Goal: Task Accomplishment & Management: Use online tool/utility

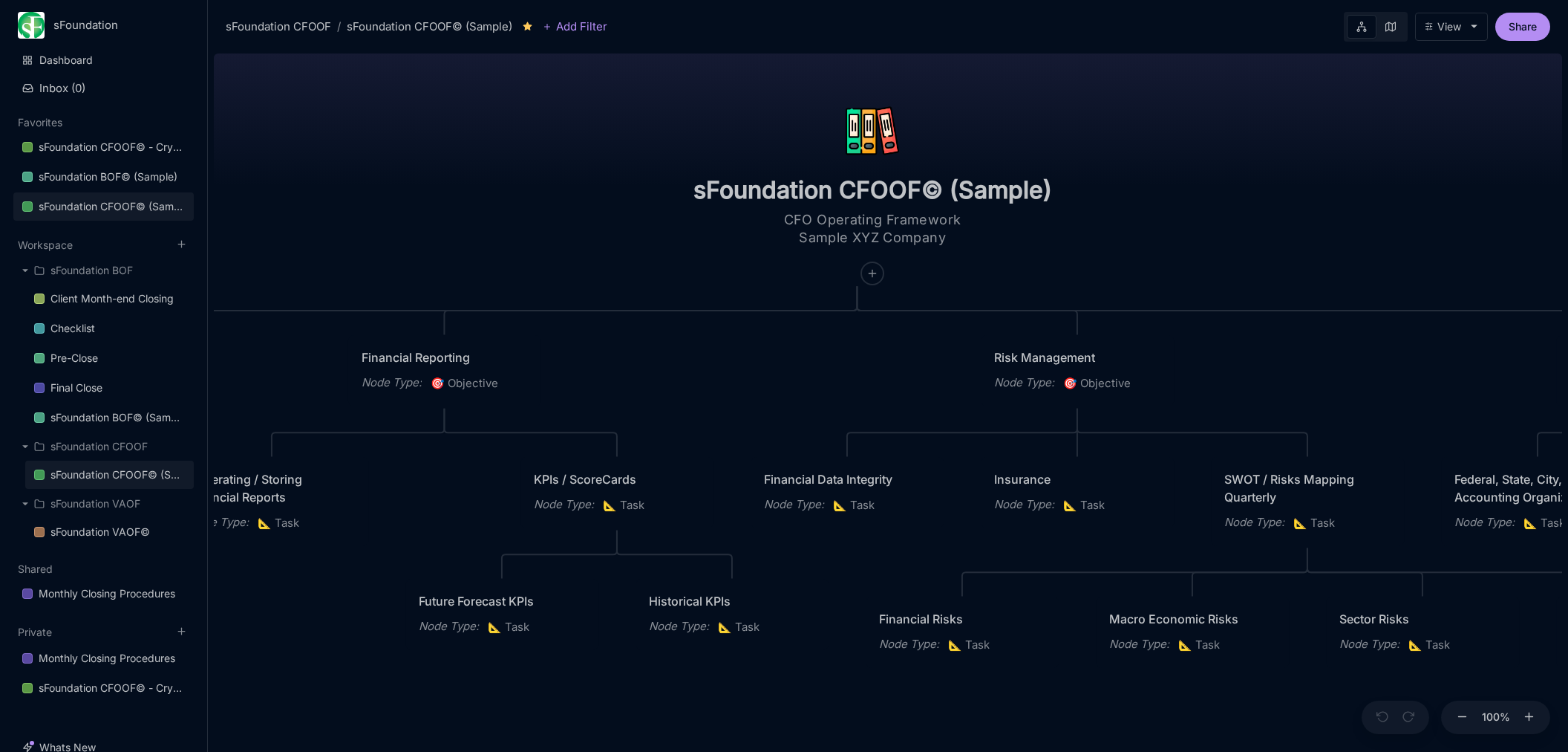
drag, startPoint x: 783, startPoint y: 333, endPoint x: 342, endPoint y: 263, distance: 446.5
click at [342, 263] on div "sFoundation CFOOF© (Sample) CFO Operating Framework Sample XYZ Company Planning…" at bounding box center [888, 400] width 1349 height 704
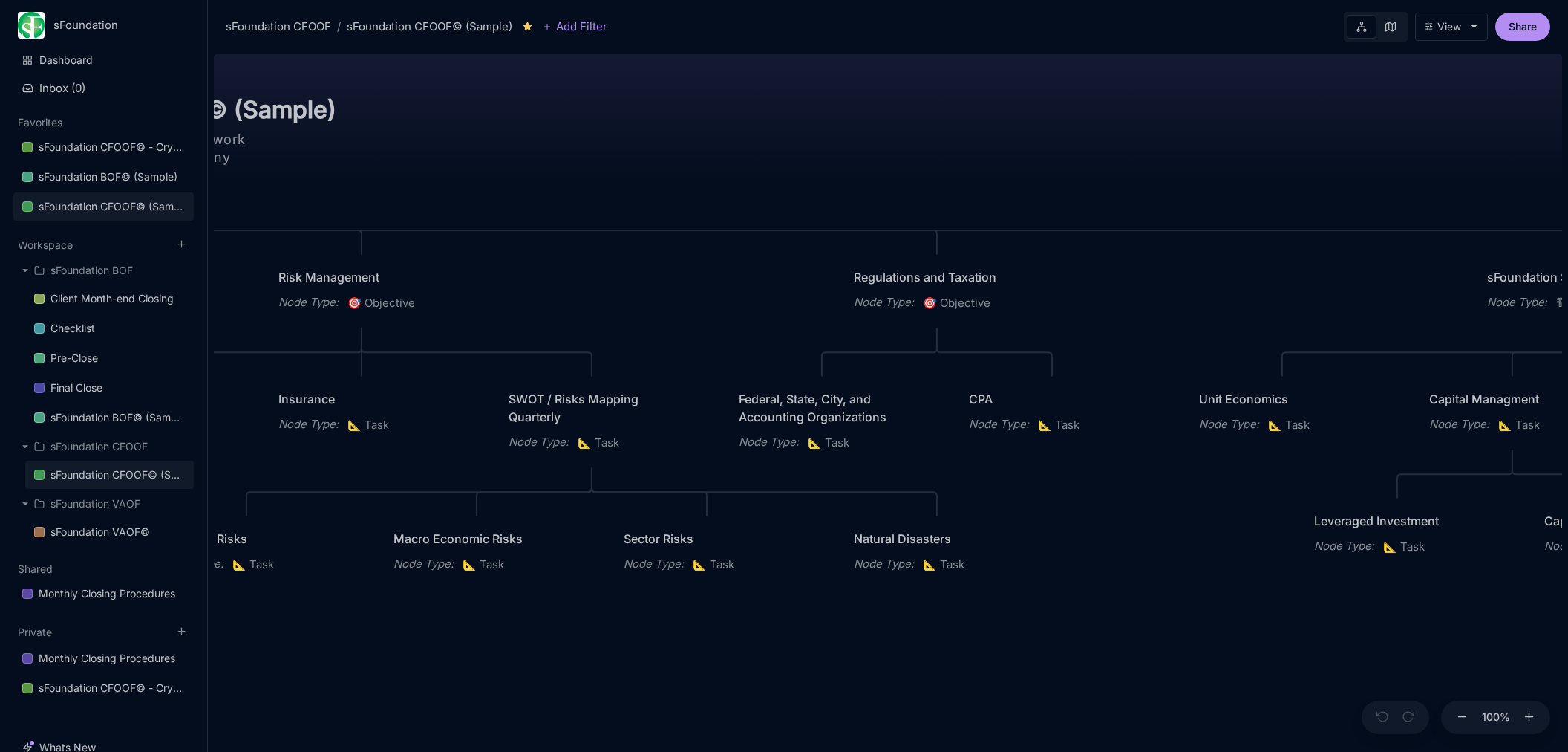
drag, startPoint x: 933, startPoint y: 320, endPoint x: 391, endPoint y: 263, distance: 545.0
click at [395, 264] on div "sFoundation CFOOF© (Sample) CFO Operating Framework Sample XYZ Company Planning…" at bounding box center [888, 400] width 1349 height 704
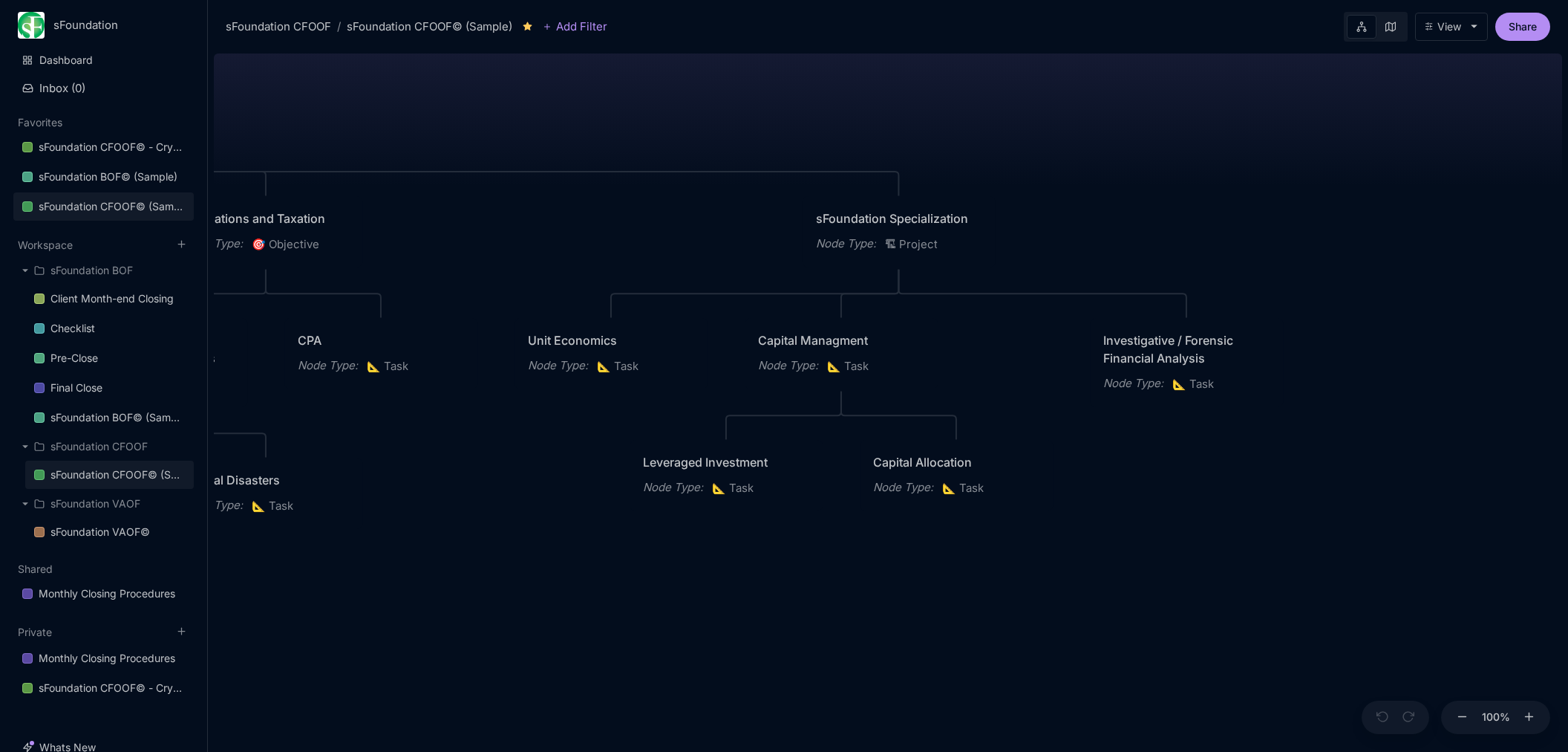
drag, startPoint x: 968, startPoint y: 274, endPoint x: 542, endPoint y: 243, distance: 427.1
click at [509, 245] on div "sFoundation CFOOF© (Sample) CFO Operating Framework Sample XYZ Company Planning…" at bounding box center [888, 400] width 1349 height 704
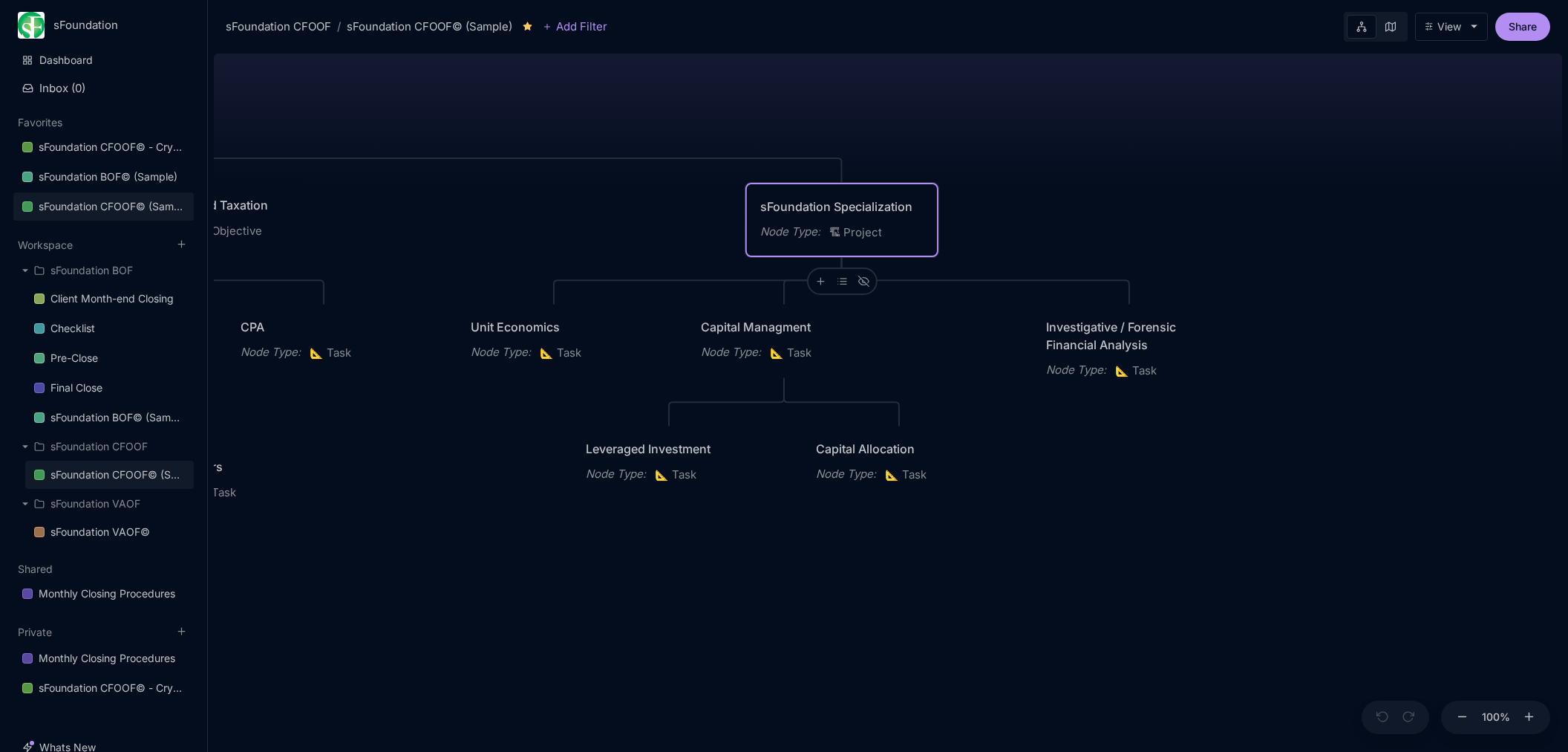
click at [859, 219] on div "sFoundation Specialization Node Type : 🏗 Project" at bounding box center [842, 220] width 164 height 45
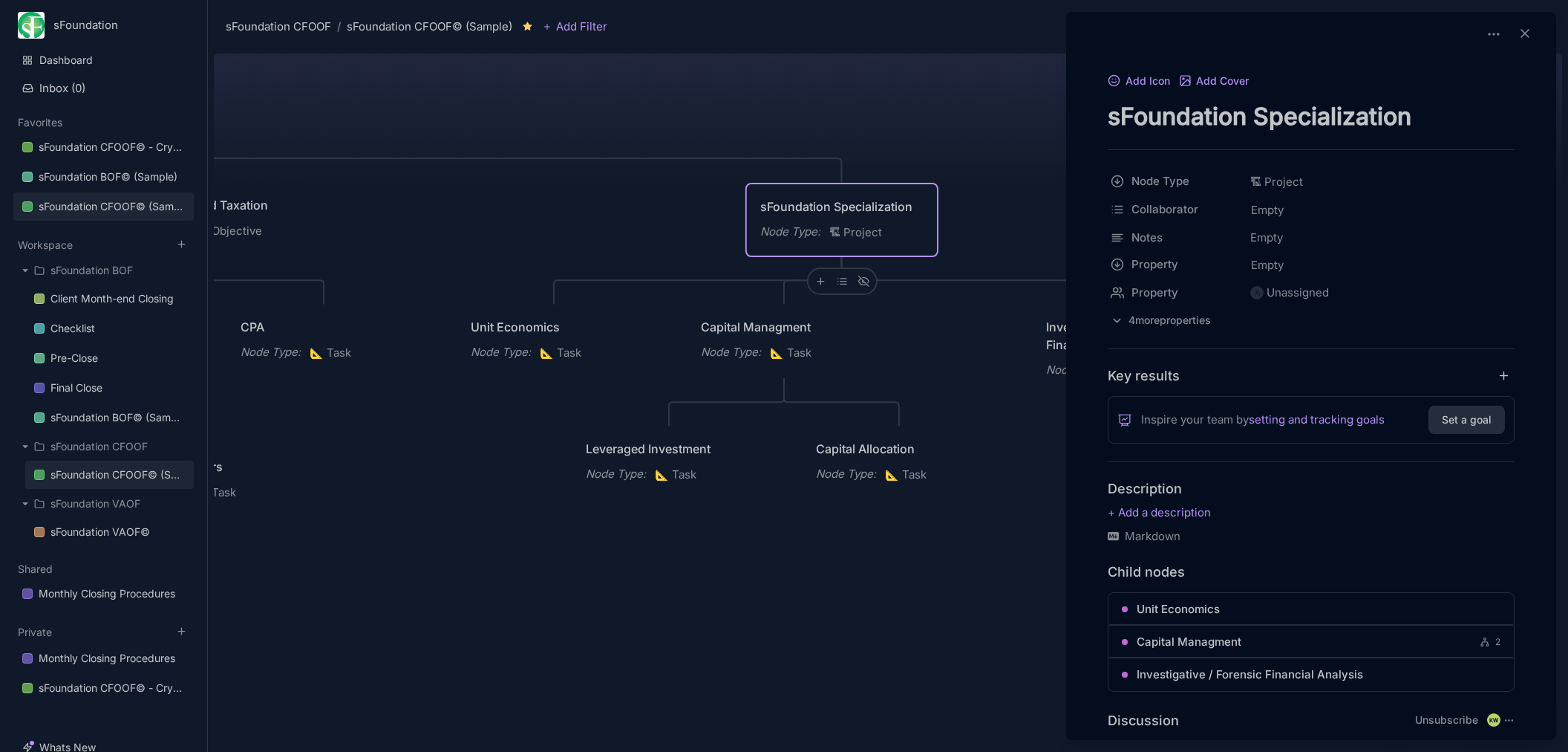
click at [820, 275] on div at bounding box center [784, 376] width 1568 height 752
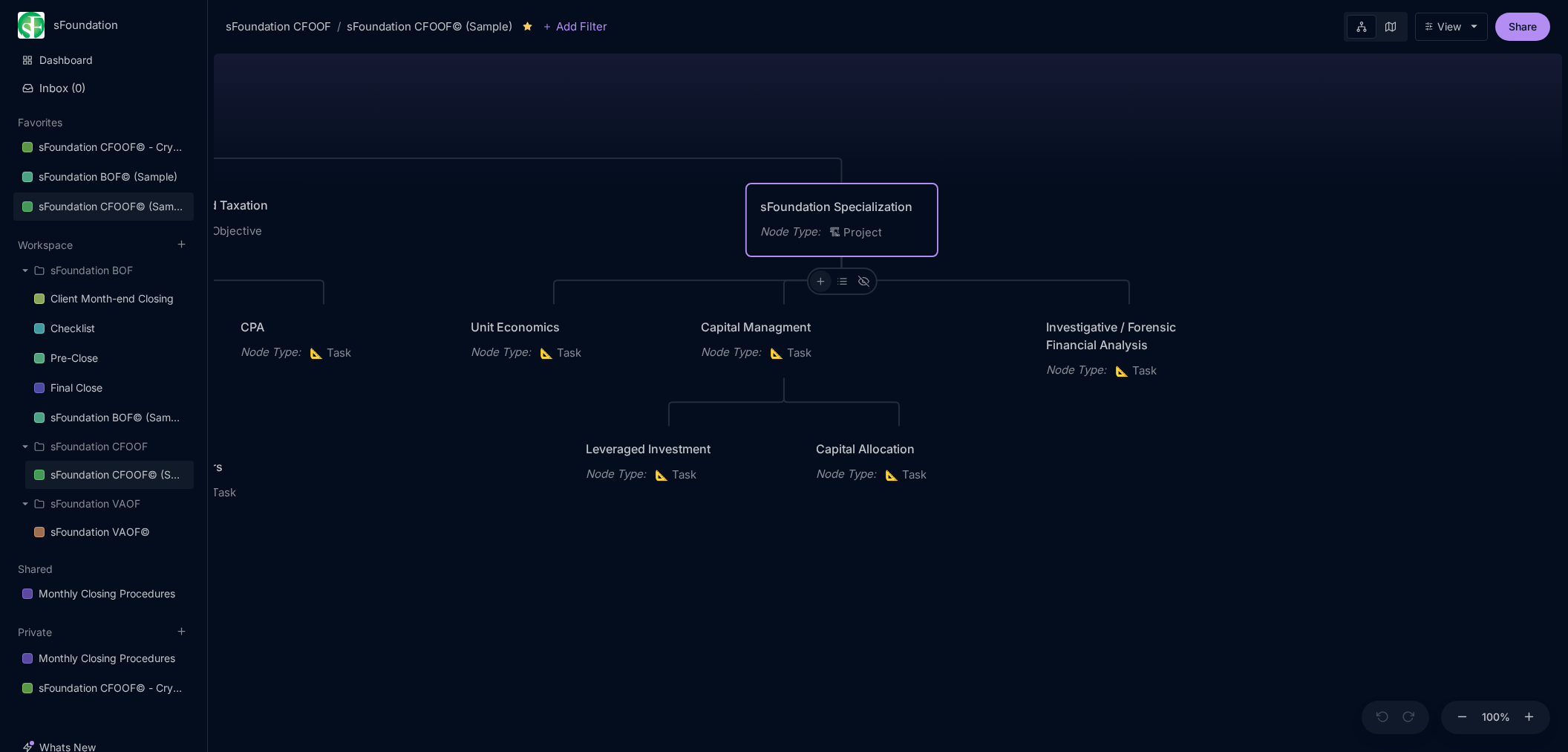
click at [820, 281] on line at bounding box center [820, 281] width 0 height 6
click at [829, 380] on div "📐 Task" at bounding box center [819, 387] width 98 height 24
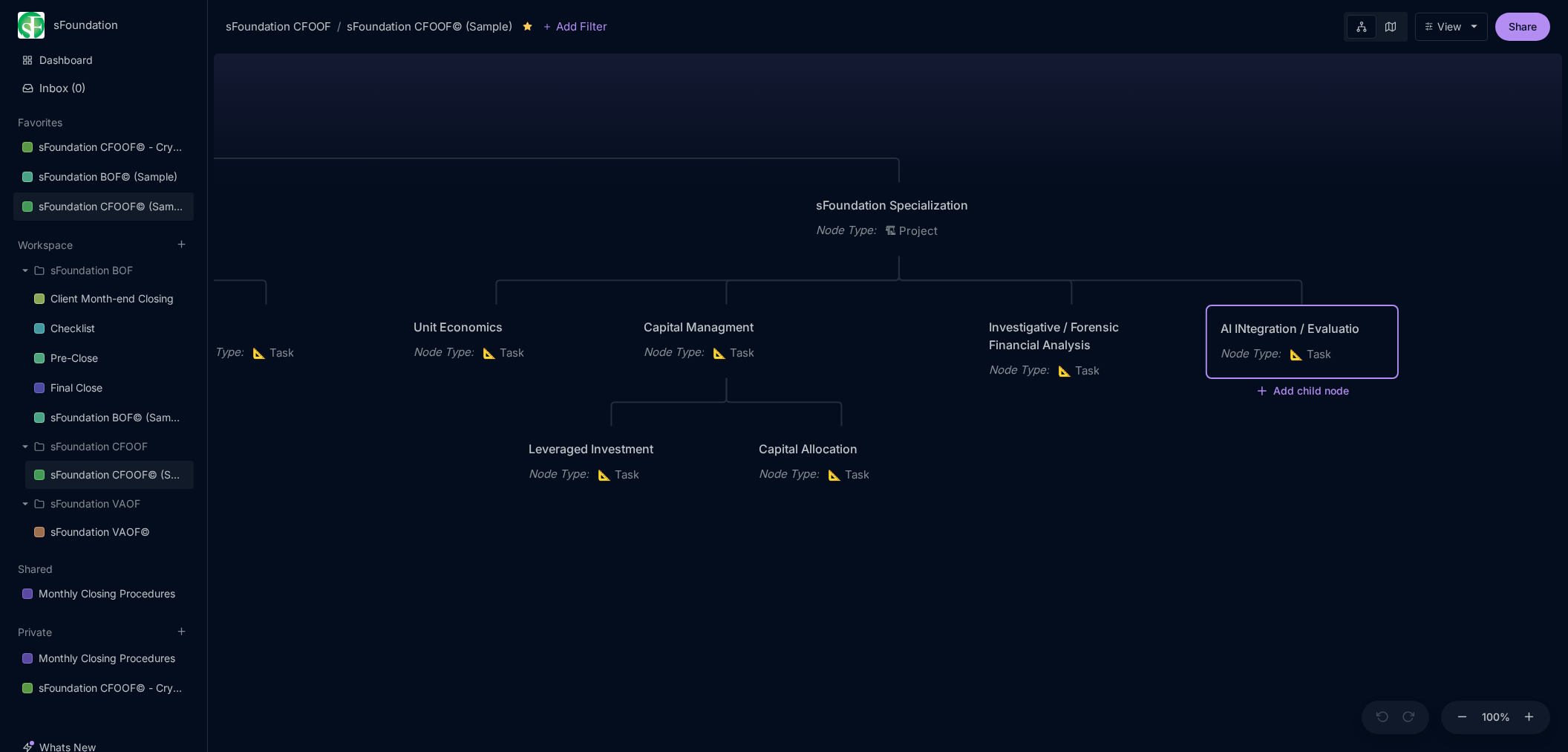
type textarea "AI INtegration / Evaluation"
click at [1273, 325] on textarea "AI INtegration / Evaluation" at bounding box center [1302, 328] width 164 height 18
click at [1285, 478] on div "sFoundation CFOOF© (Sample) CFO Operating Framework Sample XYZ Company Planning…" at bounding box center [888, 400] width 1349 height 704
click at [1248, 323] on div "AI INtegration / Evaluation" at bounding box center [1302, 328] width 164 height 18
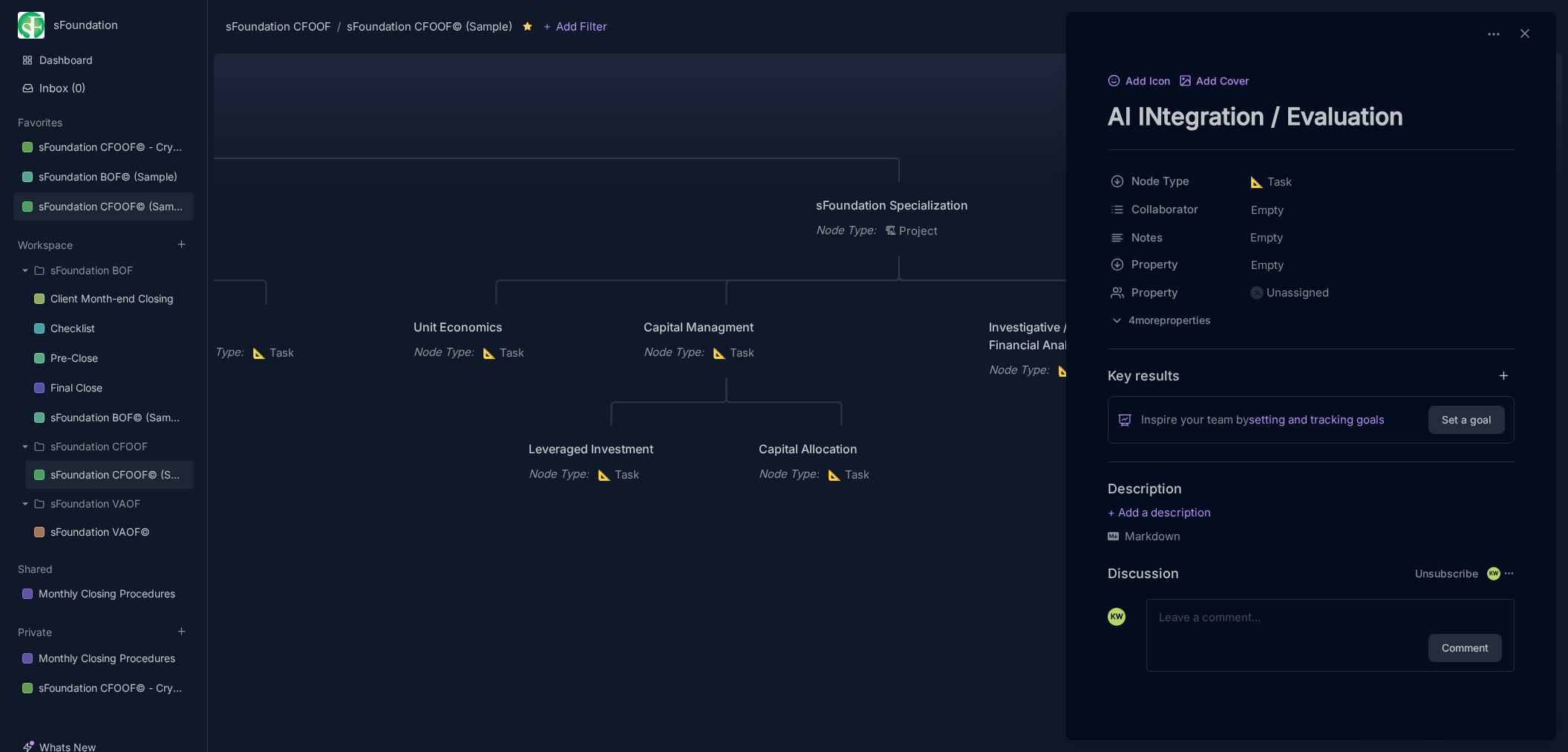
click at [1149, 114] on textarea "AI INtegration / Evaluation" at bounding box center [1311, 117] width 407 height 31
type textarea "AI Integration / Evaluation"
drag, startPoint x: 1334, startPoint y: 706, endPoint x: 1227, endPoint y: 682, distance: 109.7
click at [1334, 706] on div "Add Icon Add Cover AI Integration / Evaluation Node Type 📐 Task Collaborator Em…" at bounding box center [1311, 389] width 478 height 636
click at [993, 656] on div at bounding box center [784, 376] width 1568 height 752
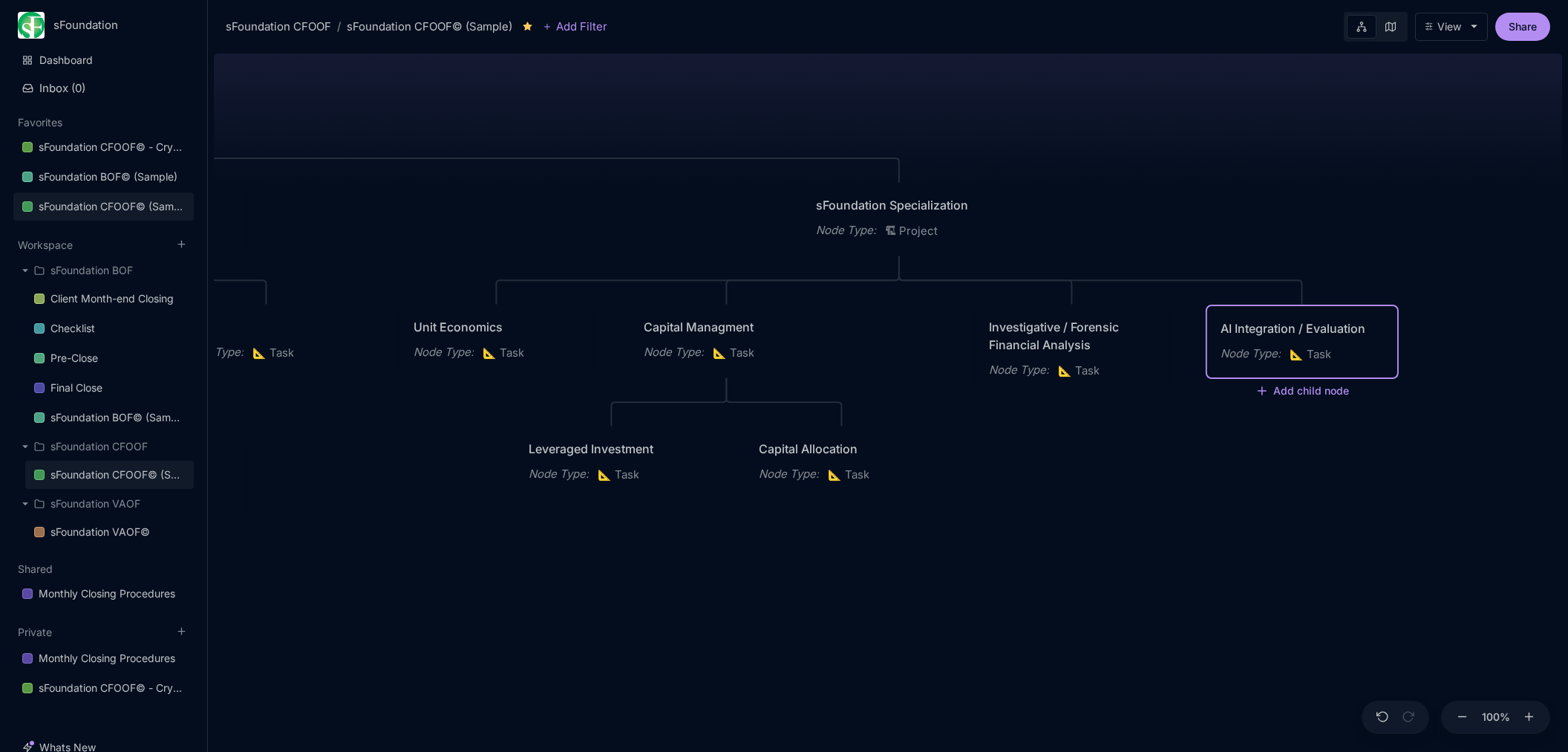
click at [1101, 611] on div "sFoundation CFOOF© (Sample) CFO Operating Framework Sample XYZ Company Planning…" at bounding box center [888, 400] width 1349 height 704
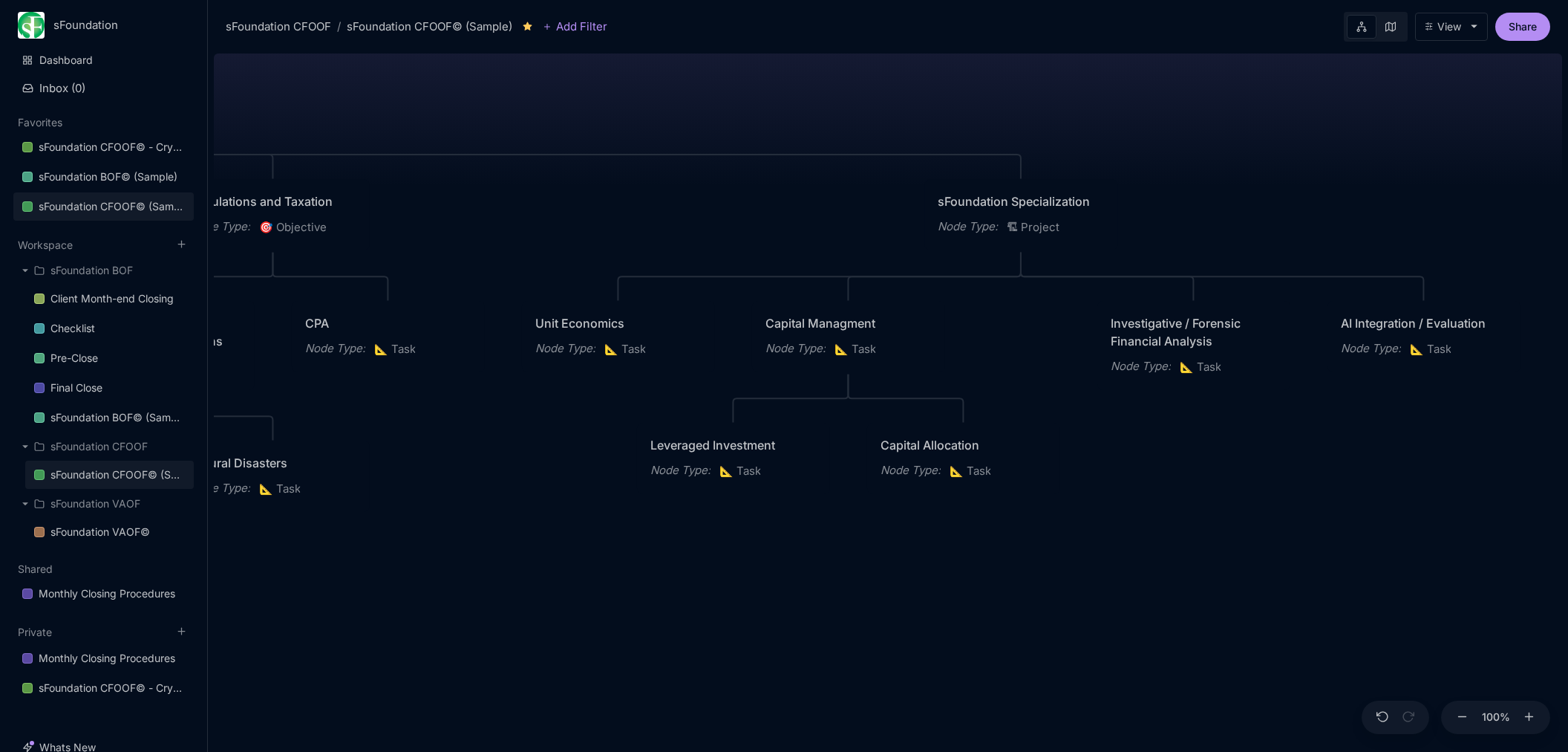
drag, startPoint x: 1084, startPoint y: 611, endPoint x: 1342, endPoint y: 596, distance: 258.4
click at [1342, 596] on div "sFoundation CFOOF© (Sample) CFO Operating Framework Sample XYZ Company Planning…" at bounding box center [888, 400] width 1349 height 704
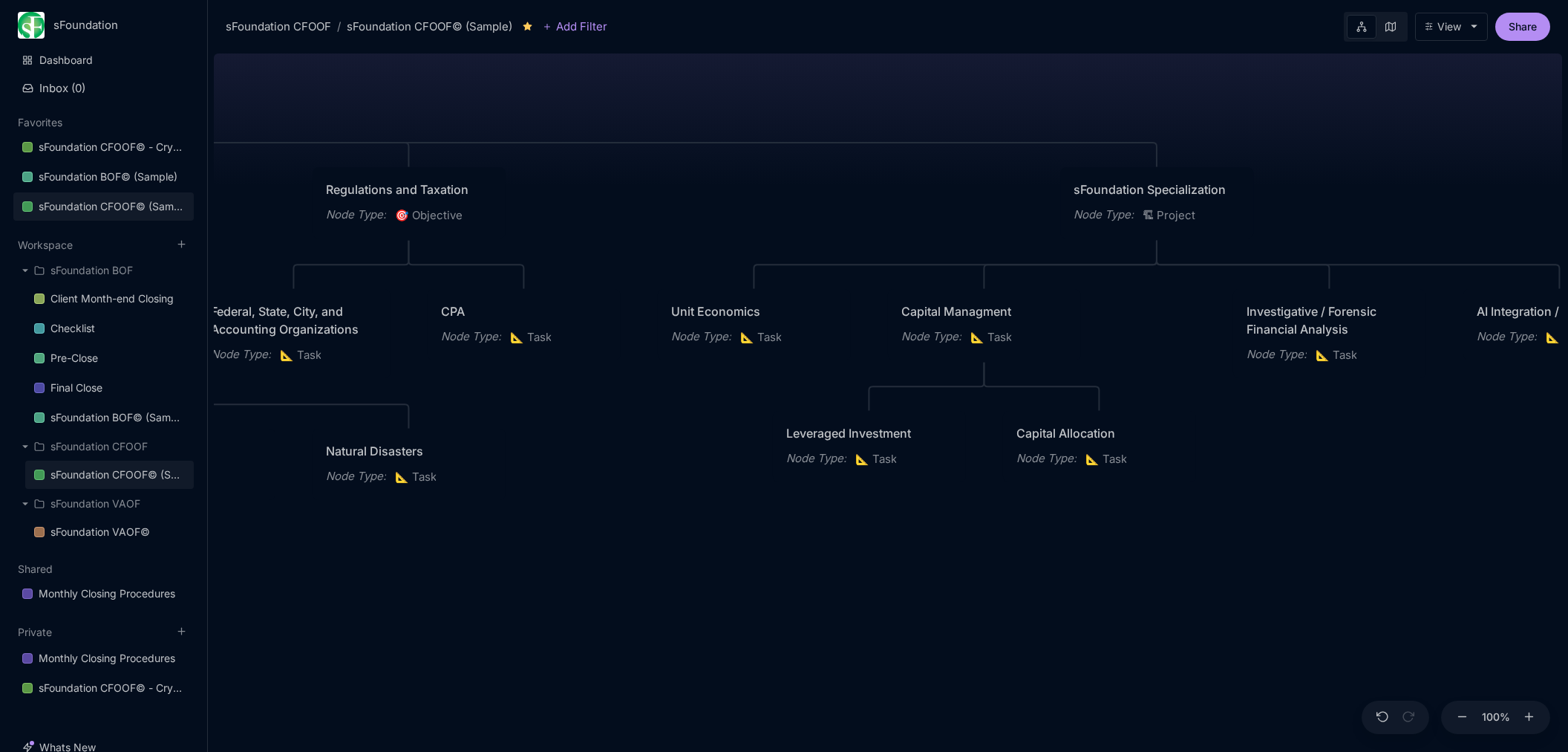
click at [880, 608] on div "sFoundation CFOOF© (Sample) CFO Operating Framework Sample XYZ Company Planning…" at bounding box center [888, 400] width 1349 height 704
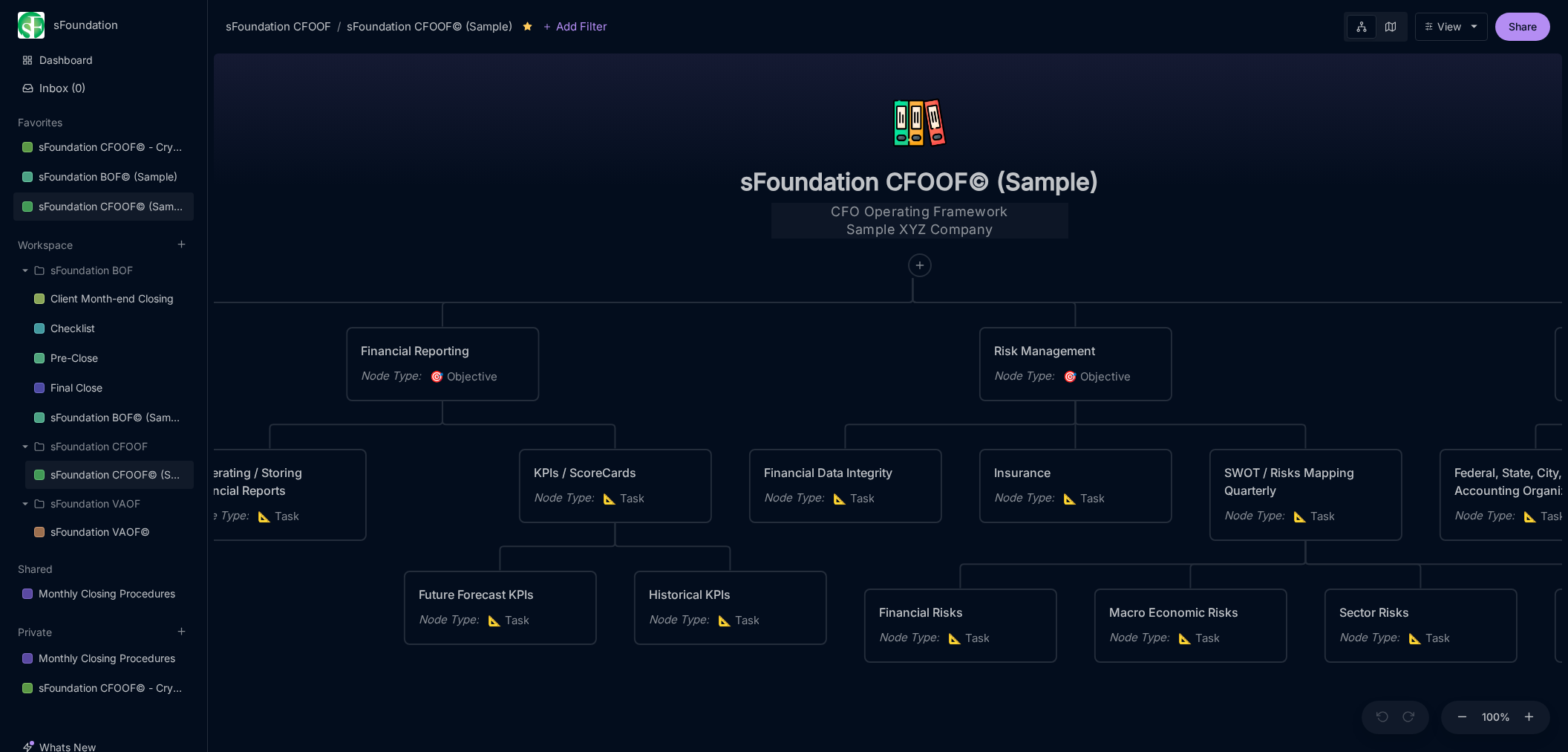
click at [871, 233] on textarea "CFO Operating Framework Sample XYZ Company" at bounding box center [920, 220] width 297 height 36
drag, startPoint x: 1006, startPoint y: 228, endPoint x: 838, endPoint y: 228, distance: 168.0
click at [838, 228] on textarea "CFO Operating Framework Sample XYZ Company" at bounding box center [920, 220] width 297 height 36
type textarea "CFO Operating Framework for Repeatable Business"
click at [1199, 204] on div "sFoundation CFOOF© (Sample) CFO Operating Framework for Repeatable Business Pla…" at bounding box center [888, 400] width 1349 height 704
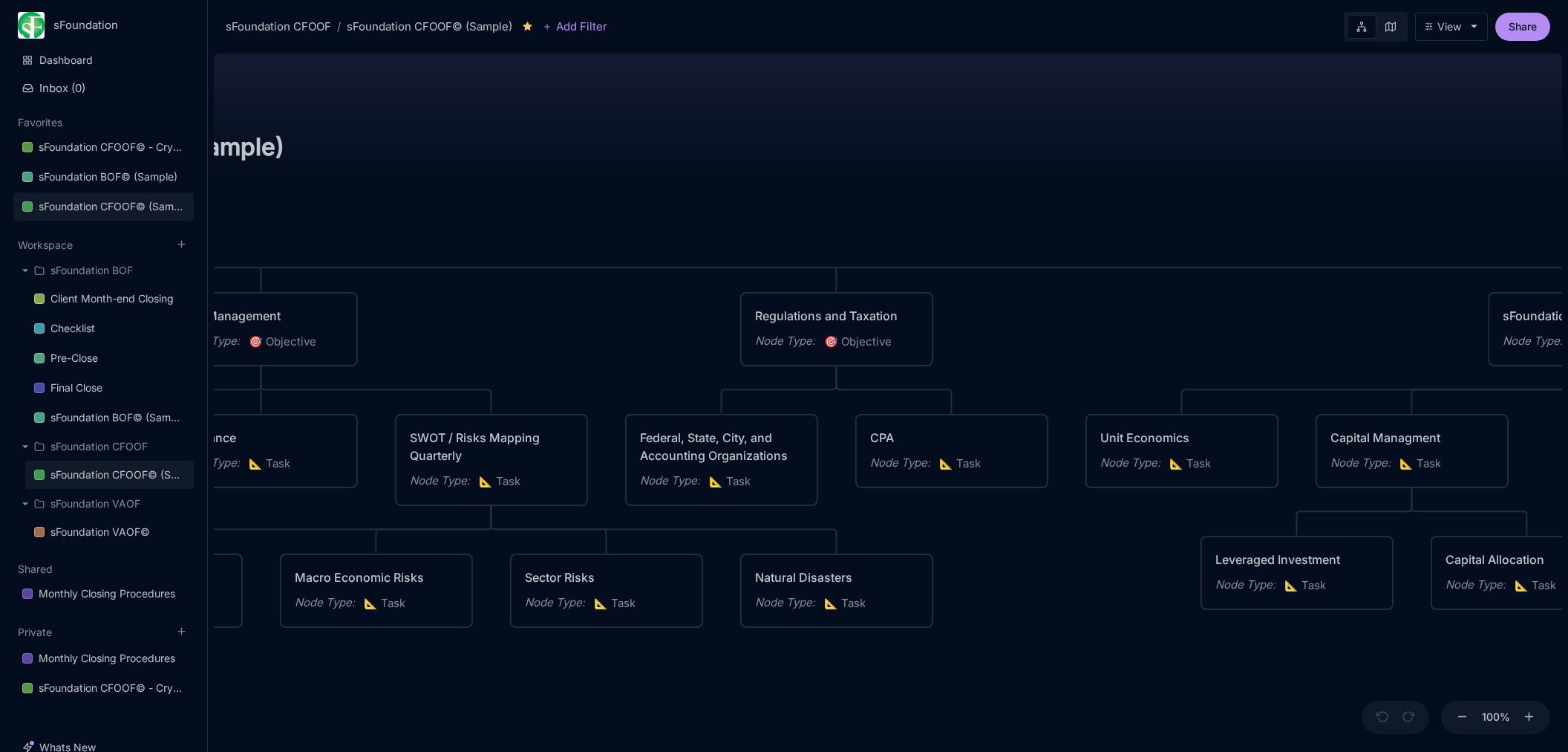
drag, startPoint x: 1279, startPoint y: 254, endPoint x: 609, endPoint y: 169, distance: 675.4
click at [581, 181] on div "sFoundation CFOOF© (Sample) CFO Operating Framework for Repeatable Business Pla…" at bounding box center [888, 400] width 1349 height 704
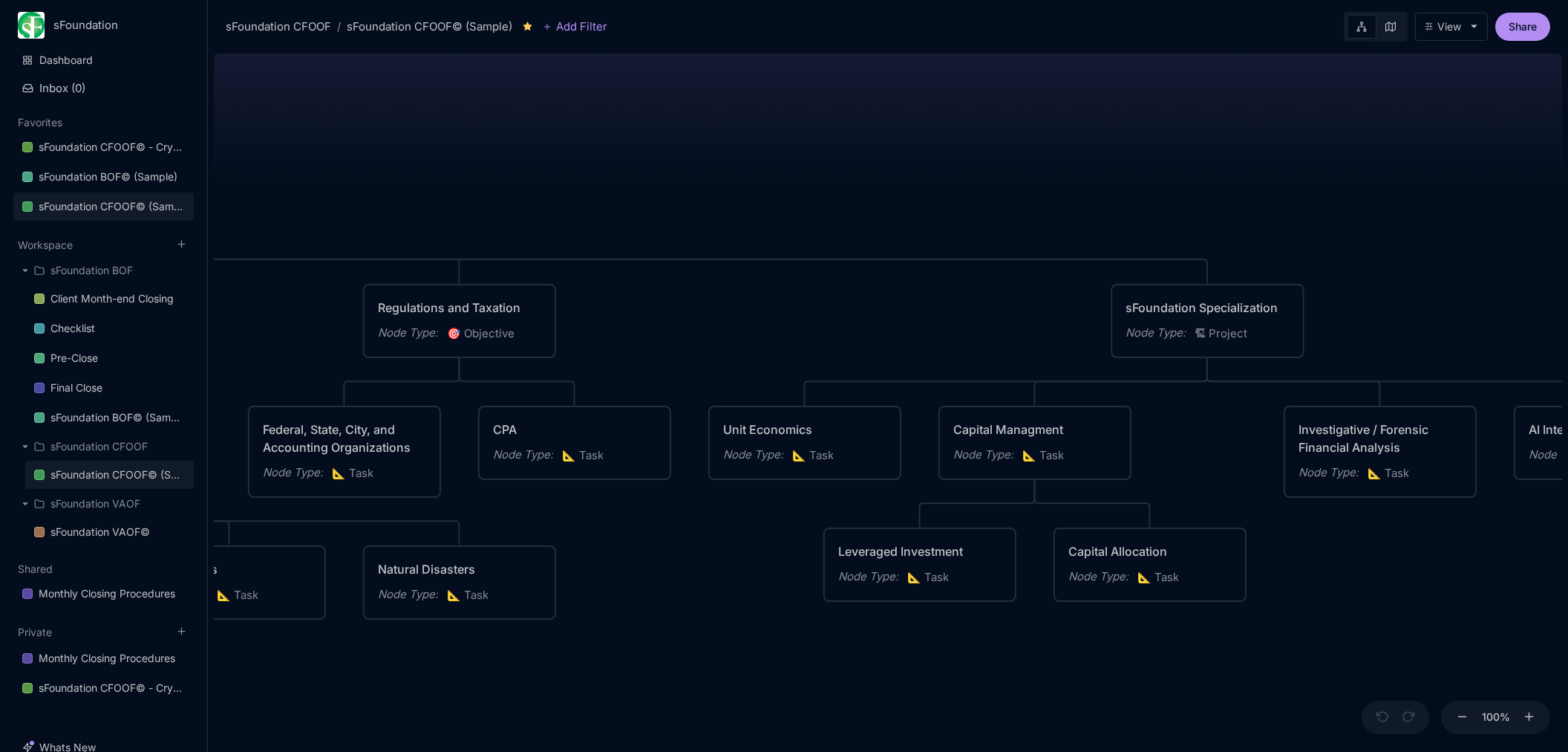
drag, startPoint x: 962, startPoint y: 162, endPoint x: 584, endPoint y: 155, distance: 378.1
click at [584, 155] on div "sFoundation CFOOF© (Sample) CFO Operating Framework for Repeatable Business Pla…" at bounding box center [888, 400] width 1349 height 704
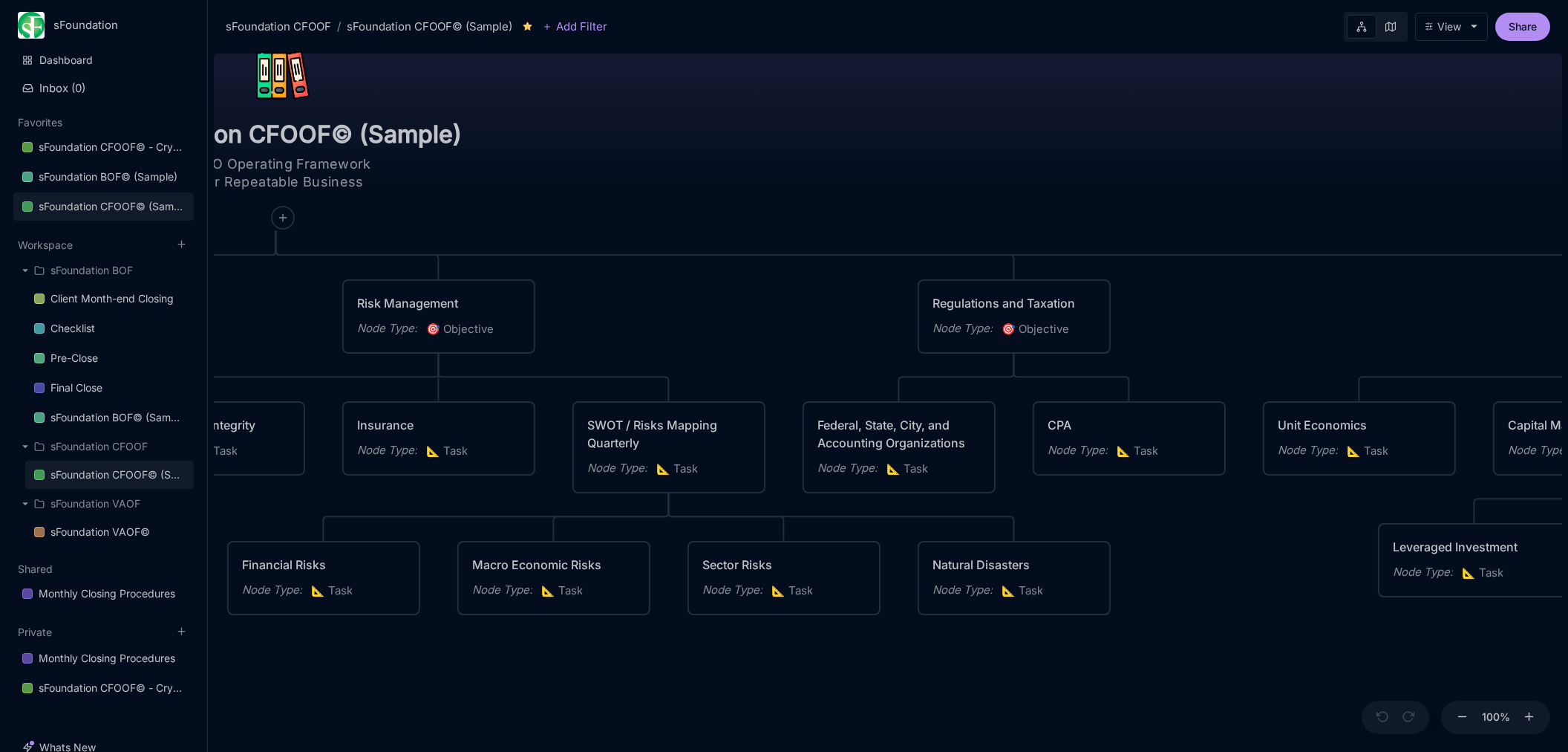
drag, startPoint x: 584, startPoint y: 155, endPoint x: 1263, endPoint y: 138, distance: 679.2
click at [1262, 138] on div "sFoundation CFOOF© (Sample) CFO Operating Framework for Repeatable Business Pla…" at bounding box center [888, 400] width 1349 height 704
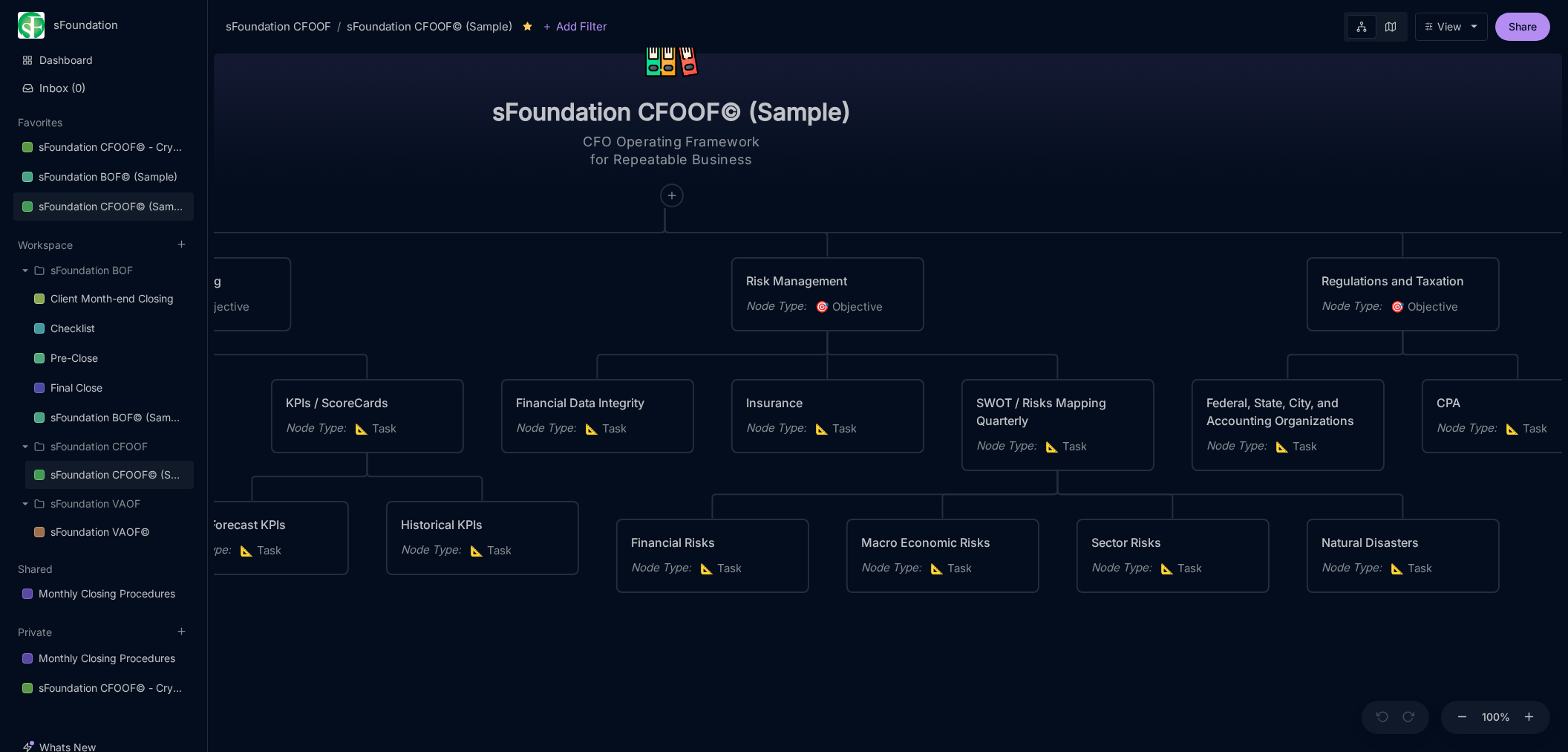
drag, startPoint x: 959, startPoint y: 145, endPoint x: 1245, endPoint y: 135, distance: 286.2
click at [1245, 135] on div "sFoundation CFOOF© (Sample) CFO Operating Framework for Repeatable Business Pla…" at bounding box center [888, 400] width 1349 height 704
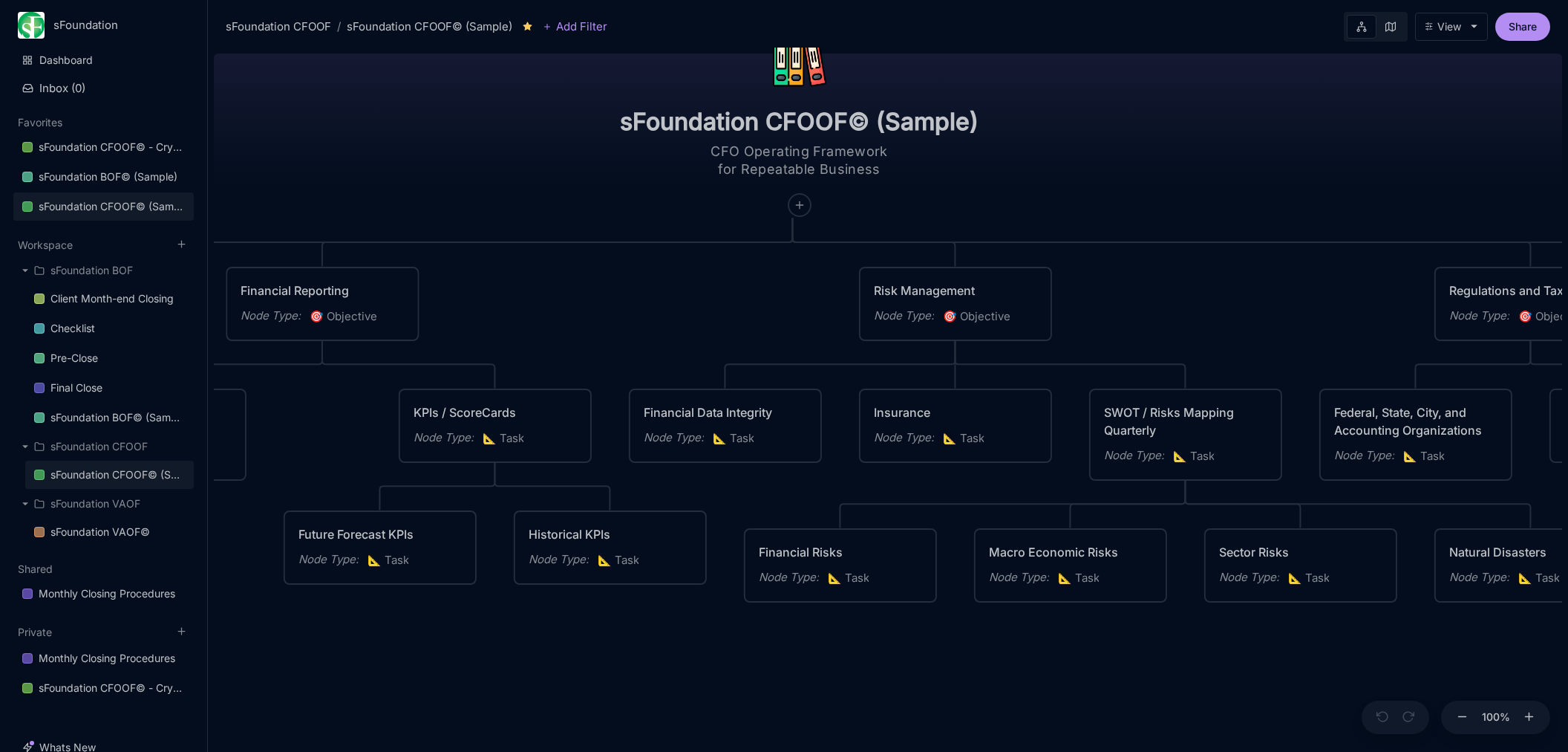
drag, startPoint x: 1155, startPoint y: 160, endPoint x: 1226, endPoint y: 169, distance: 71.6
click at [1226, 169] on div "sFoundation CFOOF© (Sample) CFO Operating Framework for Repeatable Business Pla…" at bounding box center [888, 400] width 1349 height 704
click at [451, 140] on div "sFoundation CFOOF© (Sample) CFO Operating Framework for Repeatable Business Pla…" at bounding box center [888, 400] width 1349 height 704
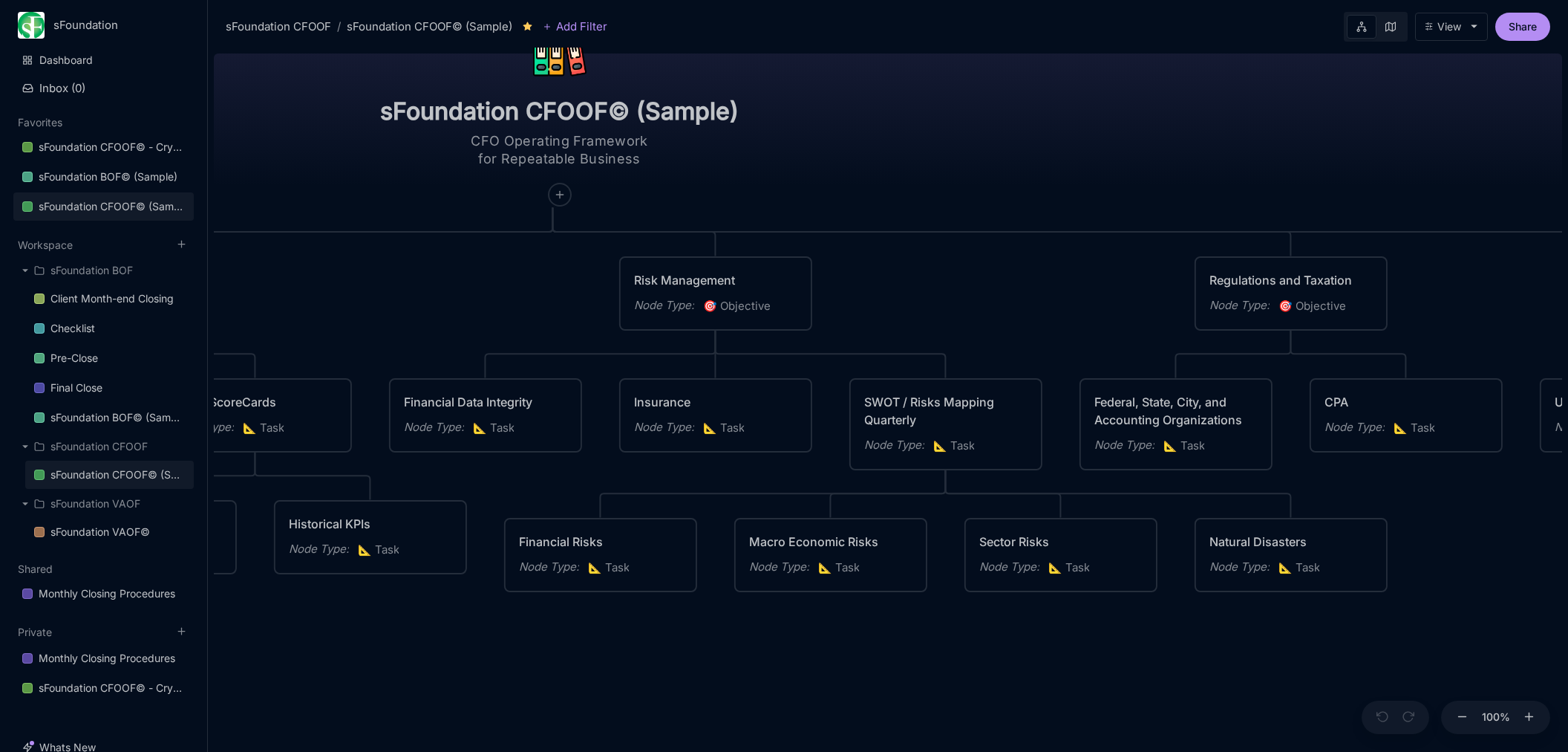
drag, startPoint x: 1233, startPoint y: 307, endPoint x: 381, endPoint y: 242, distance: 854.5
click at [381, 242] on div "sFoundation CFOOF© (Sample) CFO Operating Framework for Repeatable Business Pla…" at bounding box center [888, 400] width 1349 height 704
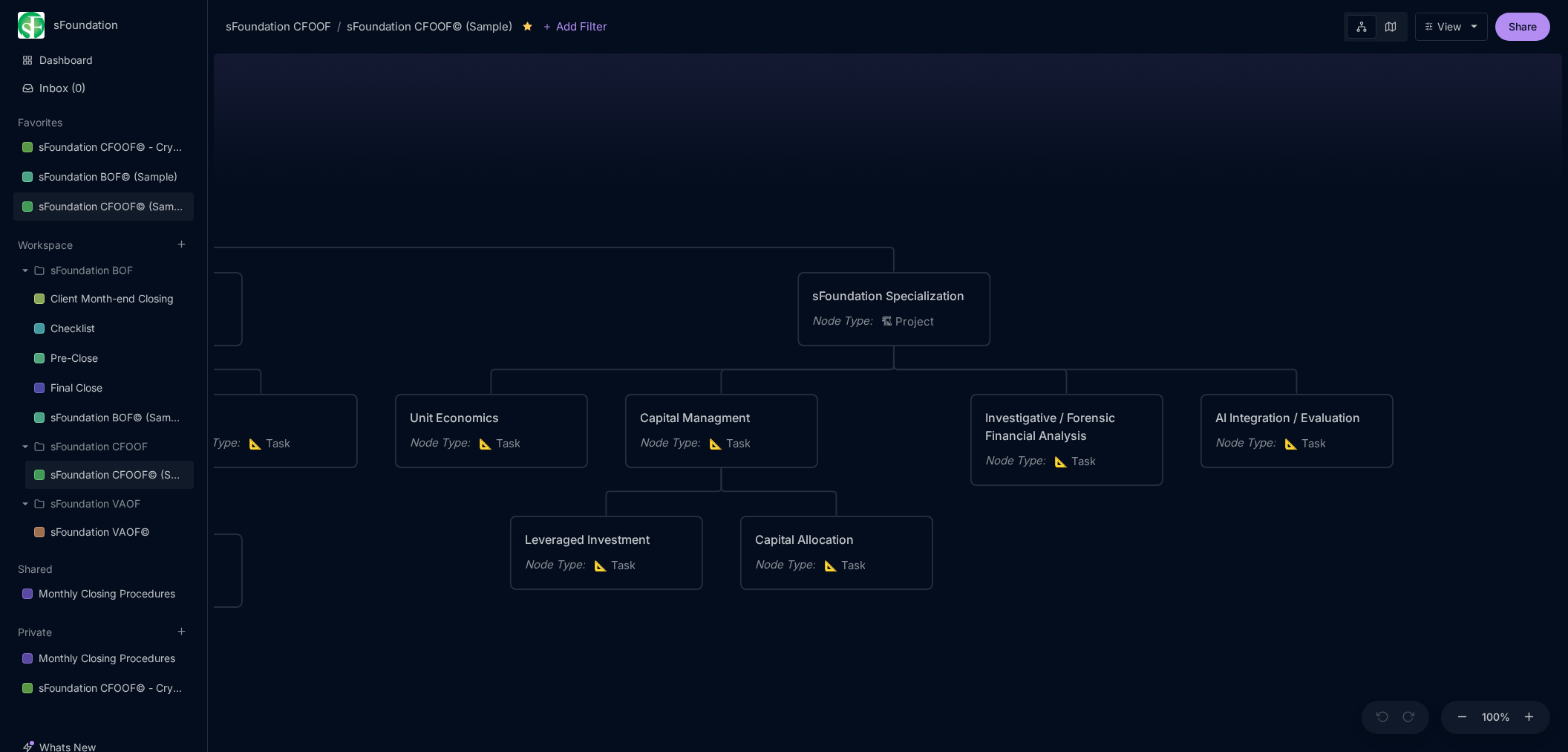
drag, startPoint x: 888, startPoint y: 284, endPoint x: 468, endPoint y: 321, distance: 421.6
click at [468, 321] on div "sFoundation CFOOF© (Sample) CFO Operating Framework for Repeatable Business Pla…" at bounding box center [888, 400] width 1349 height 704
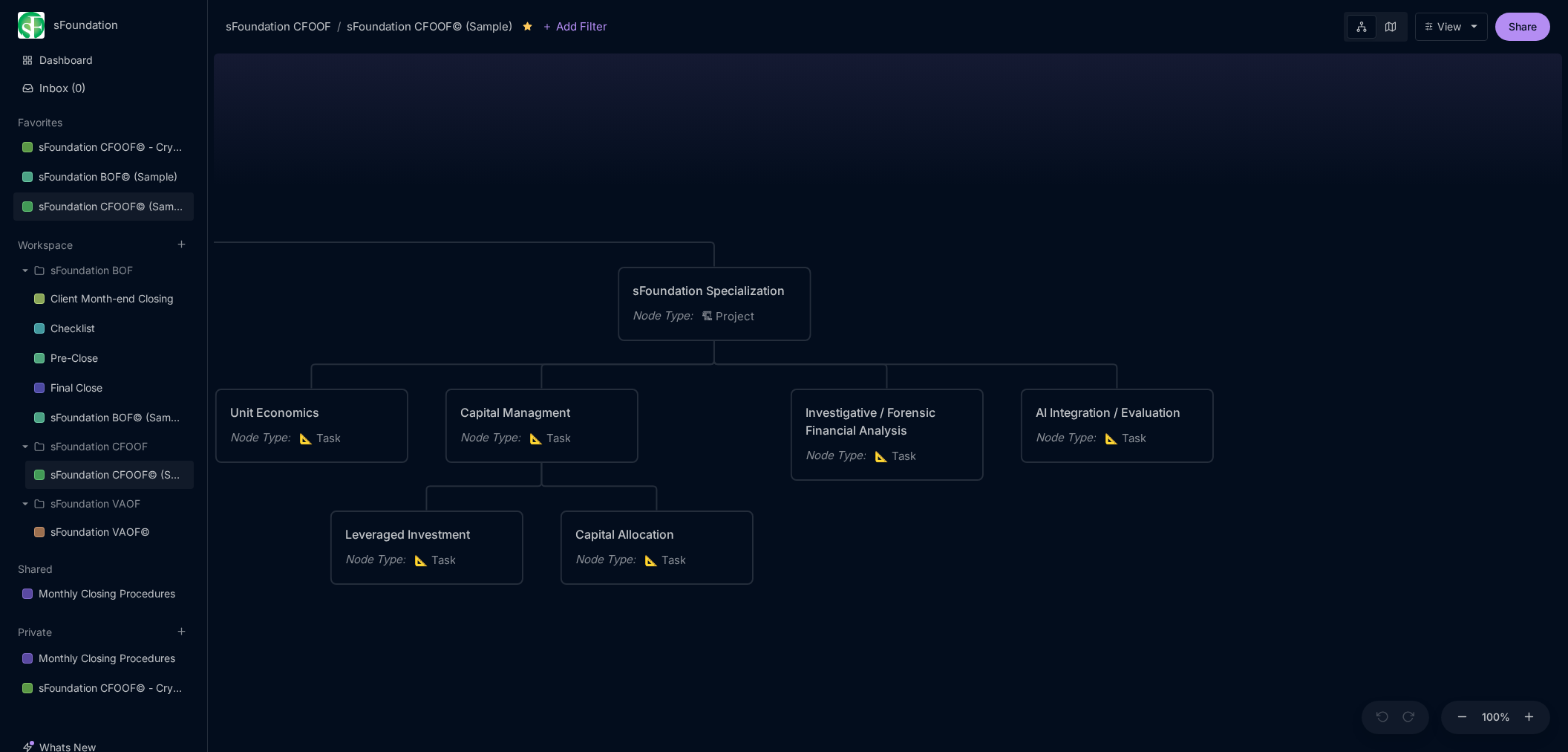
drag, startPoint x: 1170, startPoint y: 284, endPoint x: 981, endPoint y: 277, distance: 189.1
click at [981, 277] on div "sFoundation CFOOF© (Sample) CFO Operating Framework for Repeatable Business Pla…" at bounding box center [888, 400] width 1349 height 704
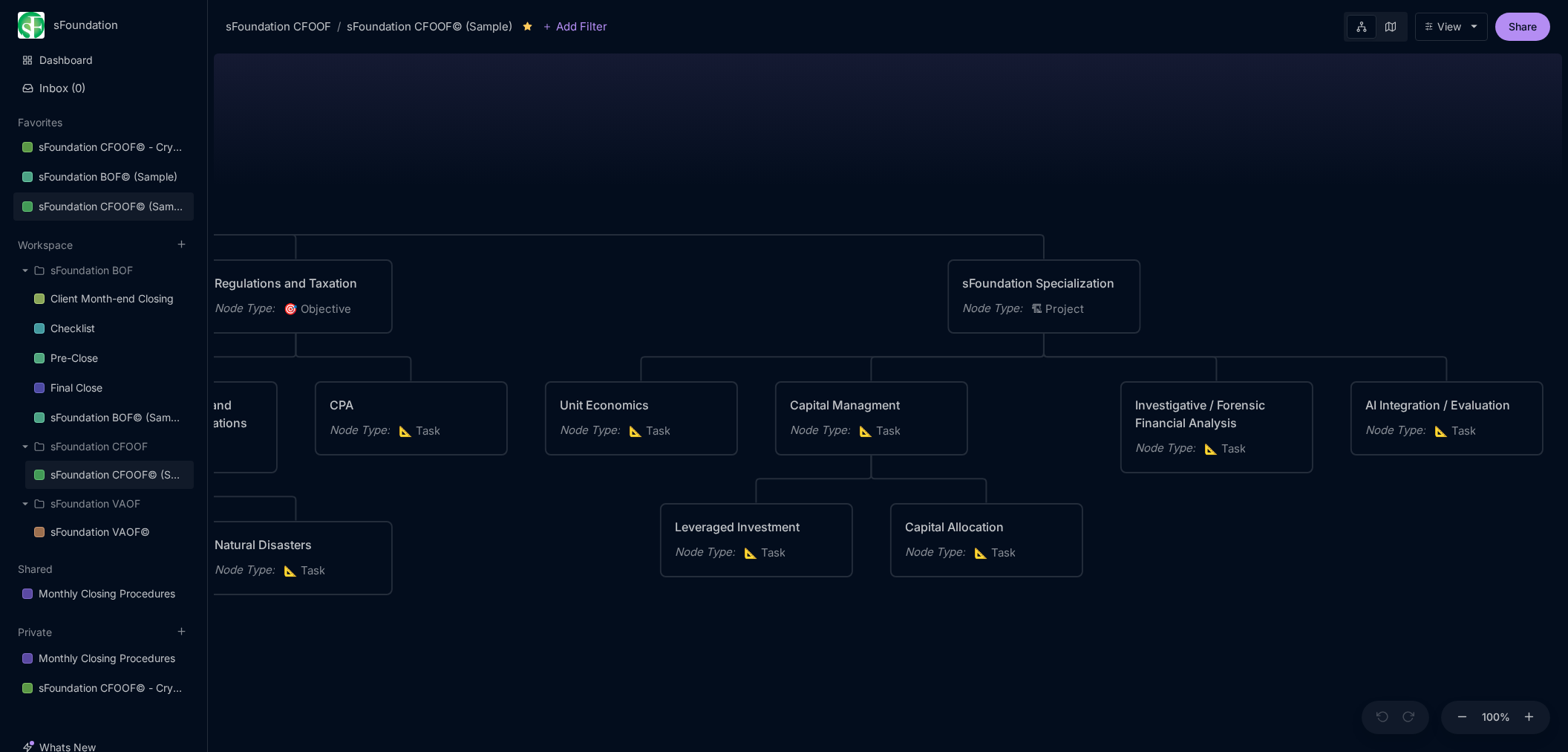
drag, startPoint x: 897, startPoint y: 623, endPoint x: 1312, endPoint y: 619, distance: 415.0
click at [1315, 618] on div "sFoundation CFOOF© (Sample) CFO Operating Framework for Repeatable Business Pla…" at bounding box center [888, 400] width 1349 height 704
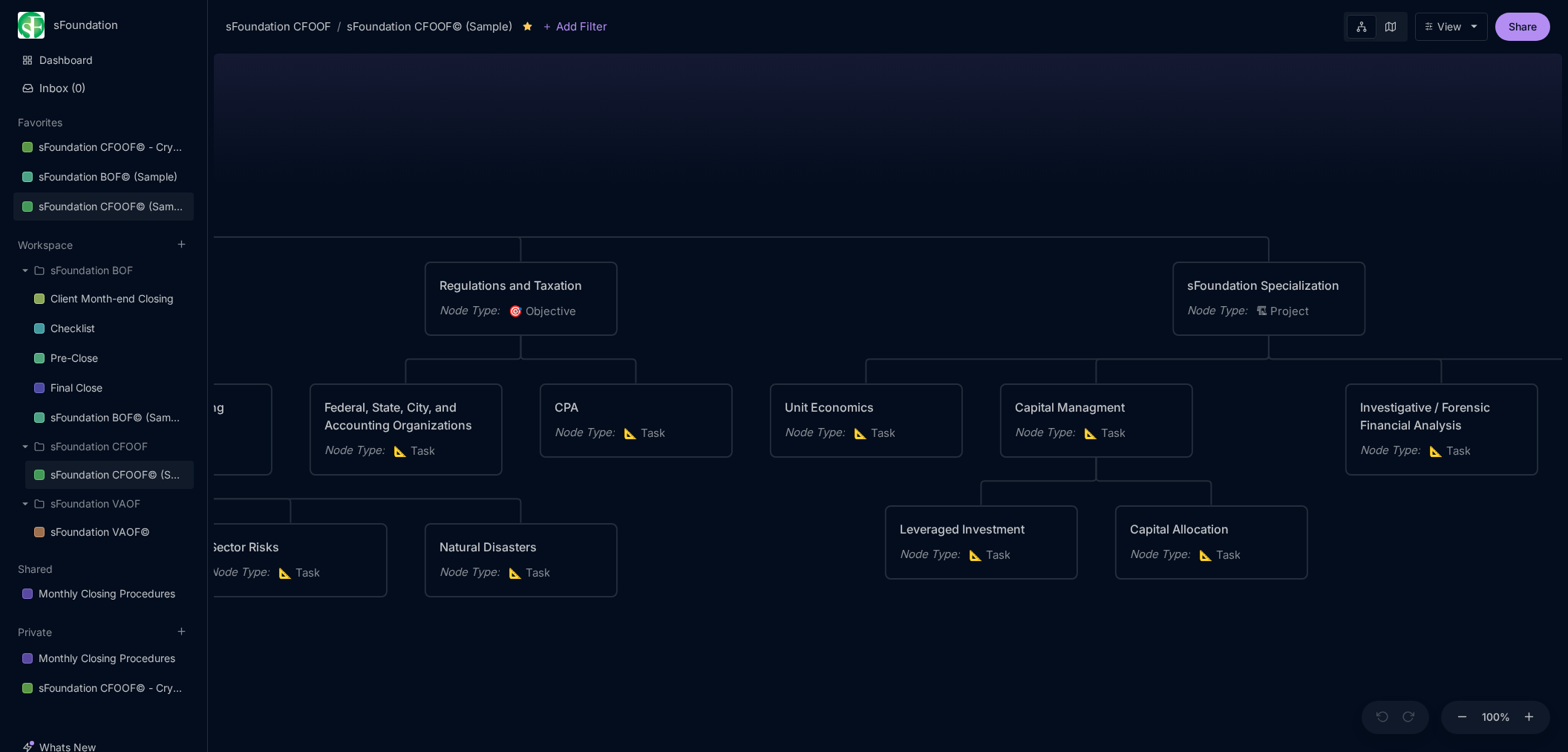
drag, startPoint x: 714, startPoint y: 659, endPoint x: 1337, endPoint y: 613, distance: 624.7
click at [1342, 615] on div "sFoundation CFOOF© (Sample) CFO Operating Framework for Repeatable Business Pla…" at bounding box center [888, 400] width 1349 height 704
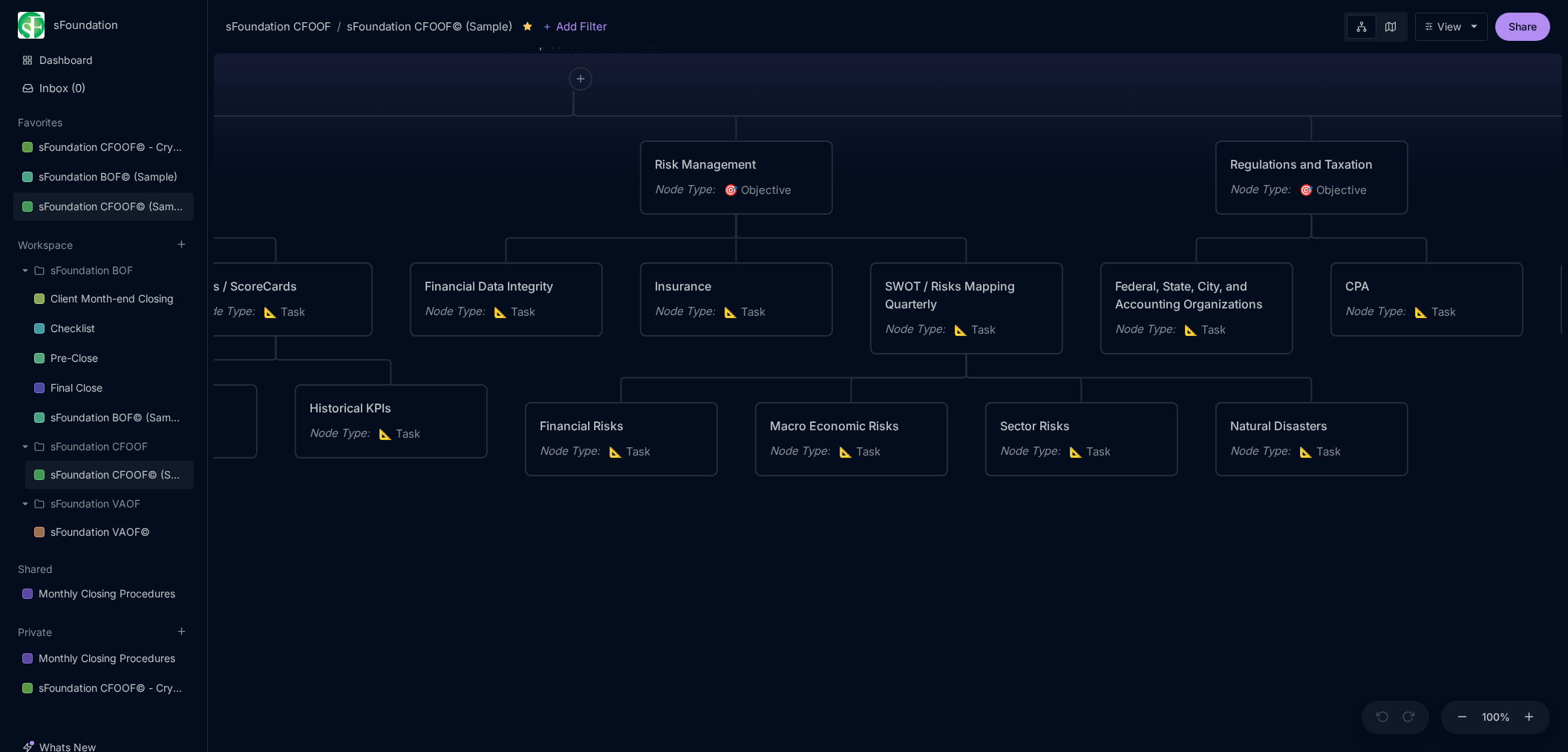
drag, startPoint x: 931, startPoint y: 631, endPoint x: 1338, endPoint y: 541, distance: 416.8
click at [1338, 541] on div "sFoundation CFOOF© (Sample) CFO Operating Framework for Repeatable Business Pla…" at bounding box center [888, 400] width 1349 height 704
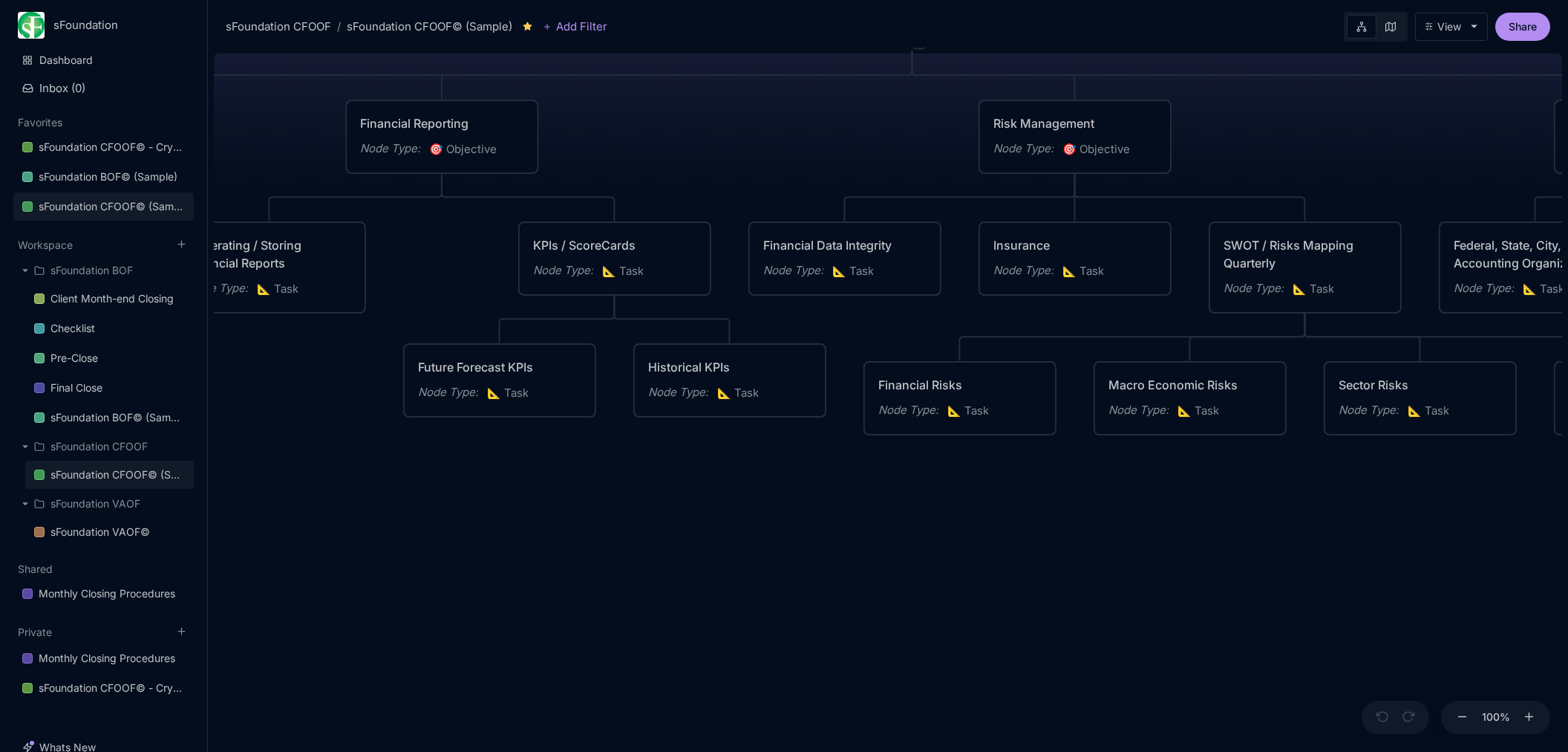
drag, startPoint x: 724, startPoint y: 555, endPoint x: 1264, endPoint y: 614, distance: 543.2
click at [1285, 614] on div "sFoundation CFOOF© (Sample) CFO Operating Framework for Repeatable Business Pla…" at bounding box center [888, 400] width 1349 height 704
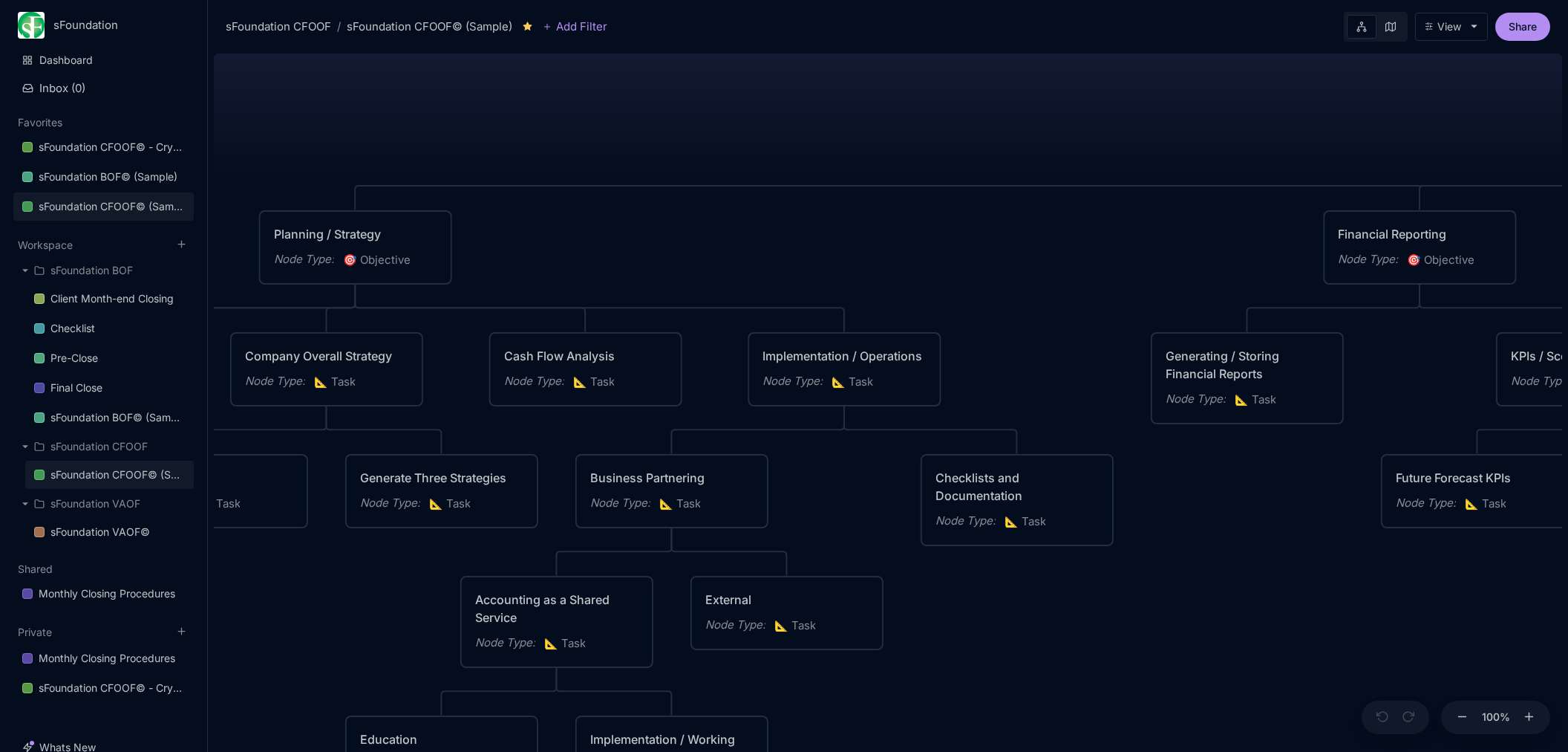
drag, startPoint x: 742, startPoint y: 592, endPoint x: 1280, endPoint y: 646, distance: 540.7
click at [1280, 646] on div "sFoundation CFOOF© (Sample) CFO Operating Framework for Repeatable Business Pla…" at bounding box center [888, 400] width 1349 height 704
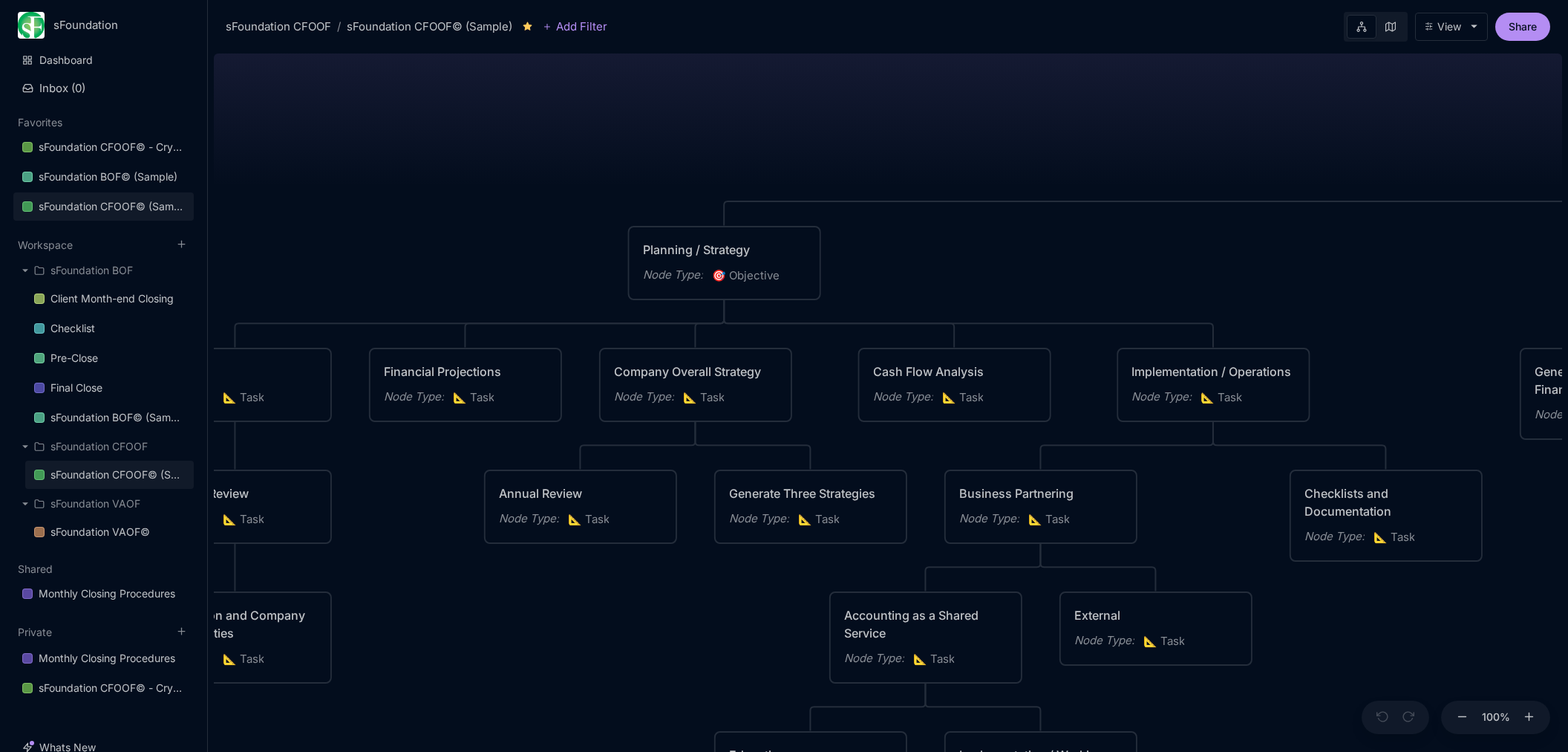
drag, startPoint x: 1088, startPoint y: 647, endPoint x: 1401, endPoint y: 656, distance: 313.1
click at [1402, 656] on div "sFoundation CFOOF© (Sample) CFO Operating Framework for Repeatable Business Pla…" at bounding box center [888, 400] width 1349 height 704
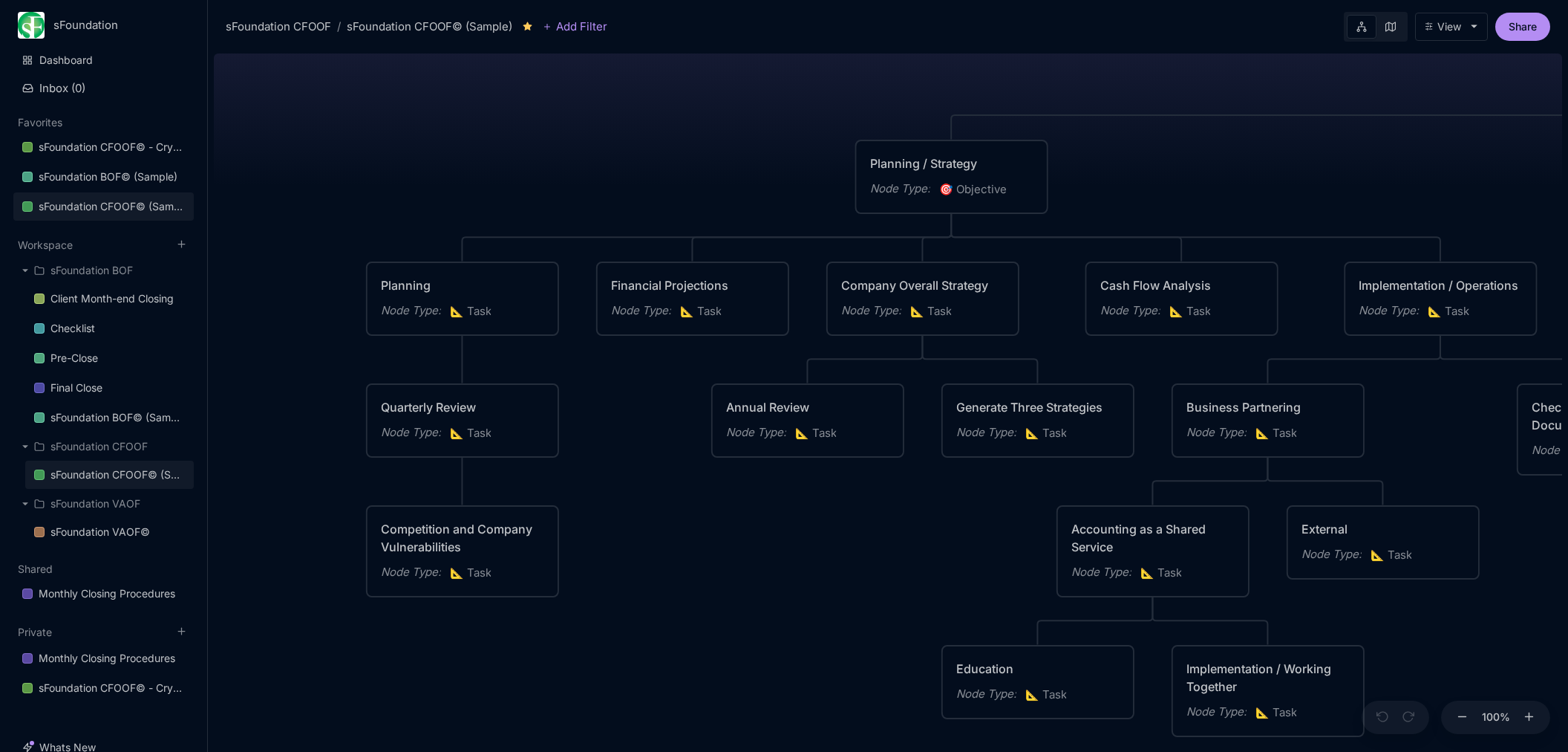
drag, startPoint x: 706, startPoint y: 673, endPoint x: 933, endPoint y: 585, distance: 243.5
click at [933, 585] on div "sFoundation CFOOF© (Sample) CFO Operating Framework for Repeatable Business Pla…" at bounding box center [888, 400] width 1349 height 704
click at [1457, 30] on div "View" at bounding box center [1449, 27] width 23 height 12
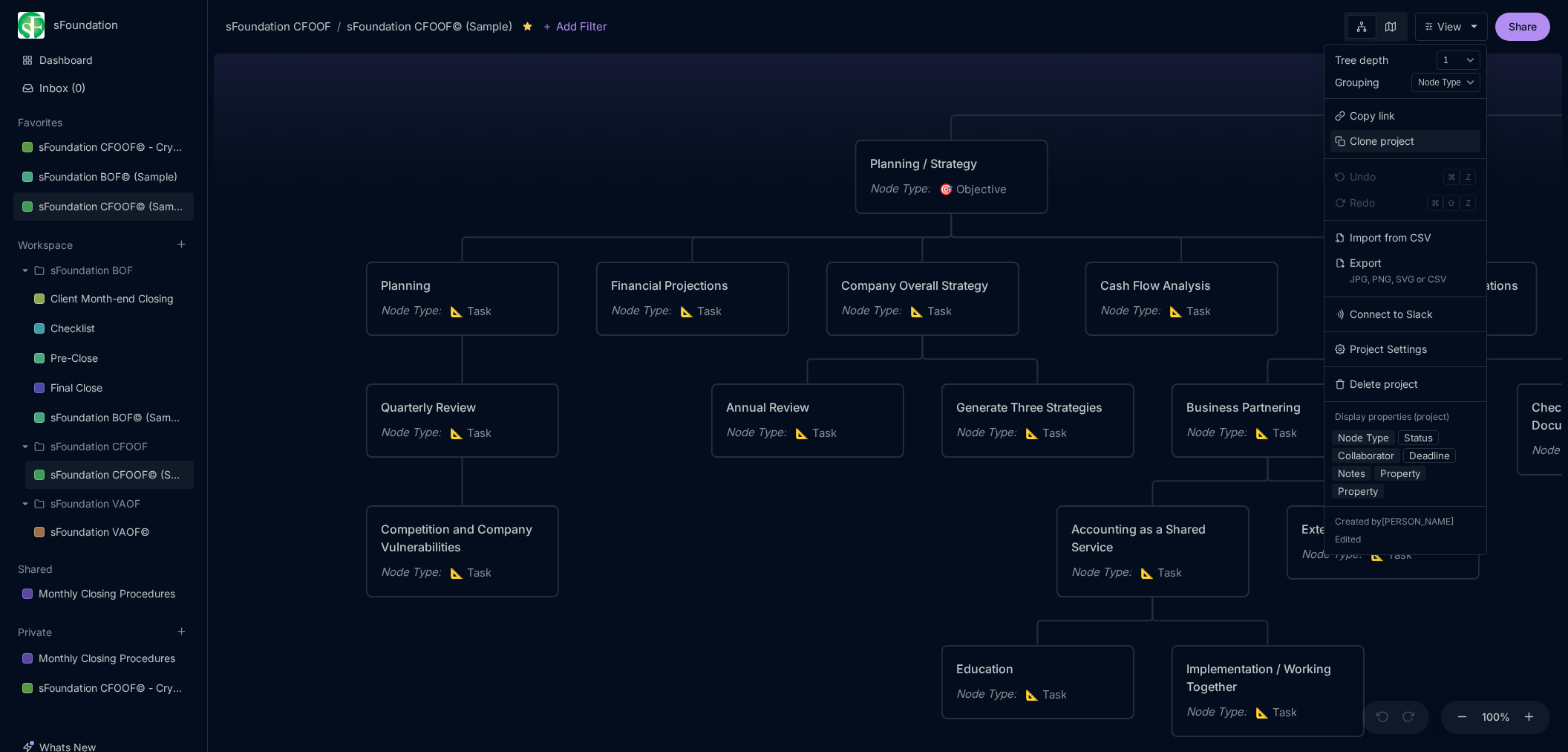
click at [1404, 139] on button "Clone project" at bounding box center [1405, 141] width 150 height 23
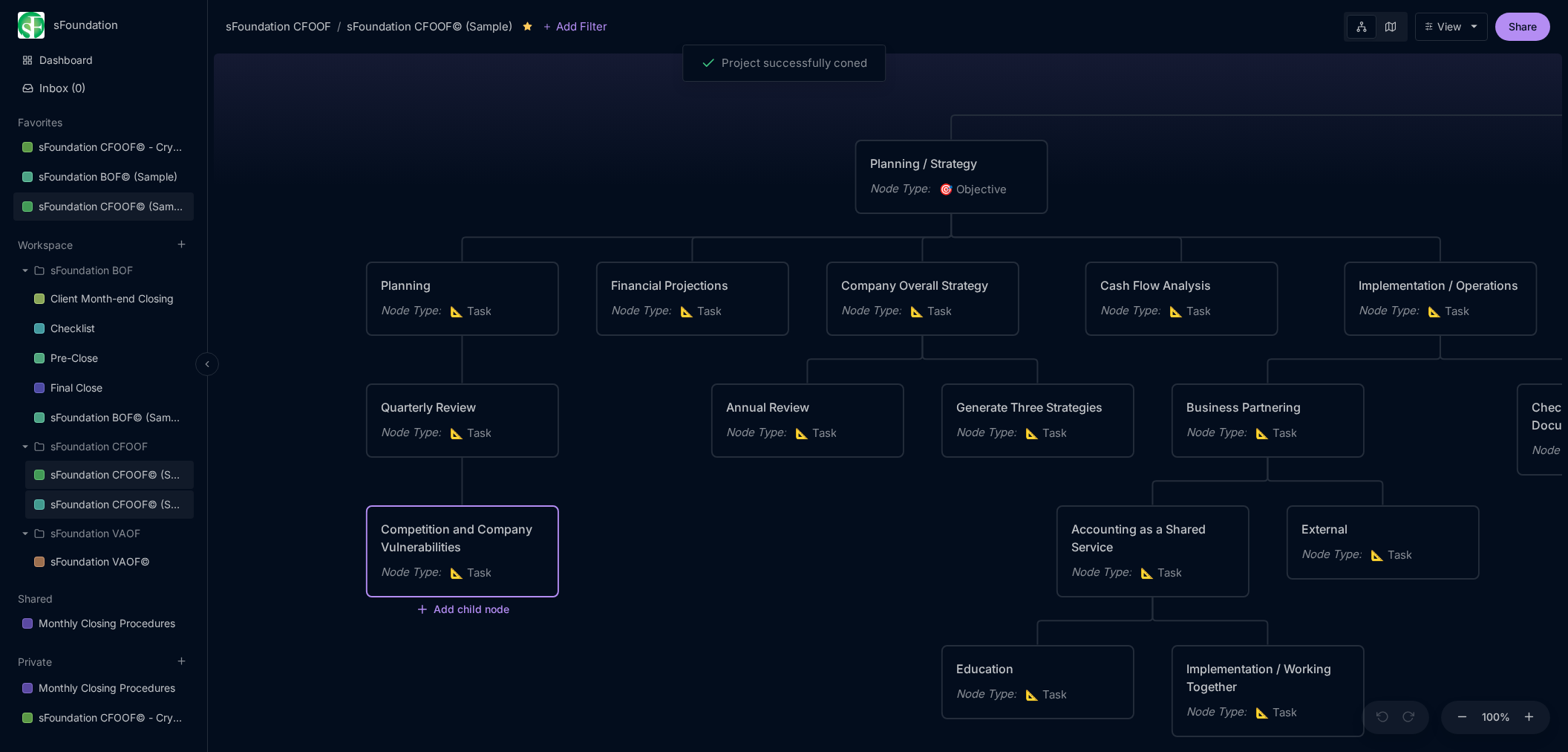
click at [146, 504] on div "sFoundation CFOOF© (Sample) (Clone)" at bounding box center [117, 504] width 134 height 18
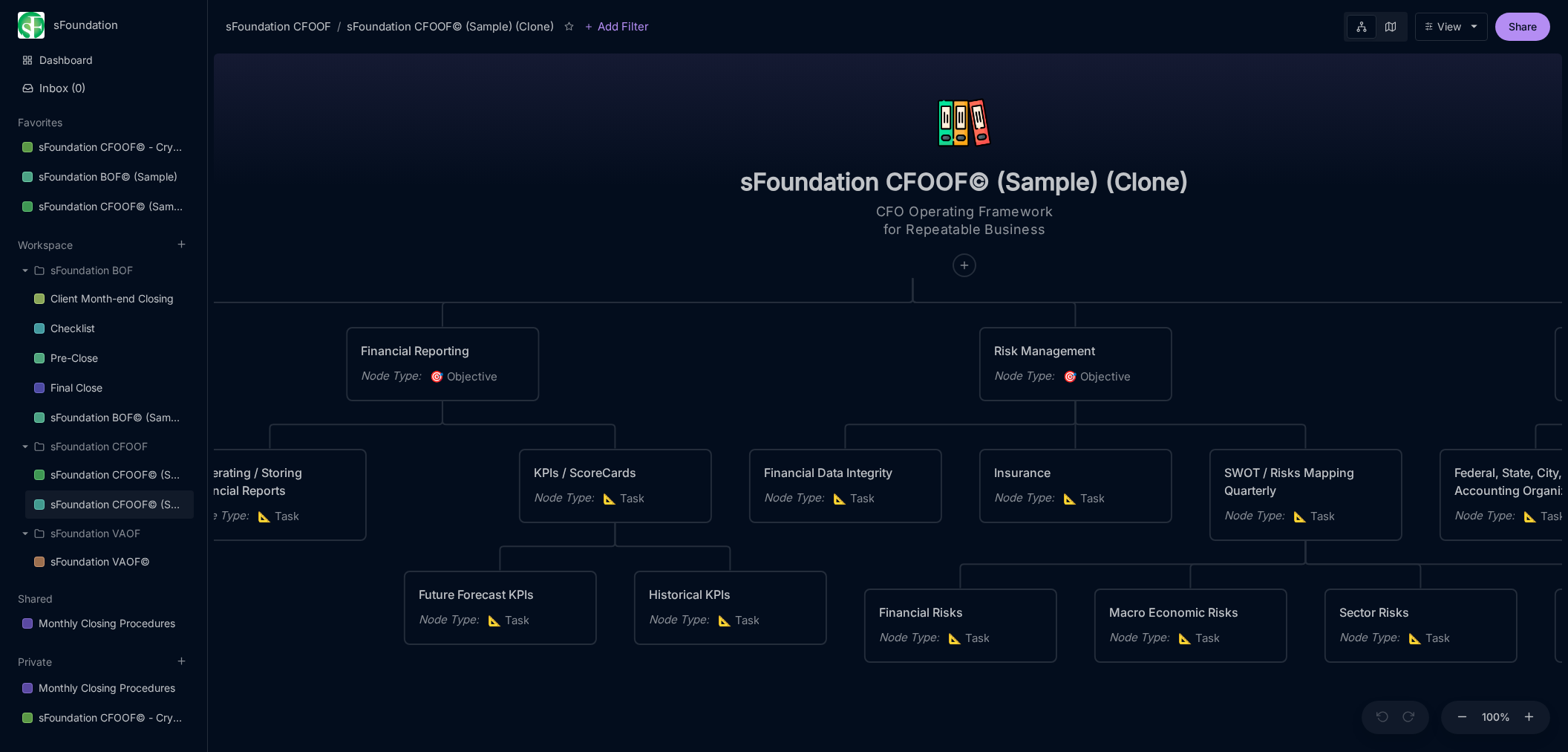
click at [390, 23] on div "sFoundation CFOOF© (Sample) (Clone)" at bounding box center [450, 27] width 207 height 18
drag, startPoint x: 513, startPoint y: 25, endPoint x: 334, endPoint y: 24, distance: 179.0
click at [334, 24] on div "sFoundation CFOOF / sFoundation CFOOF© (Sample) (Clone)" at bounding box center [390, 27] width 328 height 18
click at [1010, 182] on input "sFoundation CFOOF© (Sample) (Clone)" at bounding box center [965, 182] width 449 height 30
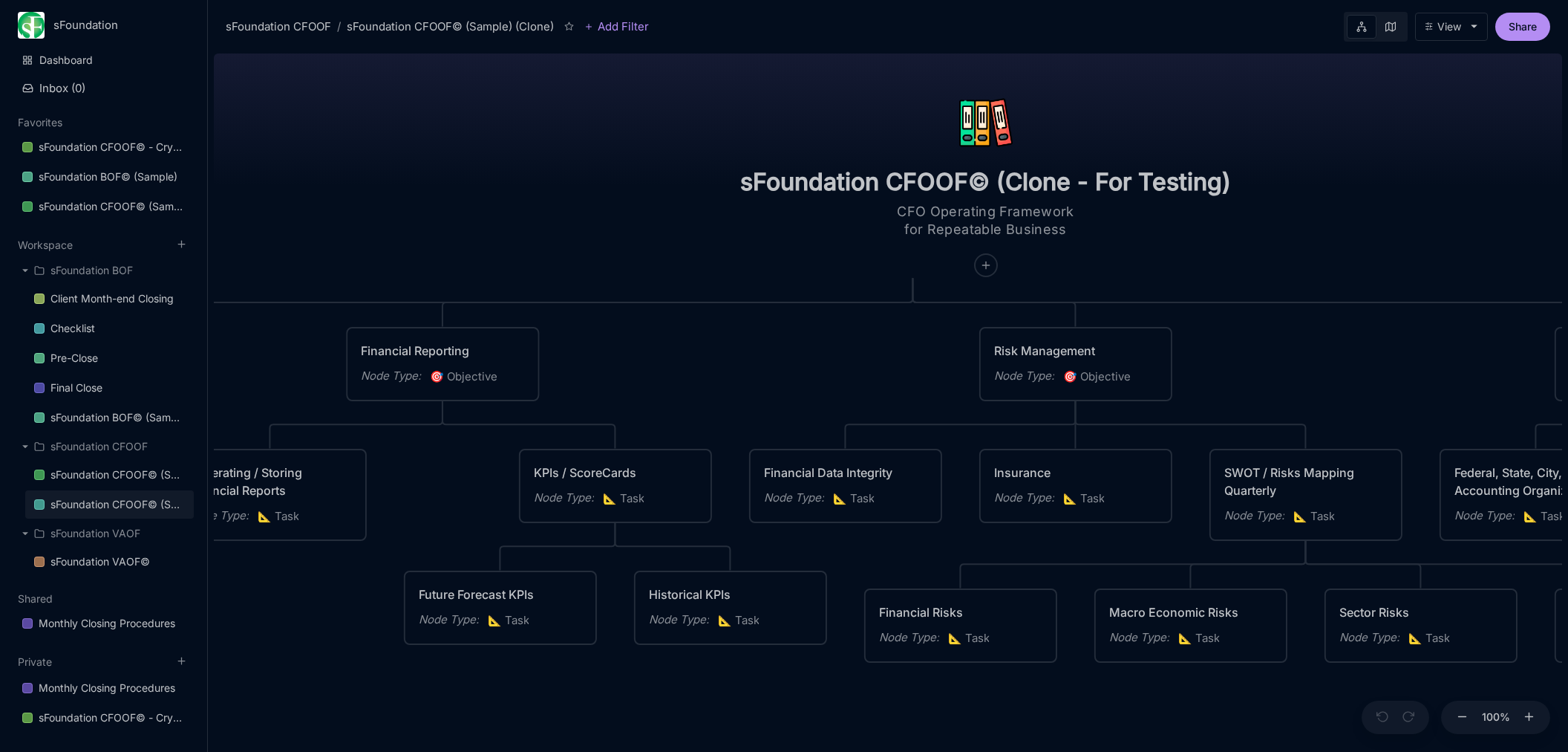
type input "sFoundation CFOOF© (Clone - For Testing)"
click at [1343, 237] on div "sFoundation CFOOF© (Clone - For Testing) CFO Operating Framework for Repeatable…" at bounding box center [888, 400] width 1349 height 704
drag, startPoint x: 652, startPoint y: 358, endPoint x: 1081, endPoint y: 344, distance: 429.2
click at [1087, 342] on div "sFoundation CFOOF© (Clone - For Testing) CFO Operating Framework for Repeatable…" at bounding box center [888, 400] width 1349 height 704
drag, startPoint x: 766, startPoint y: 335, endPoint x: 803, endPoint y: 299, distance: 51.6
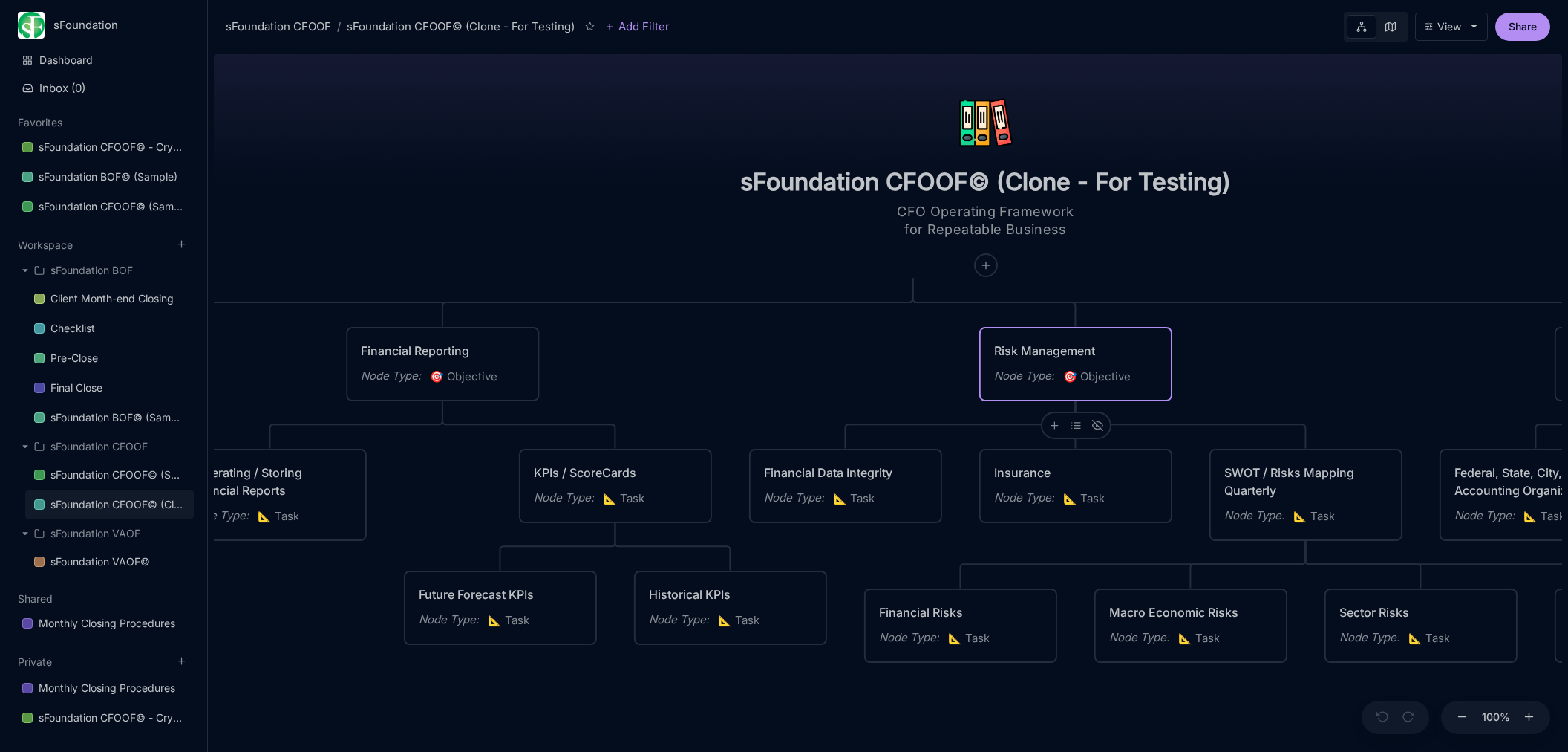
click at [988, 357] on div "sFoundation CFOOF© (Clone - For Testing) CFO Operating Framework for Repeatable…" at bounding box center [888, 400] width 1349 height 704
drag, startPoint x: 641, startPoint y: 209, endPoint x: 632, endPoint y: 210, distance: 9.1
click at [825, 223] on div "sFoundation CFOOF© (Clone - For Testing) CFO Operating Framework for Repeatable…" at bounding box center [888, 400] width 1349 height 704
click at [980, 267] on icon at bounding box center [986, 265] width 12 height 12
click at [905, 320] on span "🎯 Objective" at bounding box center [898, 320] width 62 height 18
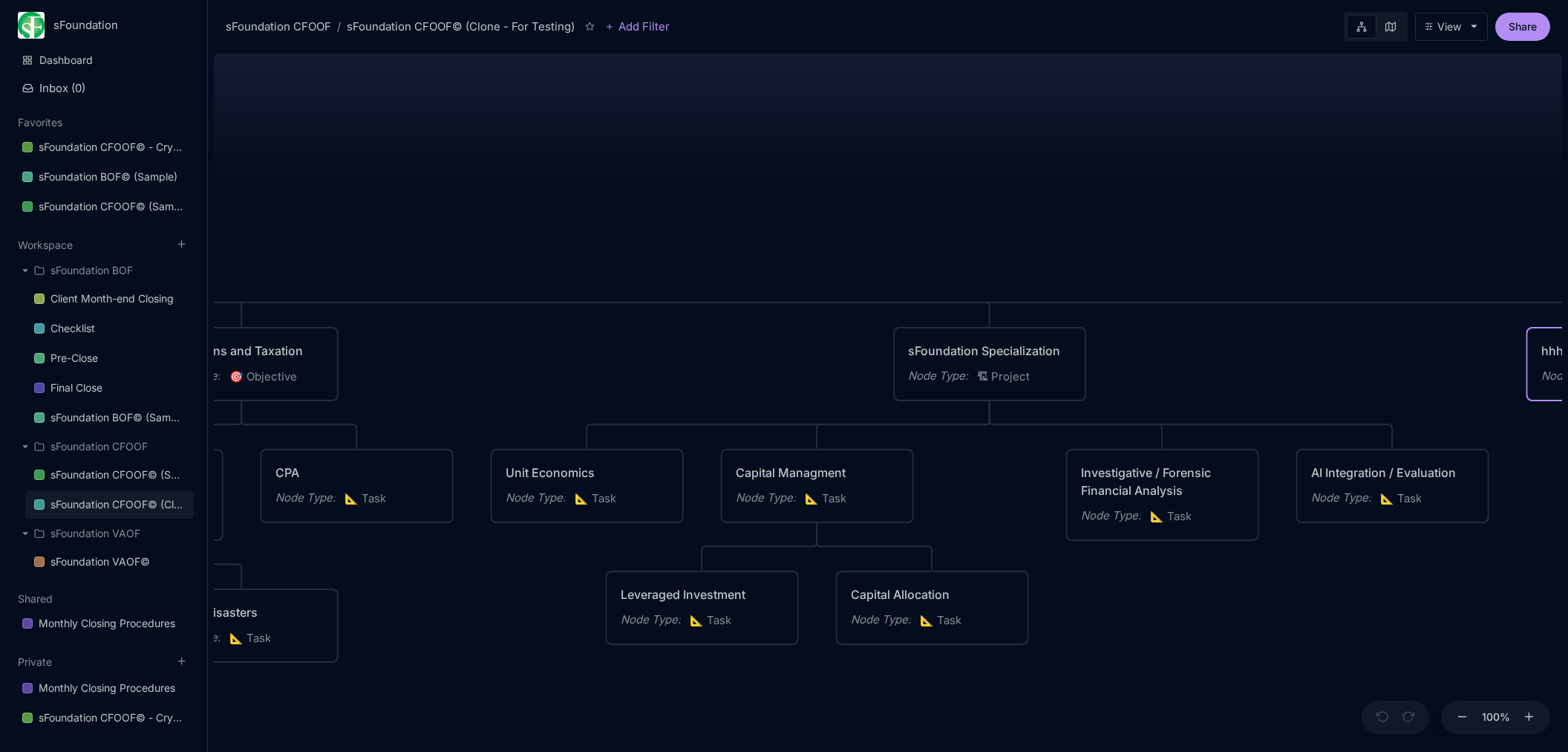
type textarea "hhhf"
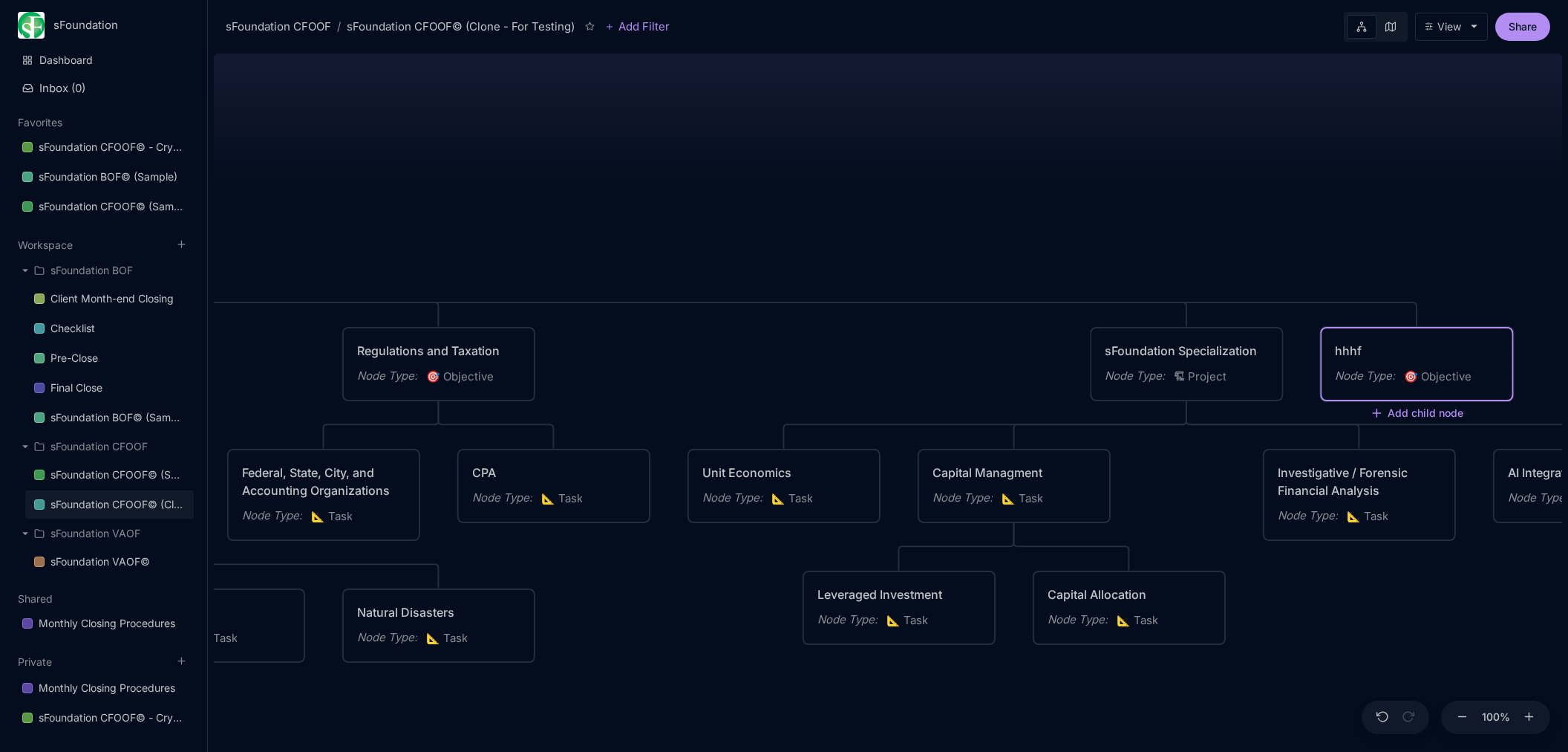
click at [1362, 348] on div "hhhf" at bounding box center [1417, 351] width 164 height 18
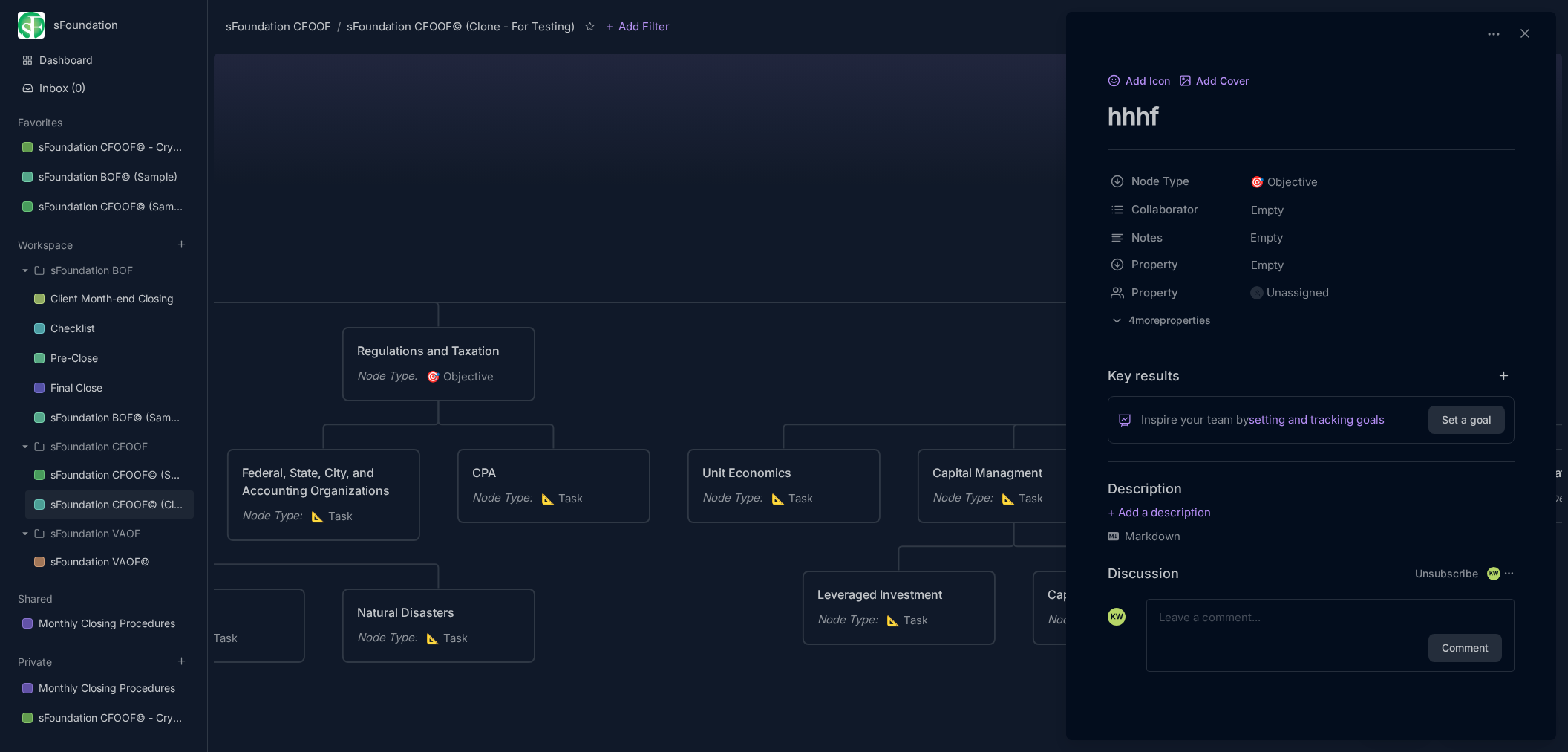
drag, startPoint x: 1199, startPoint y: 117, endPoint x: 1085, endPoint y: 111, distance: 114.2
click at [1108, 111] on textarea "hhhf" at bounding box center [1311, 117] width 407 height 31
type textarea "F"
type textarea "Base Framework"
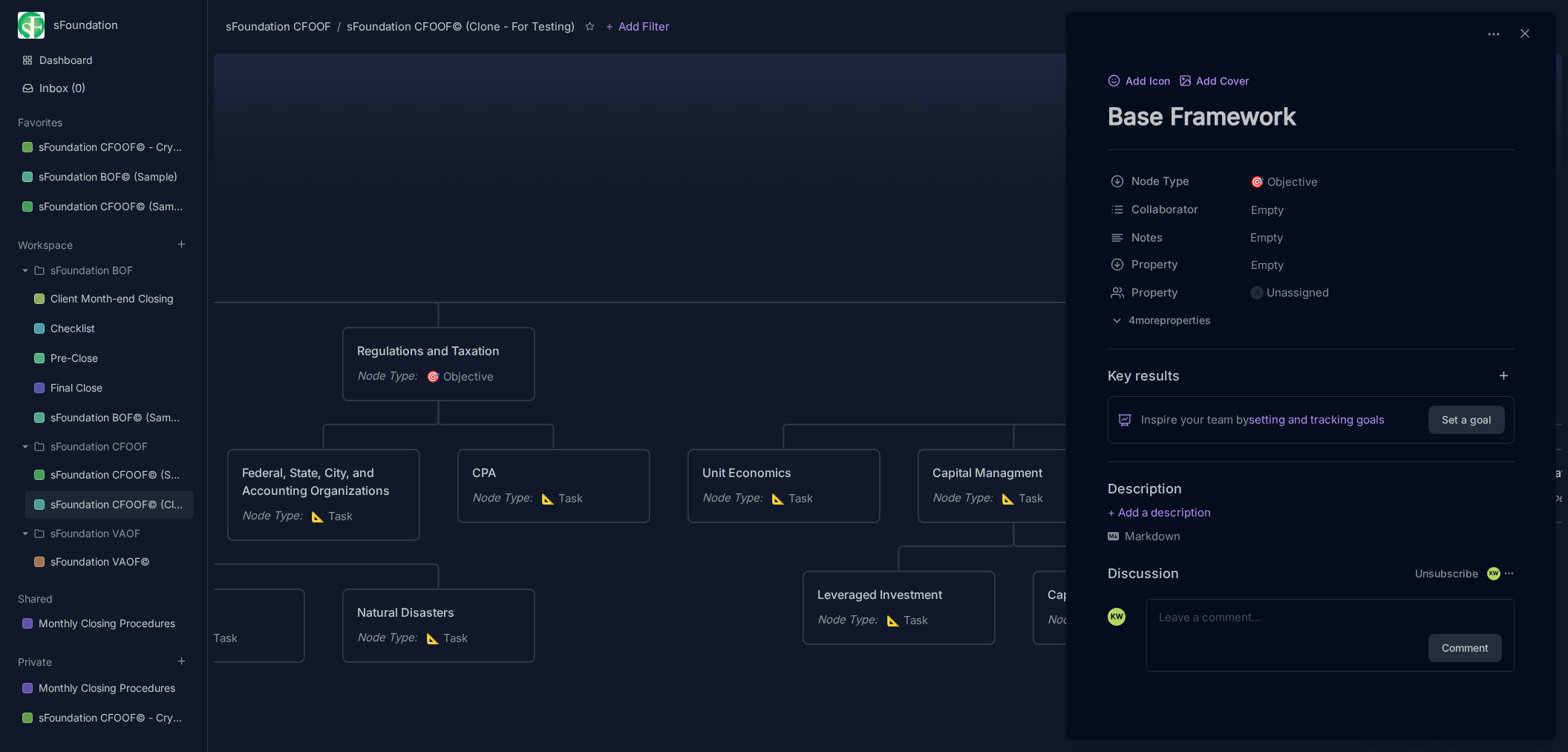
click at [888, 254] on div at bounding box center [784, 376] width 1568 height 752
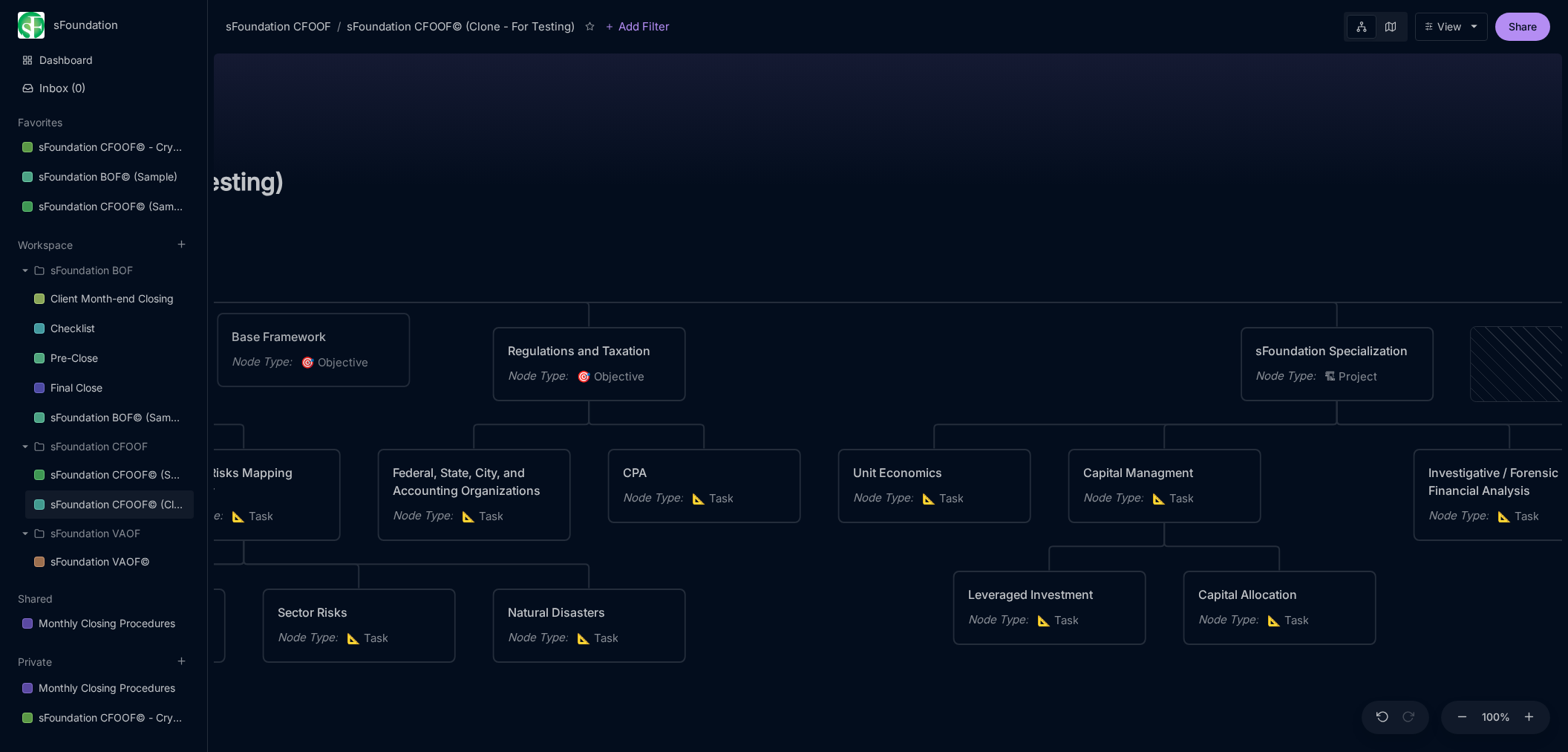
drag, startPoint x: 1410, startPoint y: 358, endPoint x: 307, endPoint y: 344, distance: 1103.1
click at [307, 344] on div "Base Framework Node Type : 🎯 Objective" at bounding box center [313, 349] width 164 height 45
drag, startPoint x: 1506, startPoint y: 369, endPoint x: 406, endPoint y: 361, distance: 1100.0
click at [406, 361] on div "Node Type :" at bounding box center [415, 370] width 60 height 18
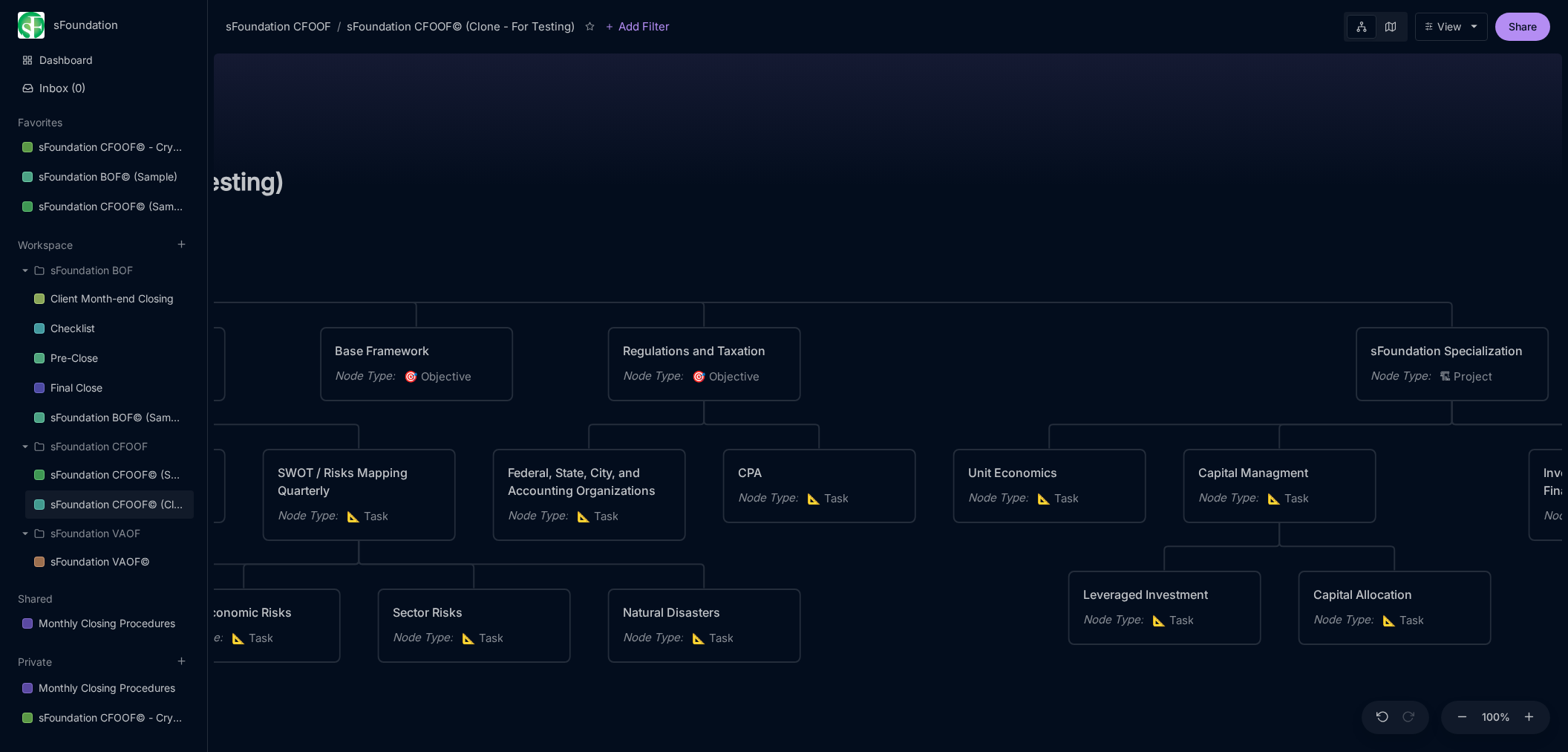
drag, startPoint x: 534, startPoint y: 365, endPoint x: 981, endPoint y: 334, distance: 448.1
click at [1016, 334] on div "sFoundation CFOOF© (Clone - For Testing) CFO Operating Framework for Repeatable…" at bounding box center [888, 400] width 1349 height 704
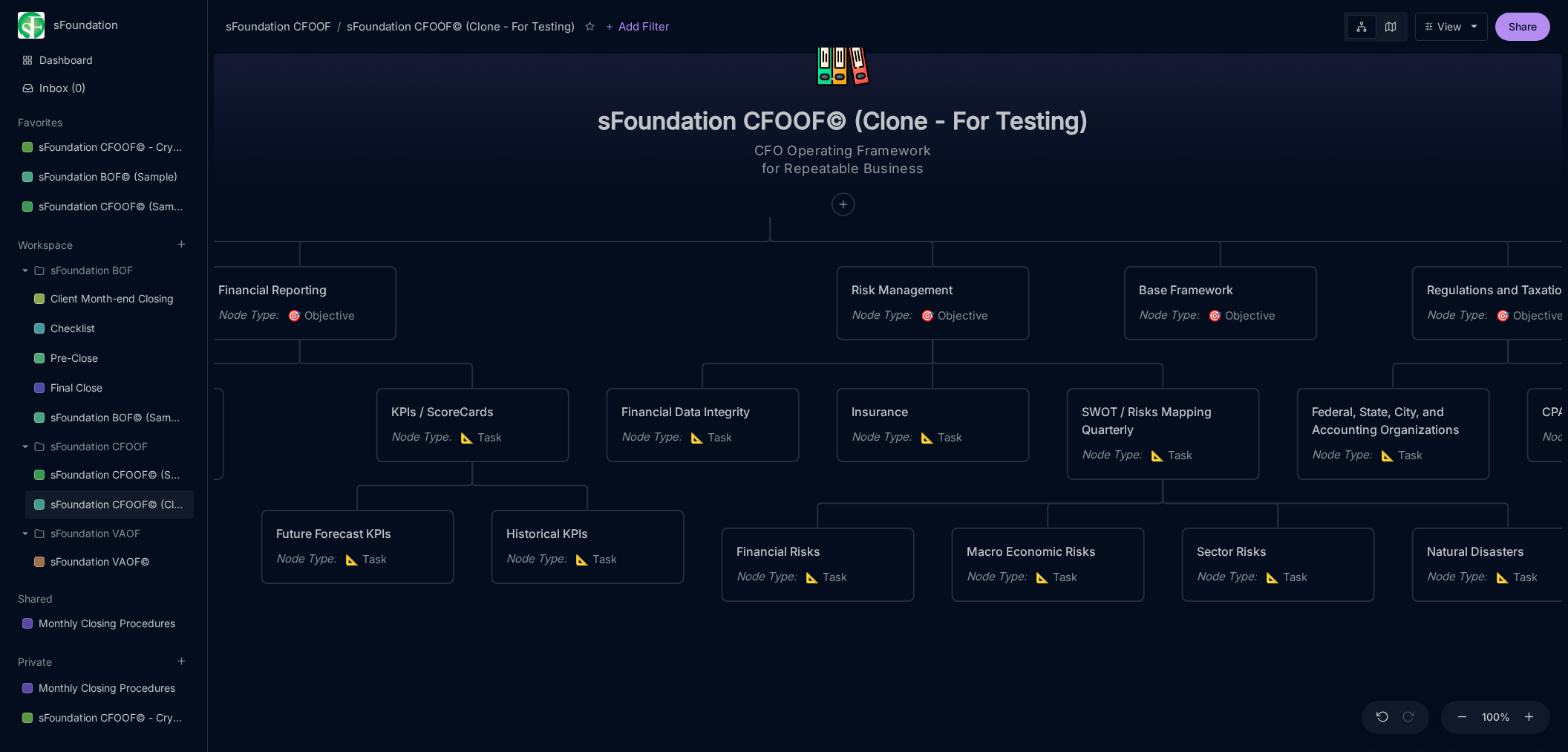
drag, startPoint x: 584, startPoint y: 238, endPoint x: 1308, endPoint y: 156, distance: 728.6
click at [1308, 152] on div "sFoundation CFOOF© (Clone - For Testing) CFO Operating Framework for Repeatable…" at bounding box center [888, 400] width 1349 height 704
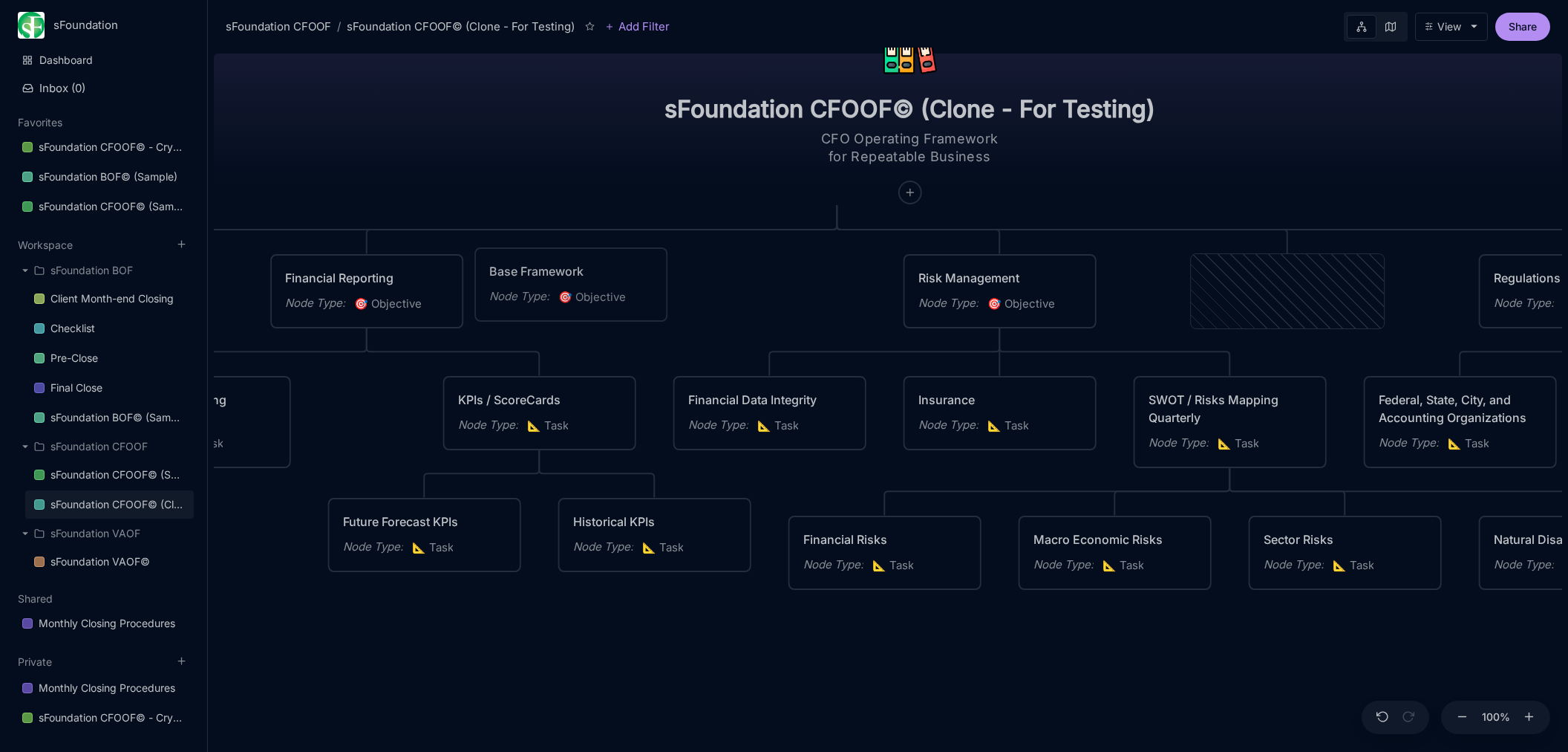
drag, startPoint x: 1260, startPoint y: 281, endPoint x: 543, endPoint y: 274, distance: 717.0
click at [543, 274] on div "Base Framework" at bounding box center [571, 271] width 164 height 18
drag, startPoint x: 1314, startPoint y: 280, endPoint x: 502, endPoint y: 268, distance: 812.1
click at [502, 268] on div "Base Framework" at bounding box center [475, 267] width 164 height 18
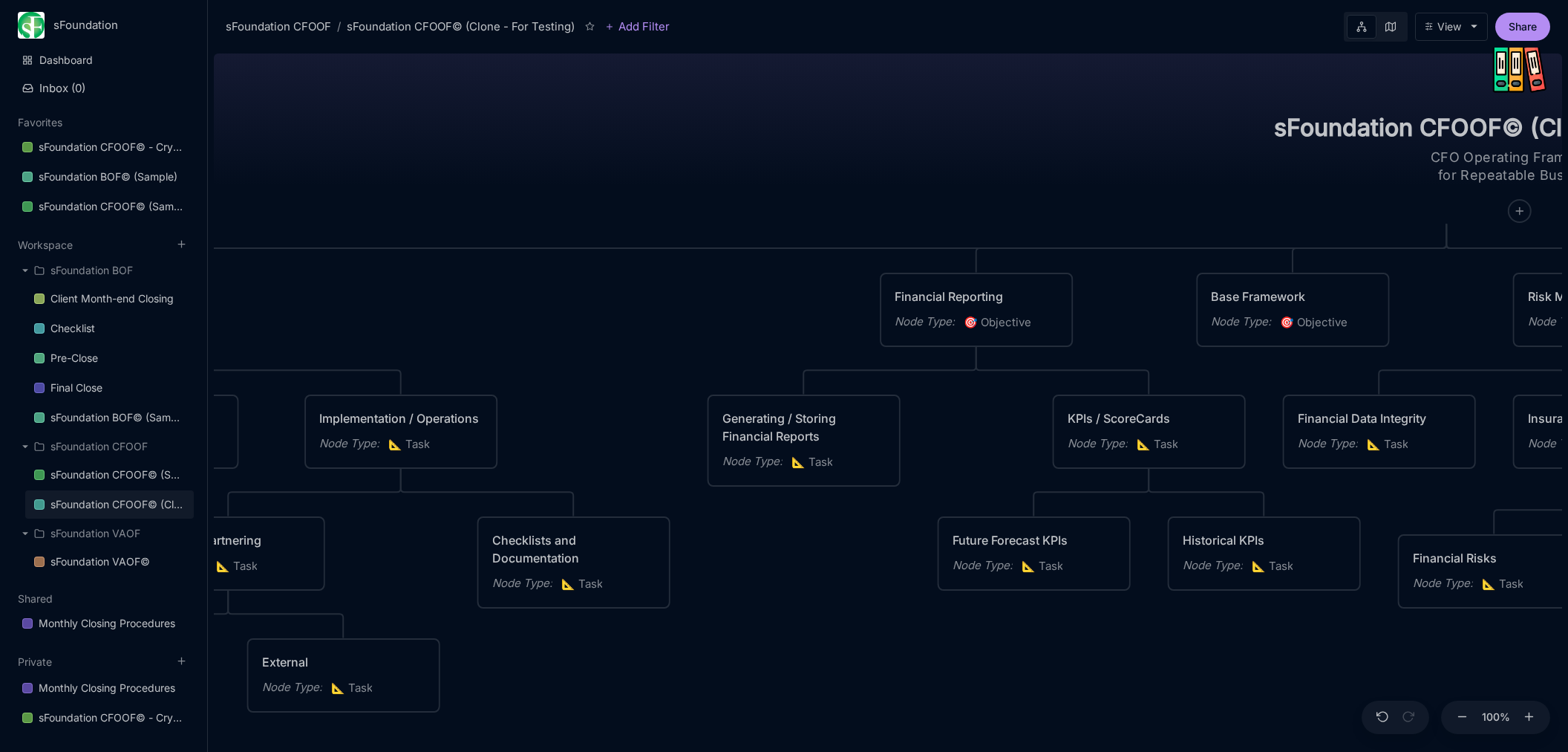
drag, startPoint x: 446, startPoint y: 160, endPoint x: 1113, endPoint y: 190, distance: 667.7
click at [1099, 174] on div "sFoundation CFOOF© (Clone - For Testing) CFO Operating Framework for Repeatable…" at bounding box center [888, 400] width 1349 height 704
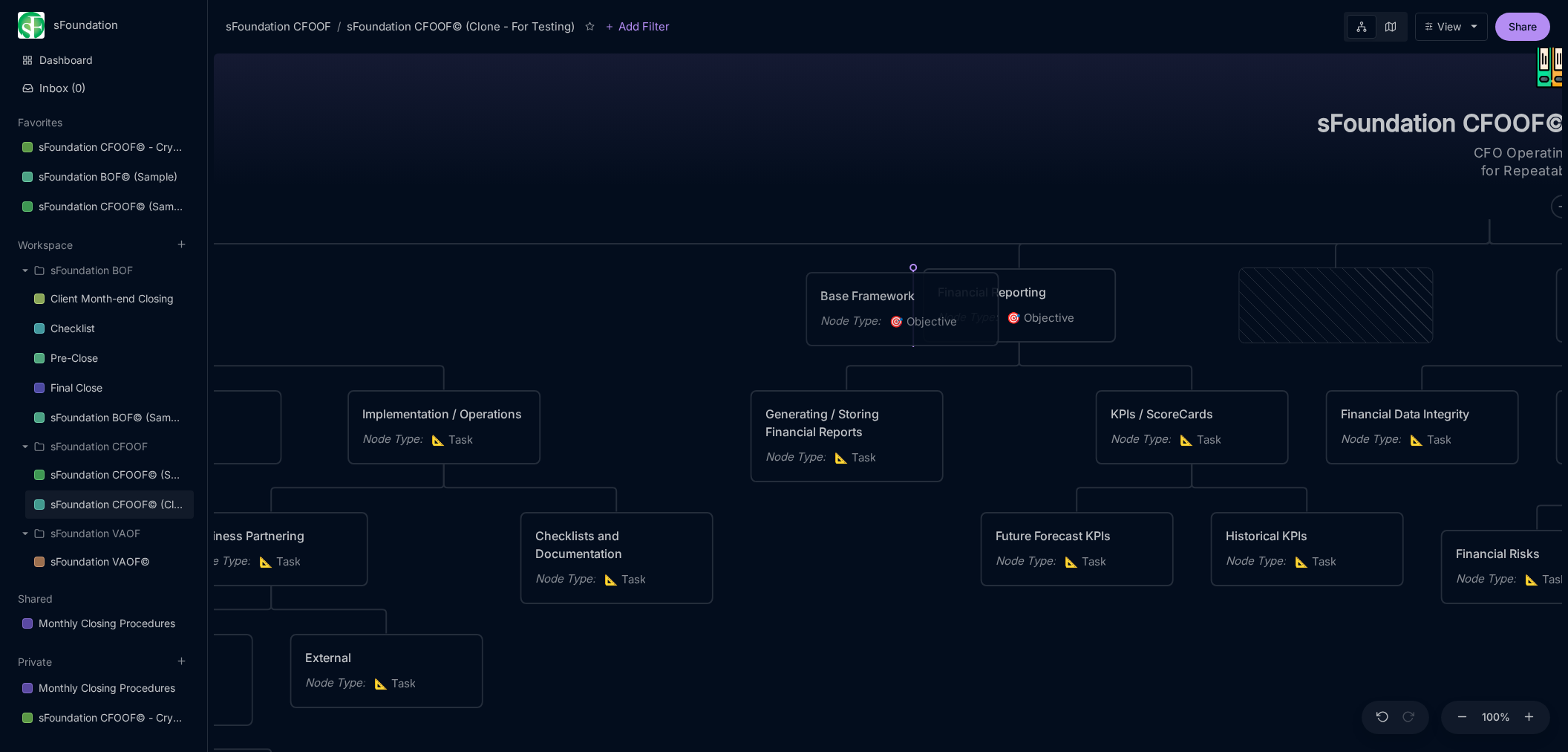
drag, startPoint x: 1314, startPoint y: 295, endPoint x: 880, endPoint y: 299, distance: 434.0
click at [880, 299] on div "Base Framework" at bounding box center [902, 296] width 164 height 18
drag, startPoint x: 711, startPoint y: 297, endPoint x: 1086, endPoint y: 302, distance: 375.0
click at [1086, 302] on div "sFoundation CFOOF© (Clone - For Testing) CFO Operating Framework for Repeatable…" at bounding box center [888, 400] width 1349 height 704
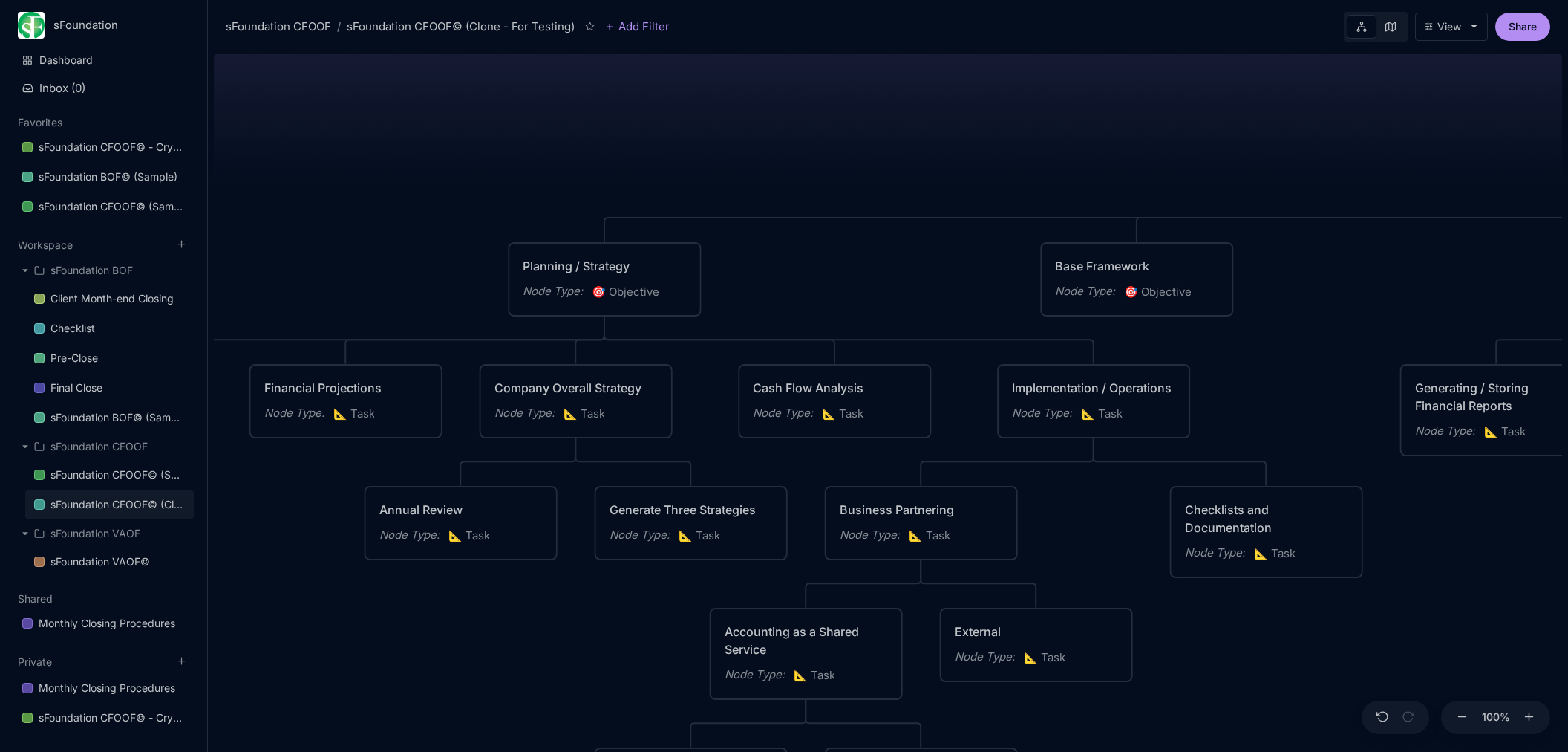
drag, startPoint x: 417, startPoint y: 109, endPoint x: 1052, endPoint y: 83, distance: 635.5
click at [1066, 83] on div "sFoundation CFOOF© (Clone - For Testing) CFO Operating Framework for Repeatable…" at bounding box center [888, 400] width 1349 height 704
drag, startPoint x: 1085, startPoint y: 136, endPoint x: 865, endPoint y: 137, distance: 220.0
click at [865, 137] on div "sFoundation CFOOF© (Clone - For Testing) CFO Operating Framework for Repeatable…" at bounding box center [888, 400] width 1349 height 704
drag, startPoint x: 1337, startPoint y: 171, endPoint x: 925, endPoint y: 167, distance: 412.0
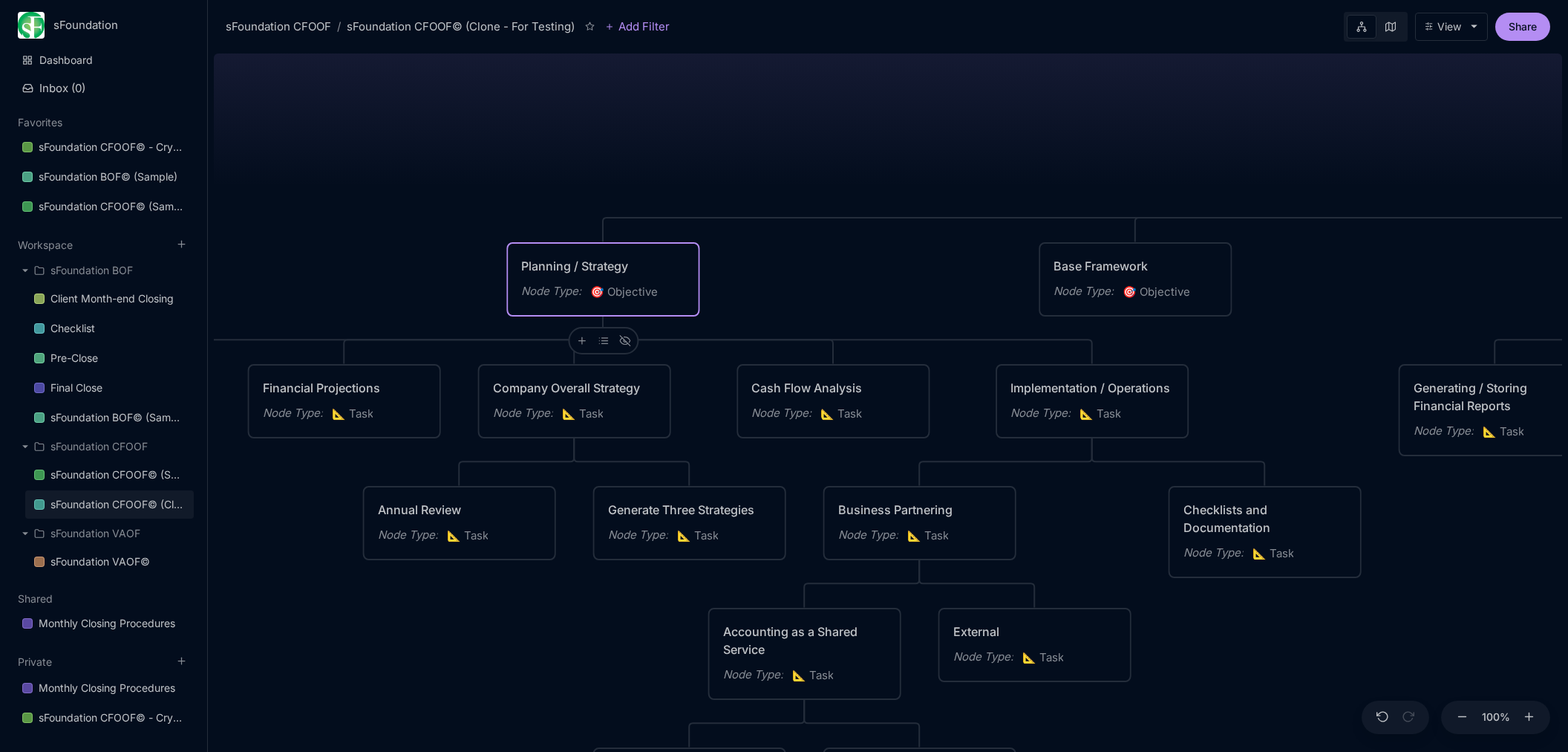
click at [893, 169] on div "sFoundation CFOOF© (Clone - For Testing) CFO Operating Framework for Repeatable…" at bounding box center [888, 400] width 1349 height 704
drag, startPoint x: 1386, startPoint y: 288, endPoint x: 856, endPoint y: 290, distance: 530.0
click at [856, 290] on div "sFoundation CFOOF© (Clone - For Testing) CFO Operating Framework for Repeatable…" at bounding box center [888, 400] width 1349 height 704
drag, startPoint x: 1409, startPoint y: 293, endPoint x: 1394, endPoint y: 294, distance: 15.0
click at [1394, 294] on div "sFoundation CFOOF© (Clone - For Testing) CFO Operating Framework for Repeatable…" at bounding box center [888, 400] width 1349 height 704
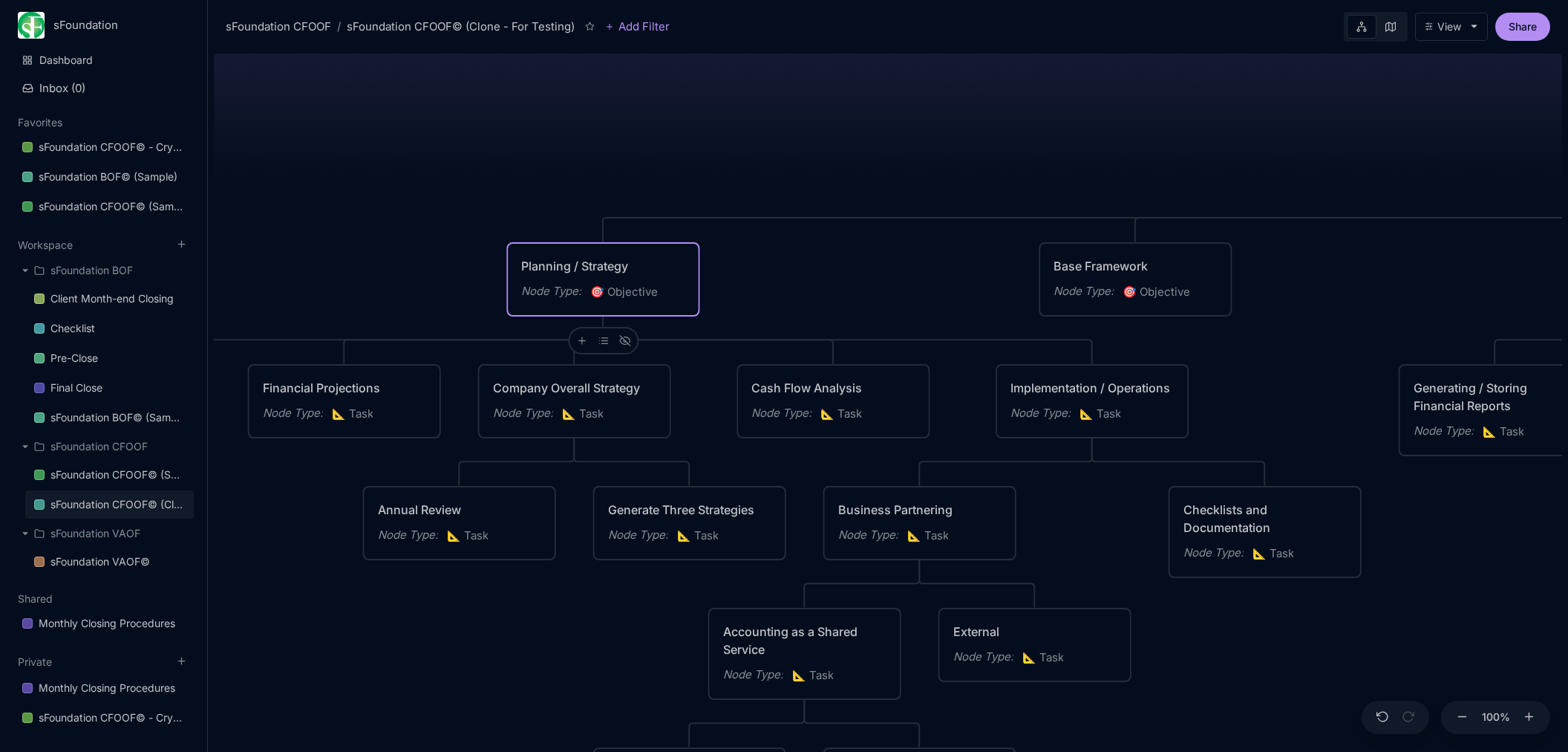
click at [1359, 129] on div "sFoundation CFOOF© (Clone - For Testing) CFO Operating Framework for Repeatable…" at bounding box center [888, 400] width 1349 height 704
click at [903, 377] on div "Cash Flow Analysis Node Type : 📐 Task" at bounding box center [833, 401] width 190 height 71
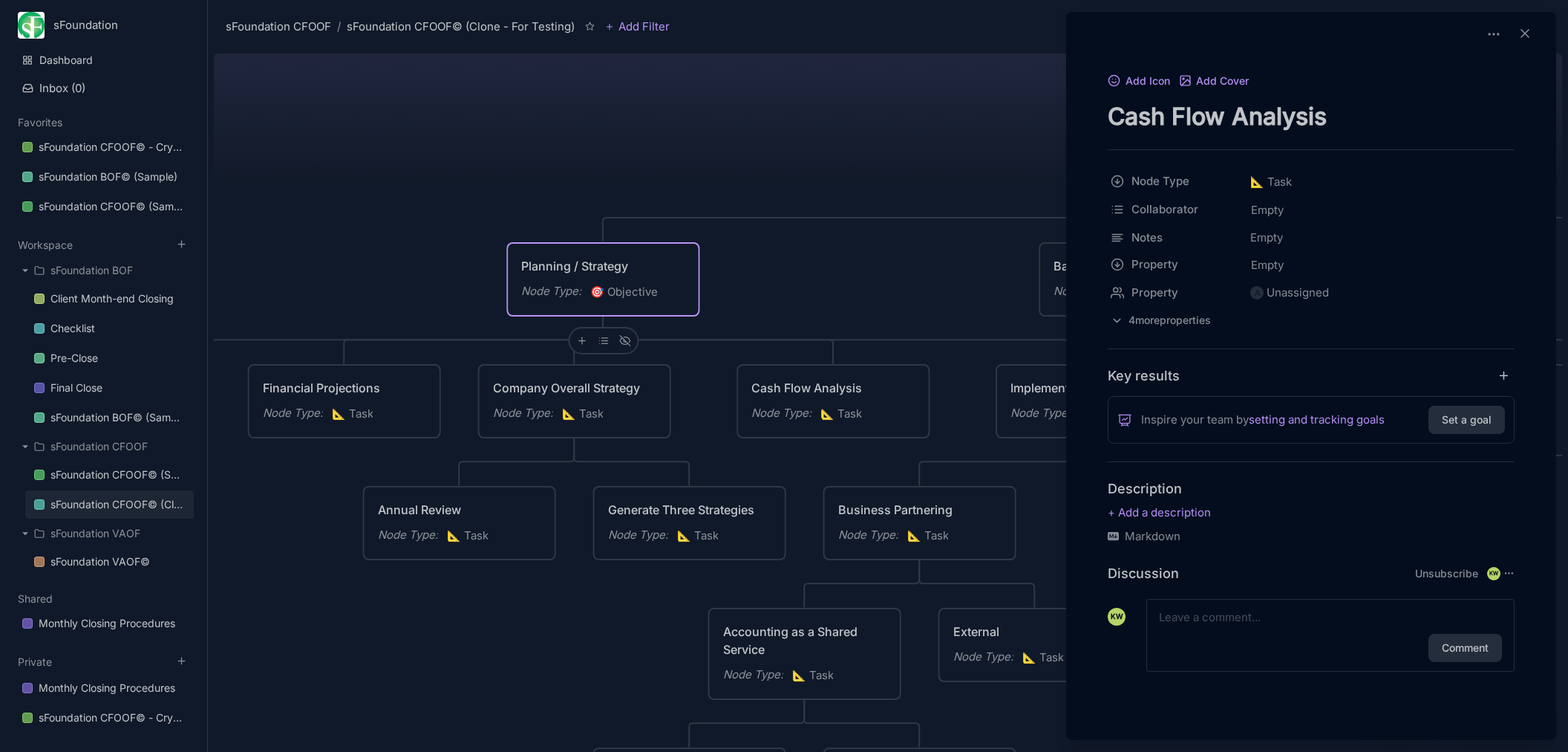
click at [915, 192] on div at bounding box center [784, 376] width 1568 height 752
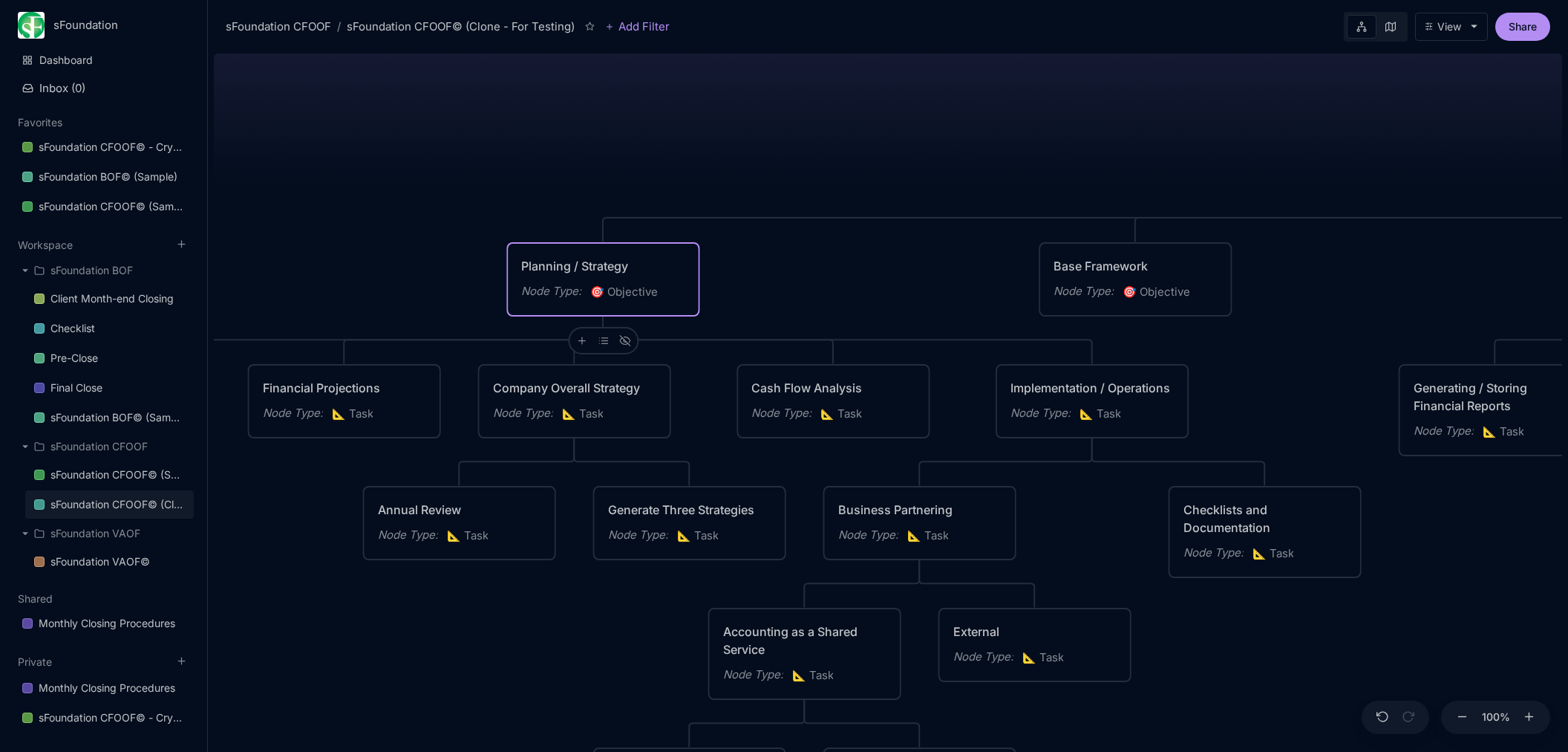
drag, startPoint x: 1280, startPoint y: 151, endPoint x: 987, endPoint y: 196, distance: 296.4
click at [854, 185] on div "sFoundation CFOOF© (Clone - For Testing) CFO Operating Framework for Repeatable…" at bounding box center [888, 400] width 1349 height 704
drag, startPoint x: 1360, startPoint y: 310, endPoint x: 1374, endPoint y: 241, distance: 70.4
click at [1361, 308] on div "sFoundation CFOOF© (Clone - For Testing) CFO Operating Framework for Repeatable…" at bounding box center [888, 400] width 1349 height 704
drag, startPoint x: 1395, startPoint y: 292, endPoint x: 1251, endPoint y: 349, distance: 154.9
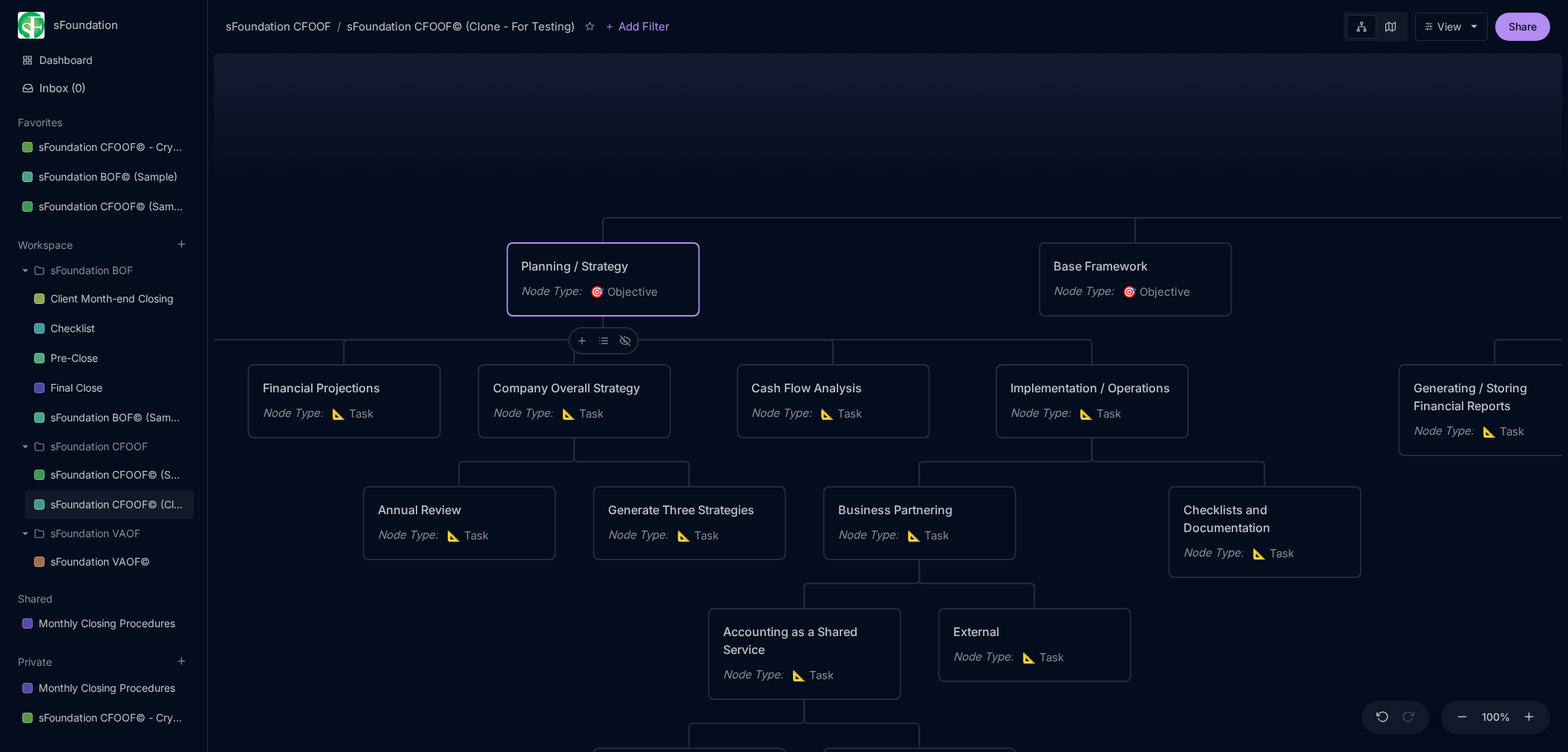
click at [1250, 342] on div "sFoundation CFOOF© (Clone - For Testing) CFO Operating Framework for Repeatable…" at bounding box center [888, 400] width 1349 height 704
click at [1432, 570] on div "sFoundation CFOOF© (Clone - For Testing) CFO Operating Framework for Repeatable…" at bounding box center [888, 400] width 1349 height 704
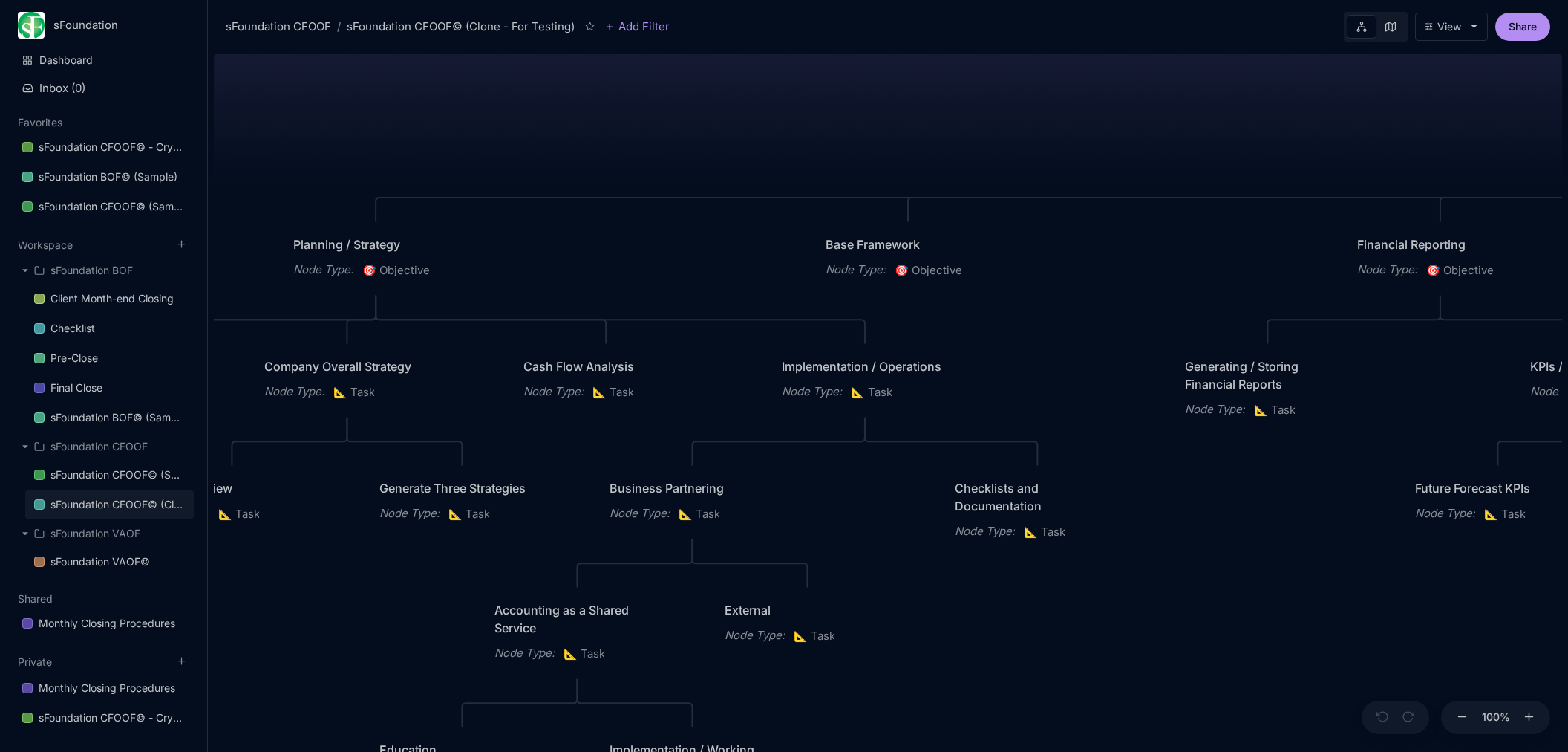
drag, startPoint x: 799, startPoint y: 281, endPoint x: 1182, endPoint y: 276, distance: 383.0
click at [1182, 276] on div "sFoundation CFOOF© (Clone - For Testing) CFO Operating Framework for Repeatable…" at bounding box center [888, 400] width 1349 height 704
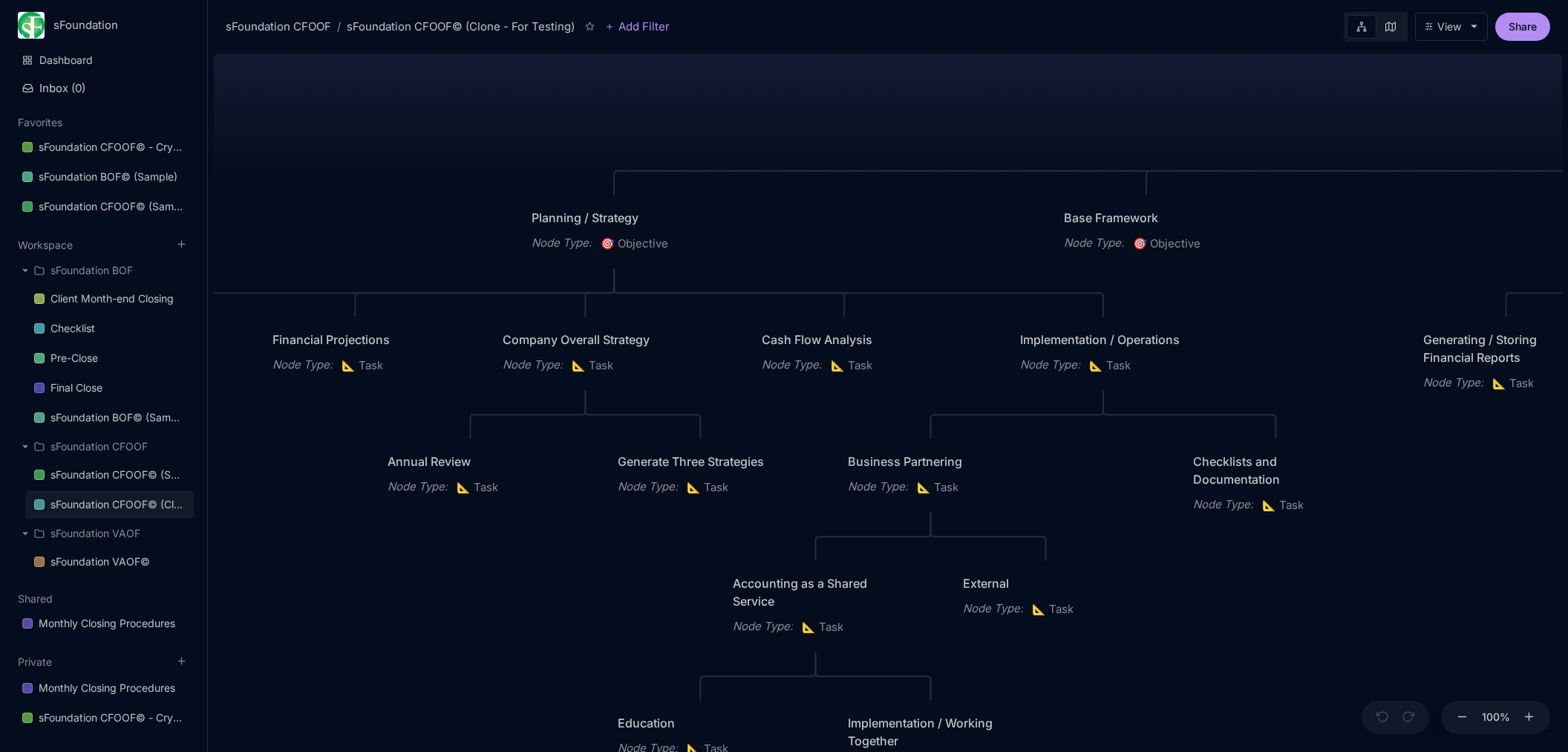
drag, startPoint x: 1122, startPoint y: 269, endPoint x: 1357, endPoint y: 243, distance: 236.4
click at [1357, 243] on div "sFoundation CFOOF© (Clone - For Testing) CFO Operating Framework for Repeatable…" at bounding box center [888, 400] width 1349 height 704
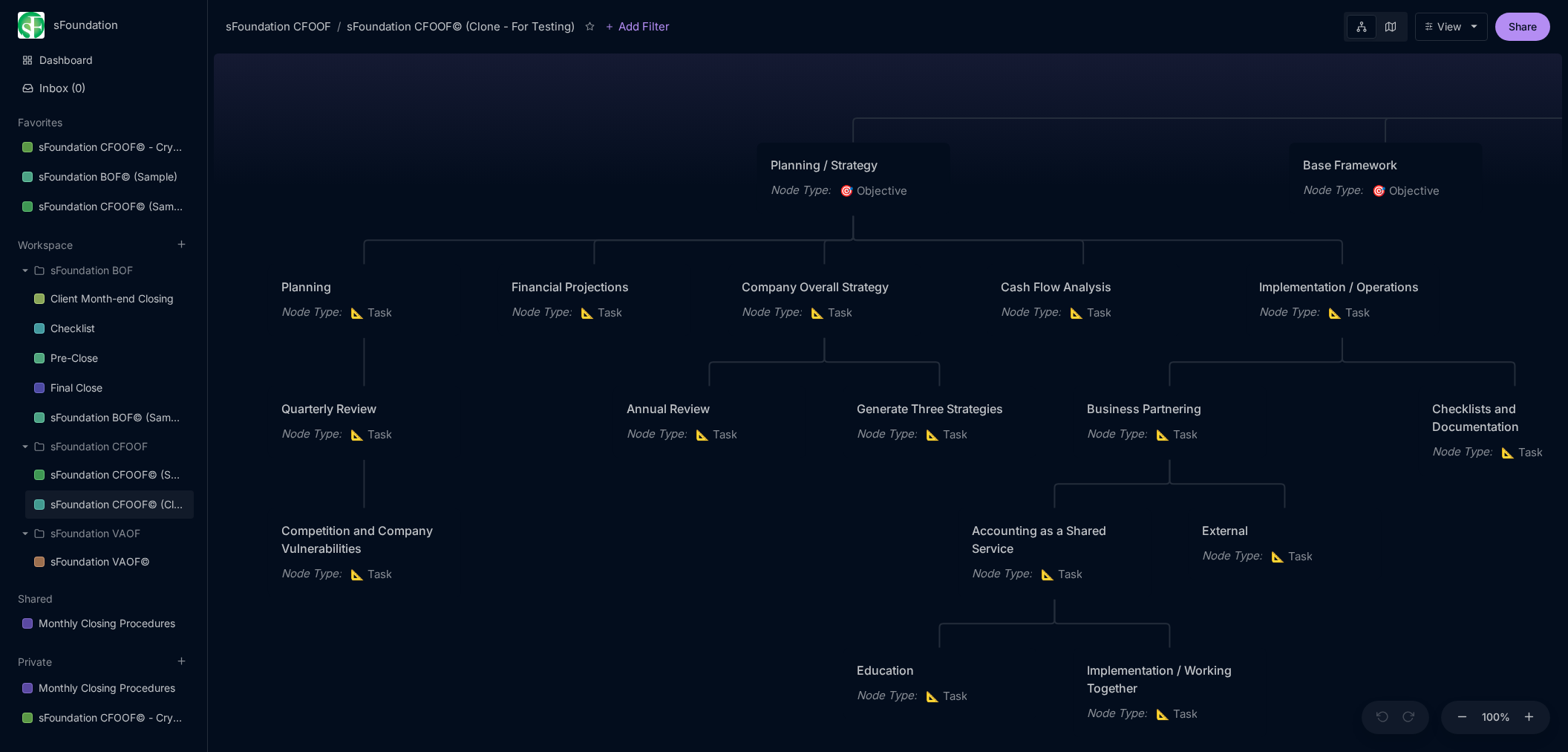
drag, startPoint x: 806, startPoint y: 220, endPoint x: 1045, endPoint y: 167, distance: 244.8
click at [1045, 167] on div "sFoundation CFOOF© (Clone - For Testing) CFO Operating Framework for Repeatable…" at bounding box center [888, 400] width 1349 height 704
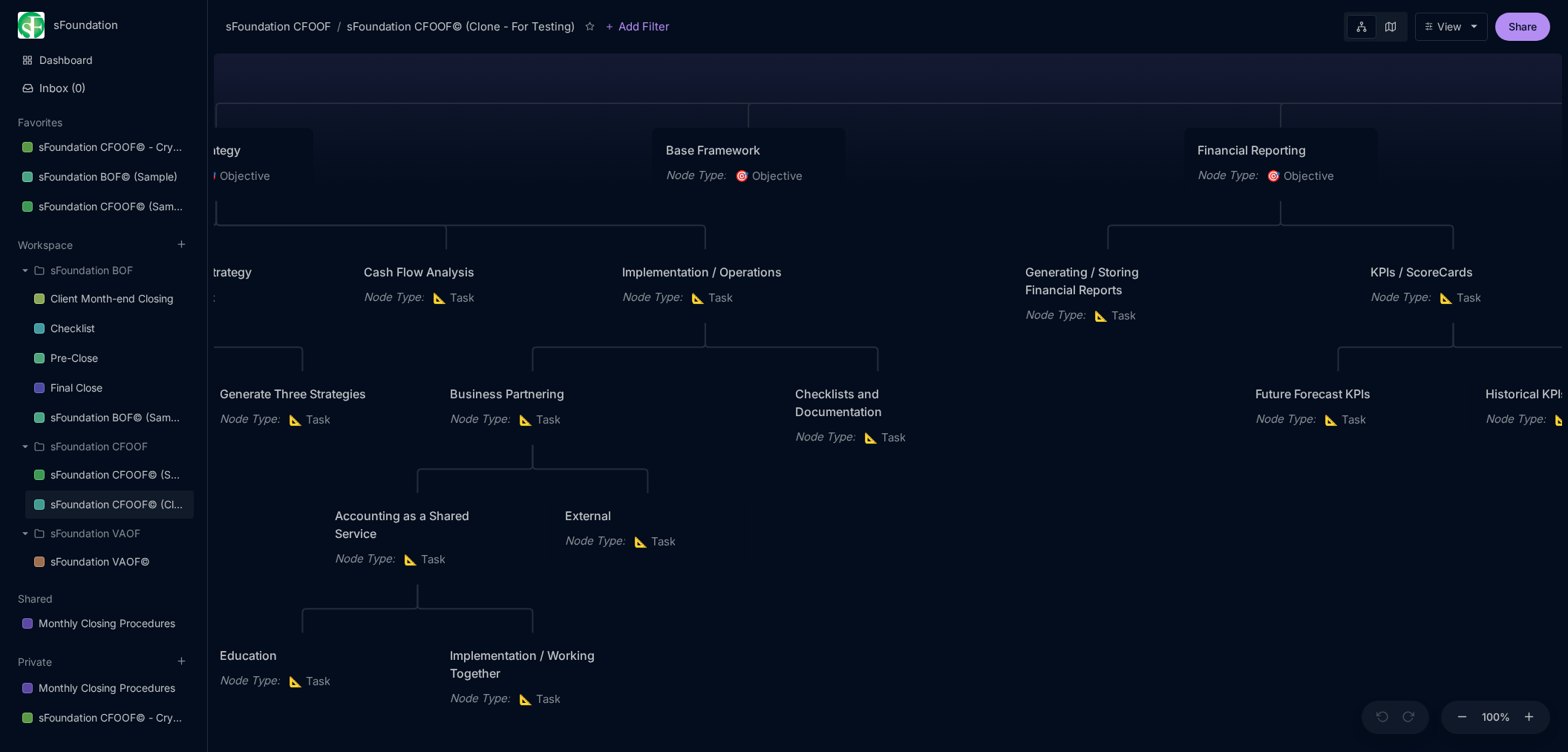
drag, startPoint x: 1128, startPoint y: 166, endPoint x: 481, endPoint y: 154, distance: 647.1
click at [474, 154] on div "sFoundation CFOOF© (Clone - For Testing) CFO Operating Framework for Repeatable…" at bounding box center [888, 400] width 1349 height 704
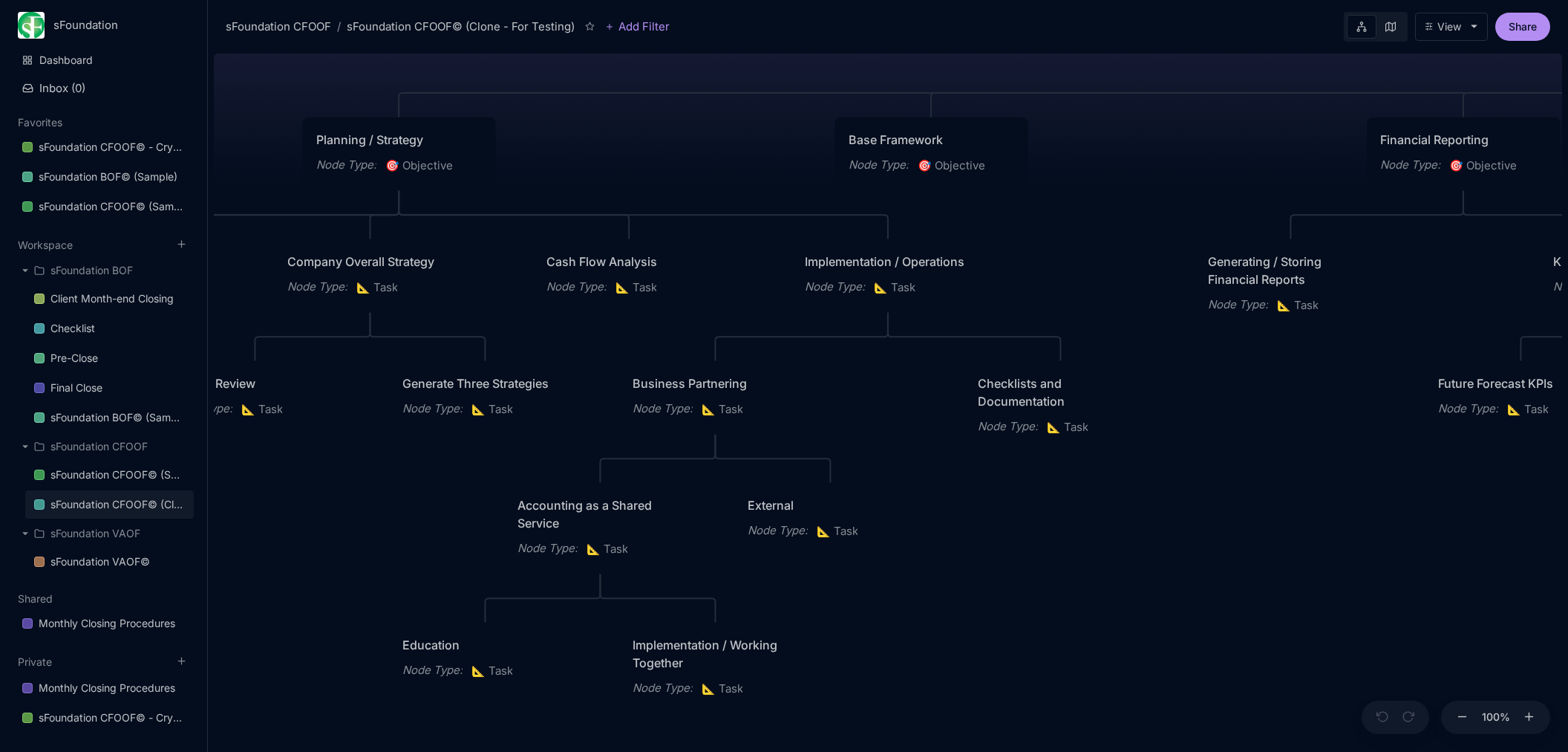
drag, startPoint x: 937, startPoint y: 181, endPoint x: 1140, endPoint y: 171, distance: 203.2
click at [1139, 169] on div "sFoundation CFOOF© (Clone - For Testing) CFO Operating Framework for Repeatable…" at bounding box center [888, 400] width 1349 height 704
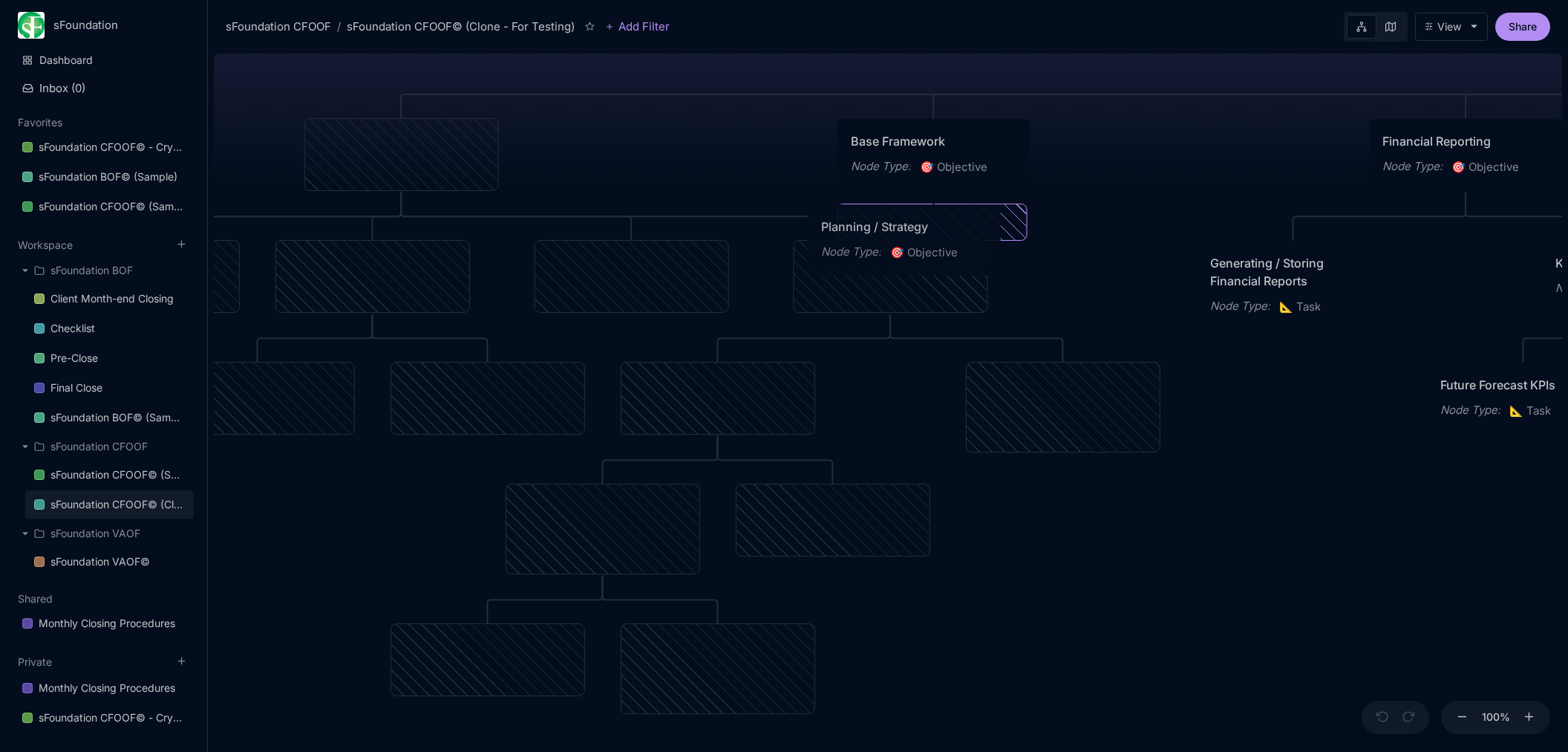
drag, startPoint x: 455, startPoint y: 140, endPoint x: 958, endPoint y: 226, distance: 510.3
click at [958, 226] on div "Planning / Strategy" at bounding box center [904, 227] width 166 height 18
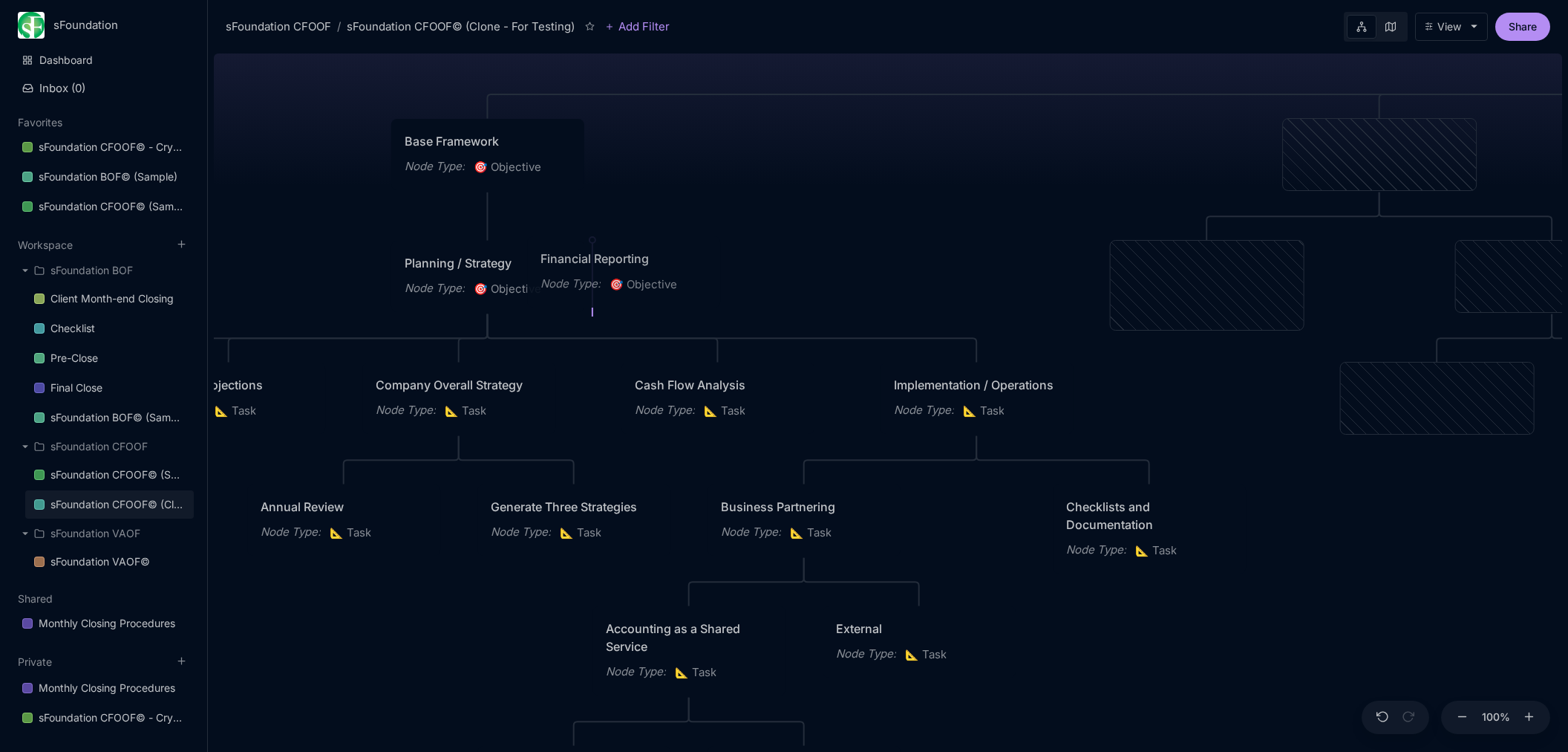
drag, startPoint x: 1340, startPoint y: 146, endPoint x: 584, endPoint y: 263, distance: 765.0
click at [584, 263] on div "Financial Reporting" at bounding box center [623, 258] width 166 height 18
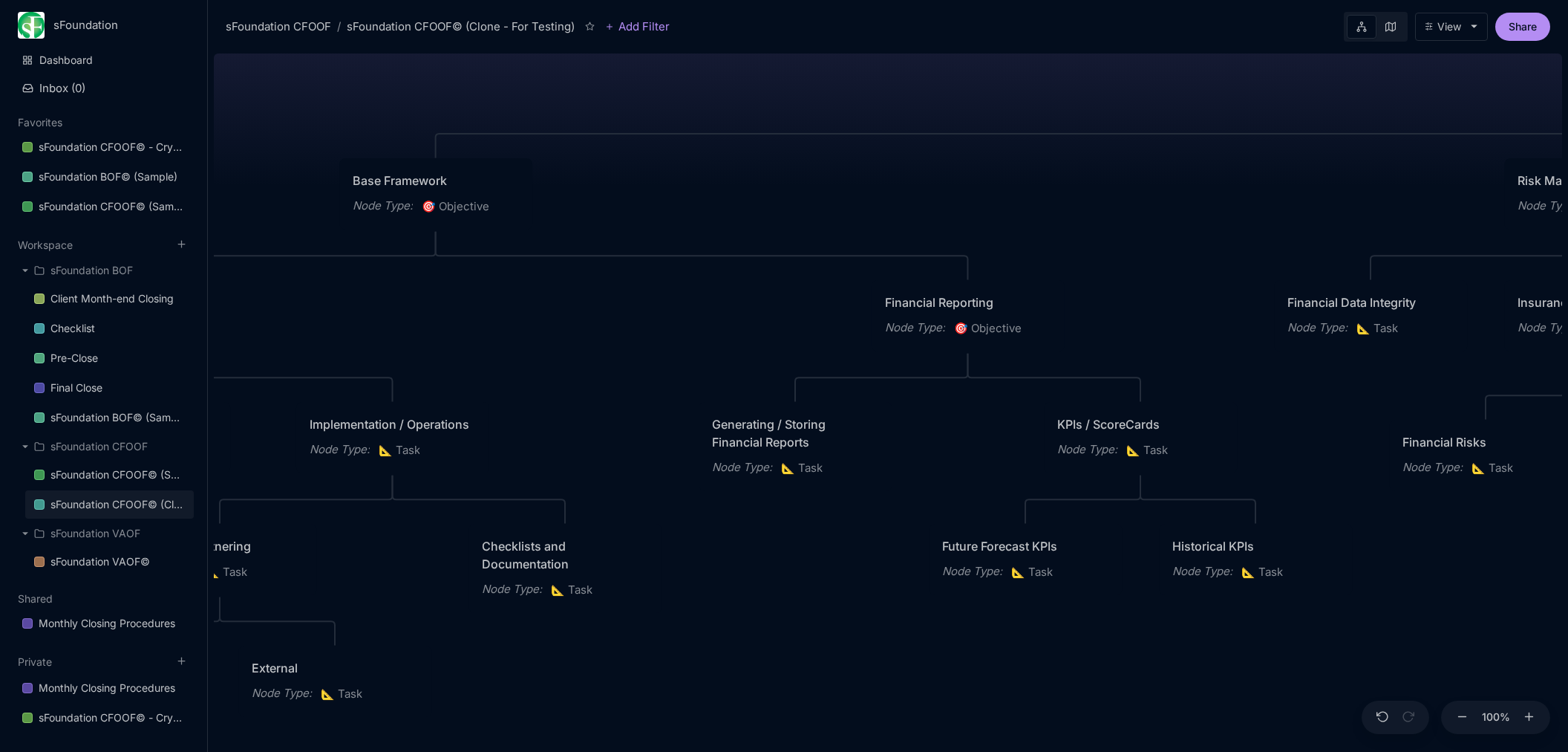
drag, startPoint x: 1003, startPoint y: 162, endPoint x: 576, endPoint y: 229, distance: 432.2
click at [576, 229] on div "sFoundation CFOOF© (Clone - For Testing) CFO Operating Framework for Repeatable…" at bounding box center [888, 400] width 1349 height 704
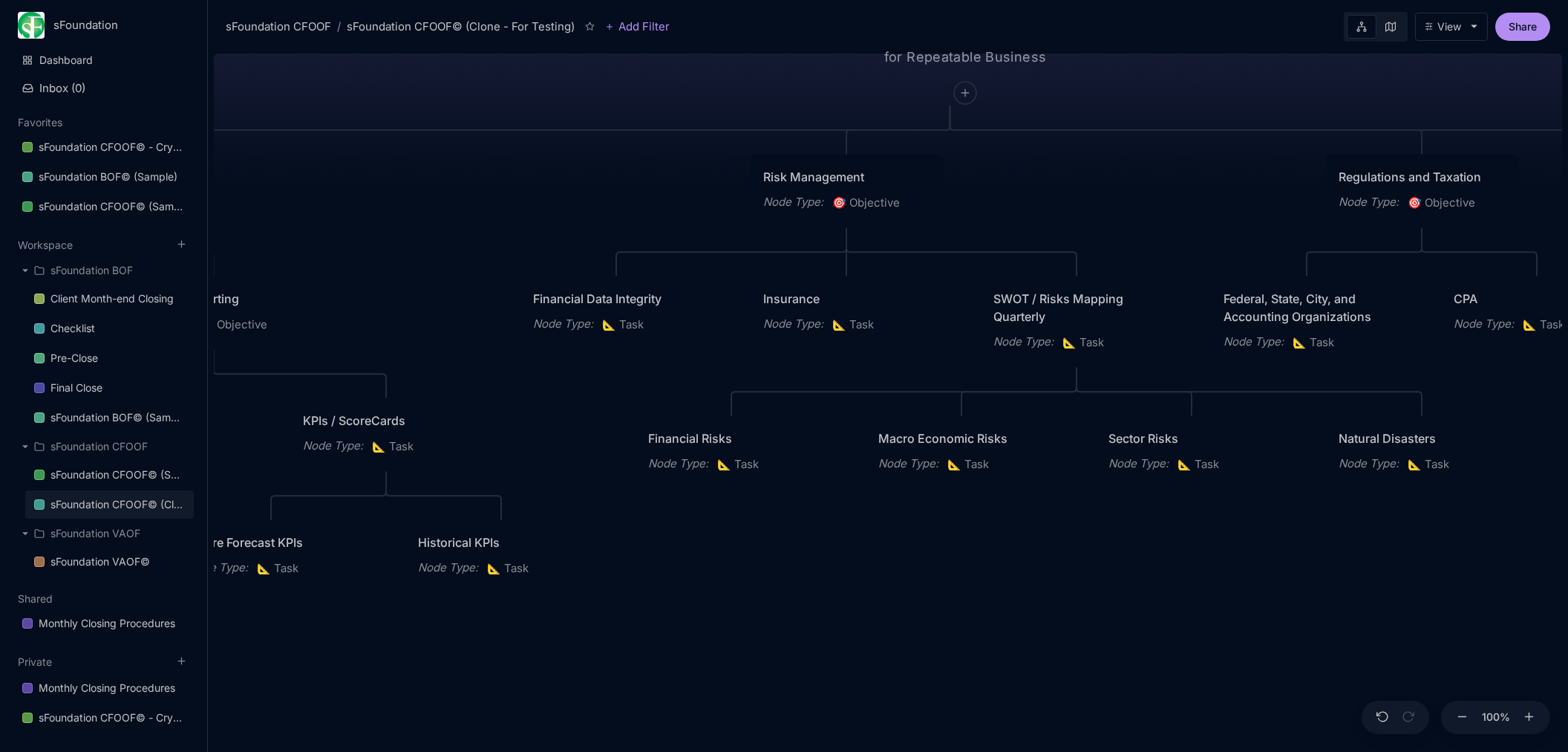
drag, startPoint x: 989, startPoint y: 236, endPoint x: 465, endPoint y: 195, distance: 525.6
click at [465, 196] on div "sFoundation CFOOF© (Clone - For Testing) CFO Operating Framework for Repeatable…" at bounding box center [888, 400] width 1349 height 704
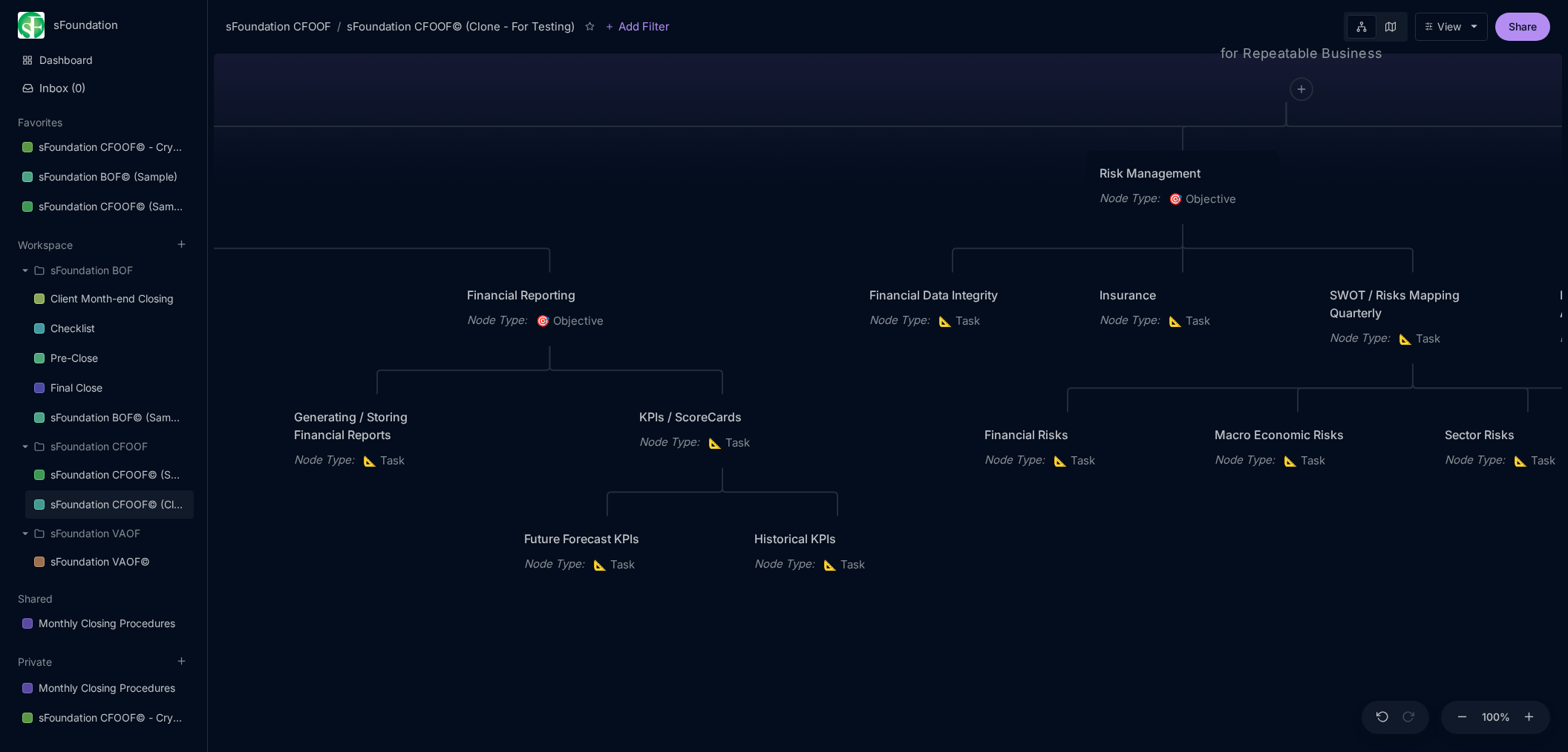
drag, startPoint x: 1012, startPoint y: 189, endPoint x: 1025, endPoint y: 216, distance: 30.0
click at [1378, 190] on div "sFoundation CFOOF© (Clone - For Testing) CFO Operating Framework for Repeatable…" at bounding box center [888, 400] width 1349 height 704
drag, startPoint x: 873, startPoint y: 194, endPoint x: 863, endPoint y: 194, distance: 10.0
click at [863, 194] on div "sFoundation CFOOF© (Clone - For Testing) CFO Operating Framework for Repeatable…" at bounding box center [888, 400] width 1349 height 704
click at [1289, 100] on div at bounding box center [1297, 94] width 23 height 23
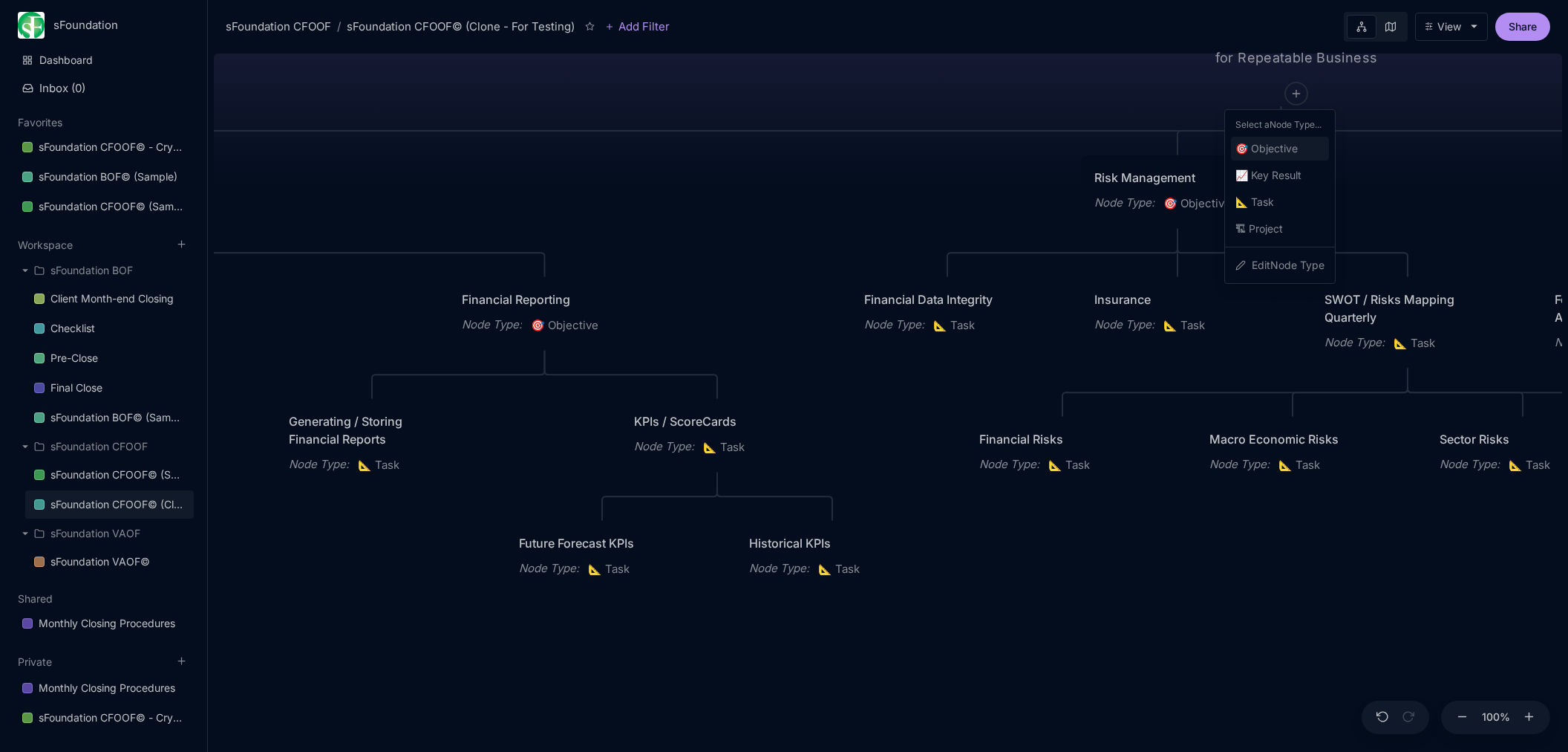
click at [1273, 150] on span "🎯 Objective" at bounding box center [1266, 148] width 62 height 18
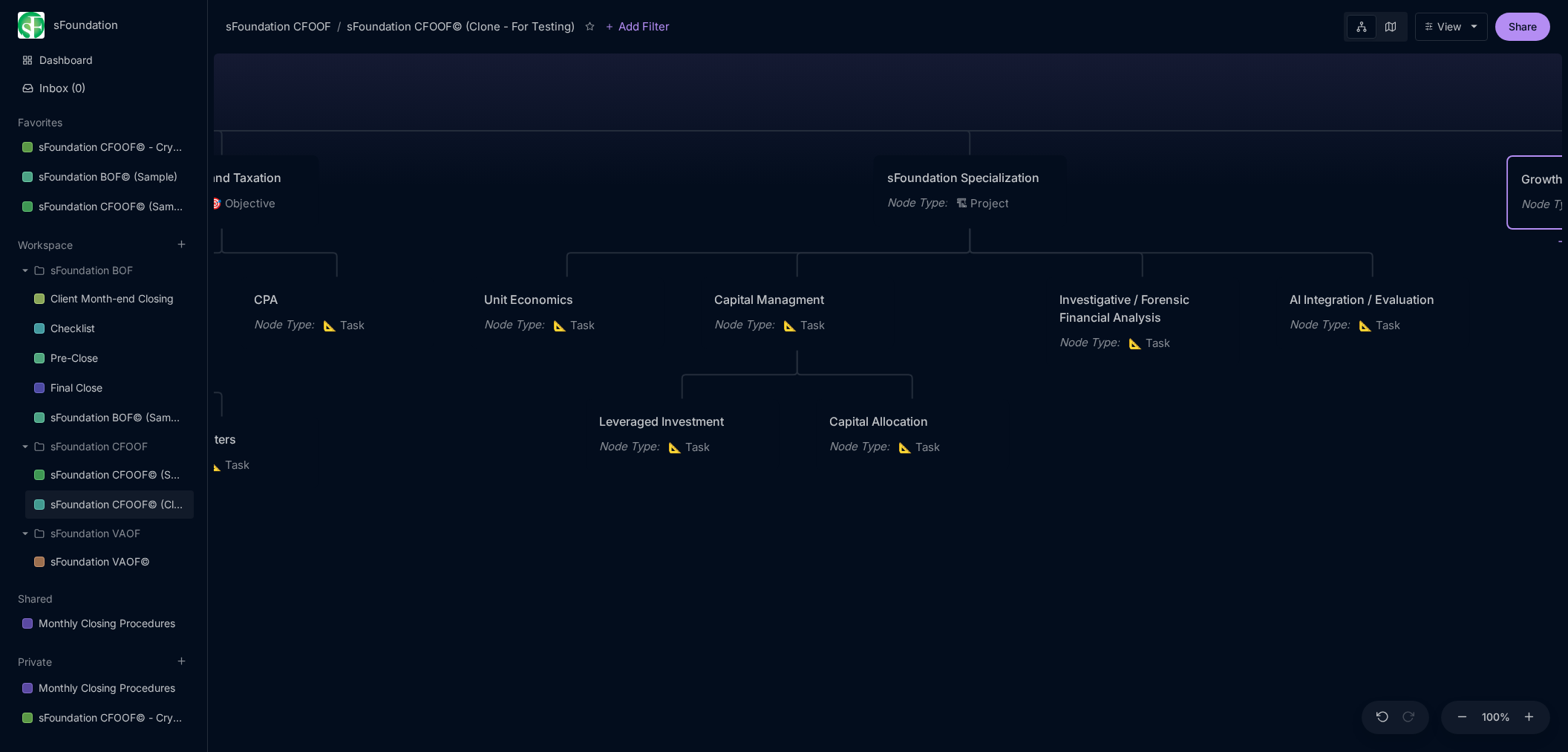
scroll to position [0, 1218]
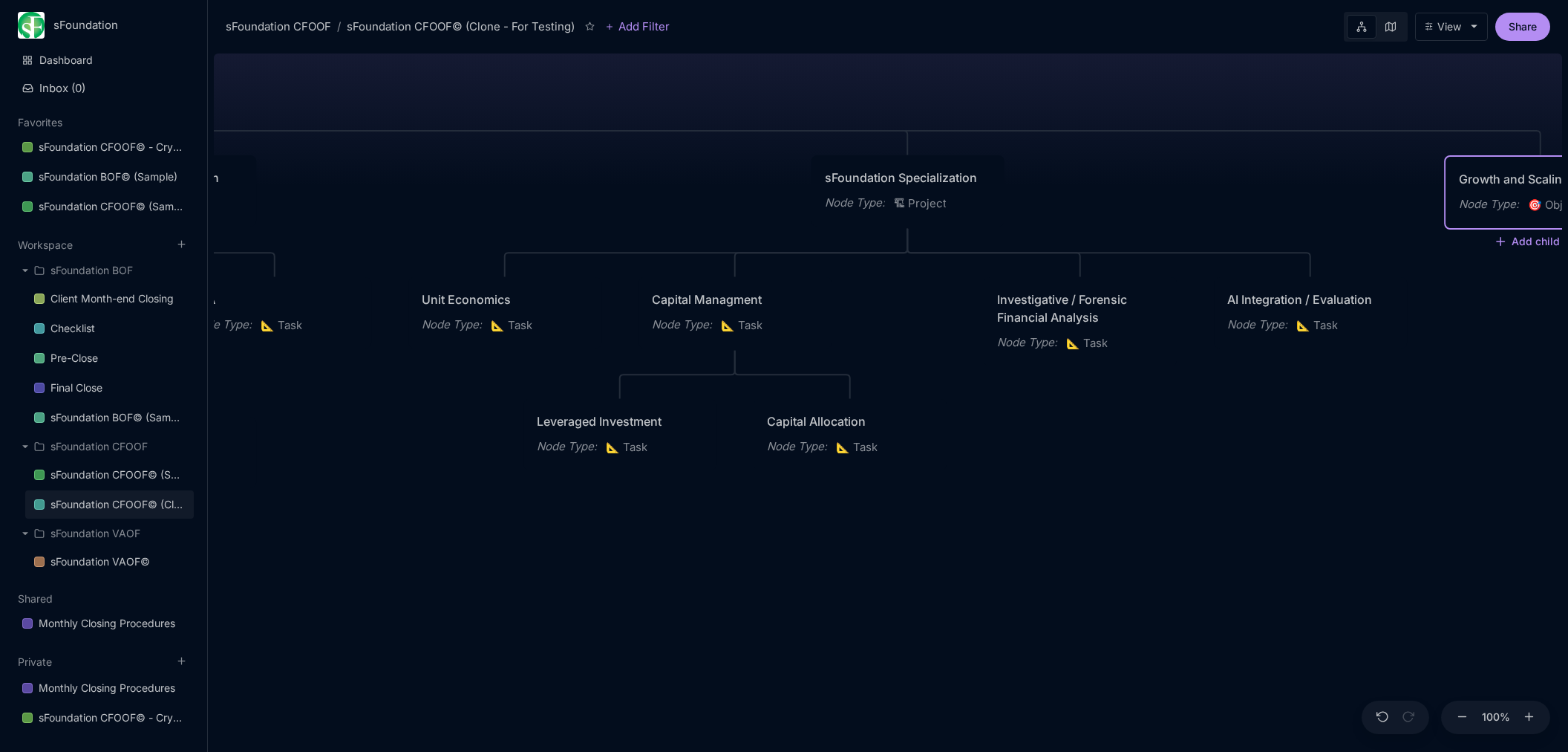
type textarea "Growth and Scaling"
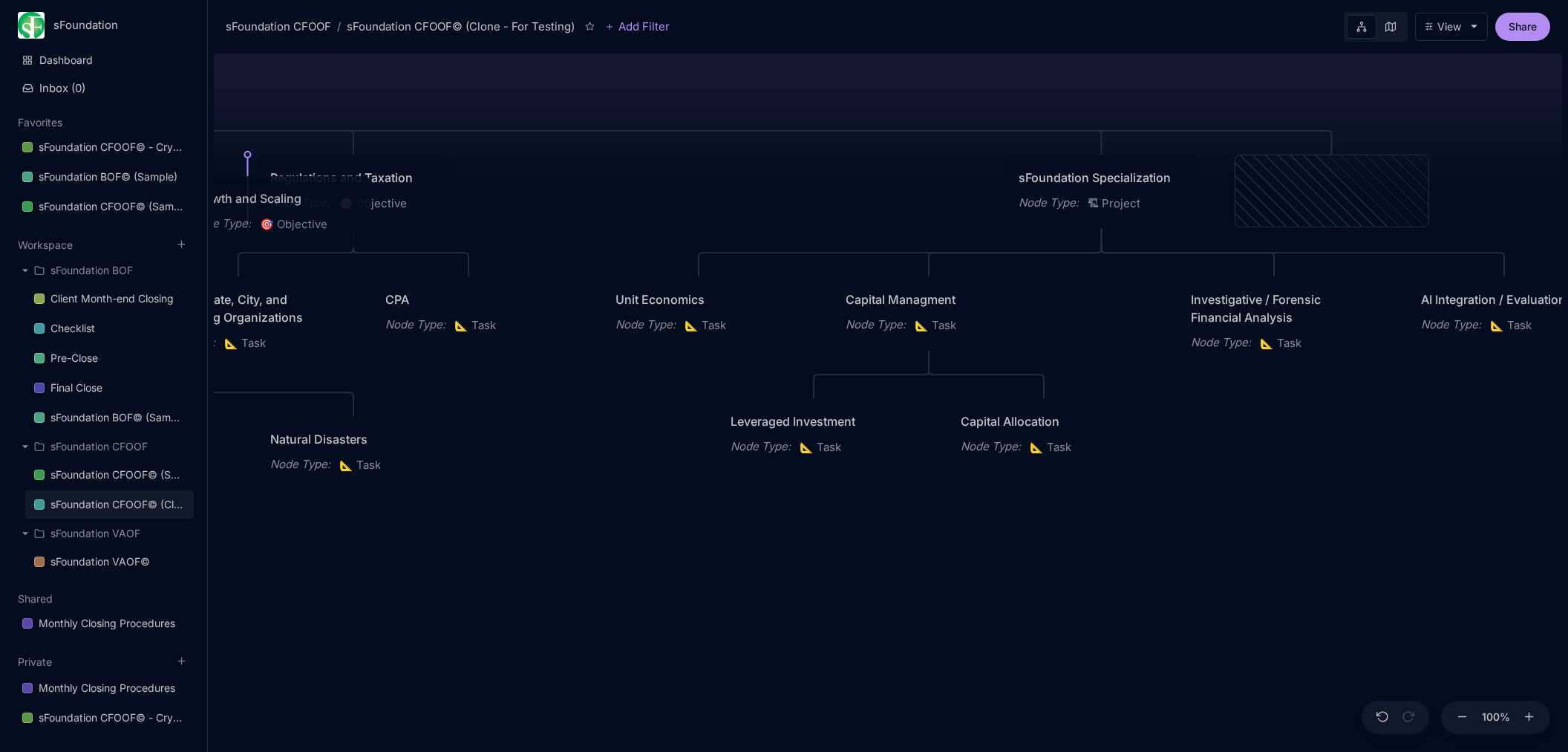
drag, startPoint x: 1310, startPoint y: 170, endPoint x: 253, endPoint y: 191, distance: 1057.2
click at [253, 191] on div "Growth and Scaling" at bounding box center [274, 199] width 166 height 18
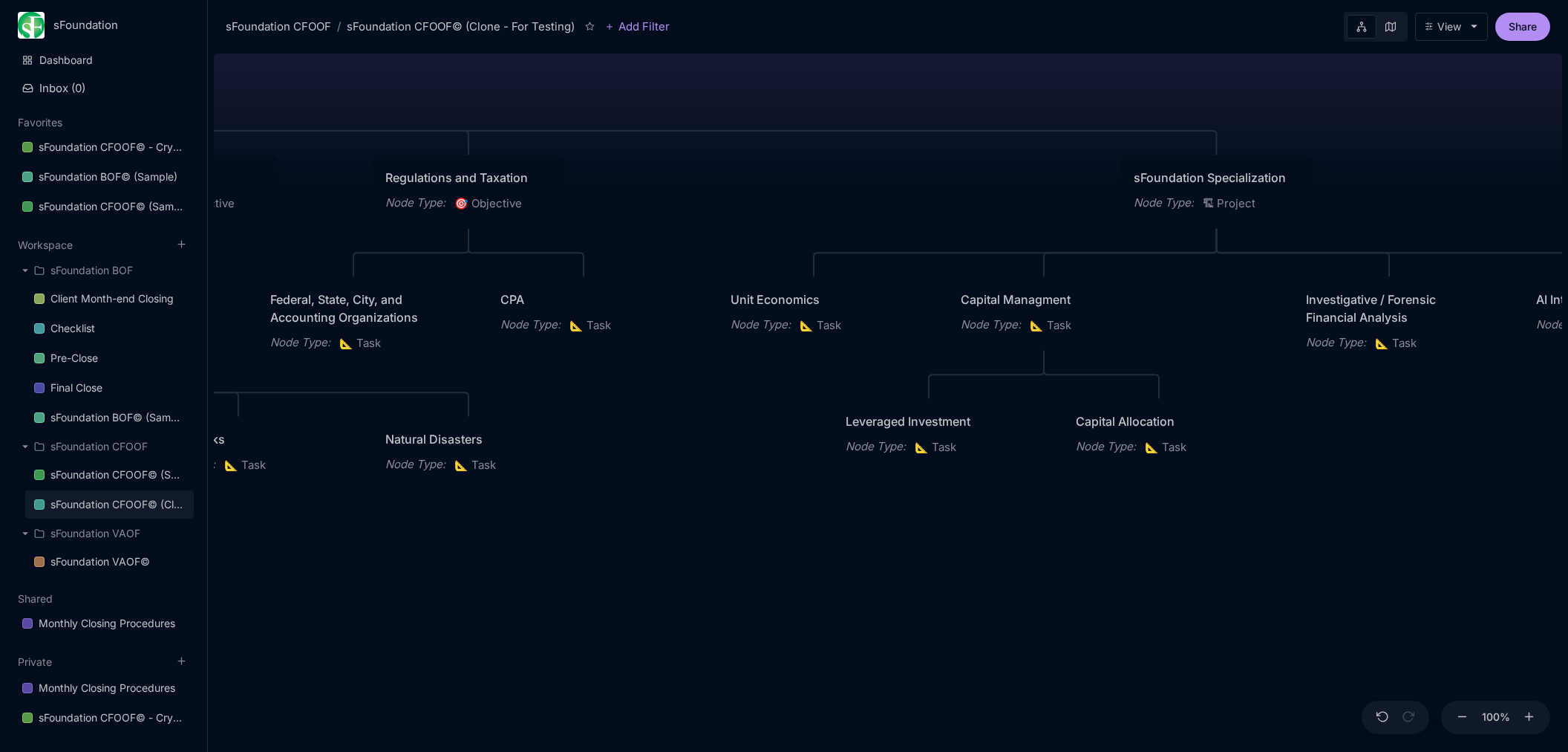
drag, startPoint x: 687, startPoint y: 175, endPoint x: 1079, endPoint y: 164, distance: 392.2
click at [1079, 164] on div "sFoundation CFOOF© (Clone - For Testing) CFO Operating Framework for Repeatable…" at bounding box center [888, 400] width 1349 height 704
click at [769, 570] on div "sFoundation CFOOF© (Clone - For Testing) CFO Operating Framework for Repeatable…" at bounding box center [888, 400] width 1349 height 704
drag, startPoint x: 777, startPoint y: 575, endPoint x: 982, endPoint y: 599, distance: 206.4
click at [1005, 599] on div "sFoundation CFOOF© (Clone - For Testing) CFO Operating Framework for Repeatable…" at bounding box center [888, 400] width 1349 height 704
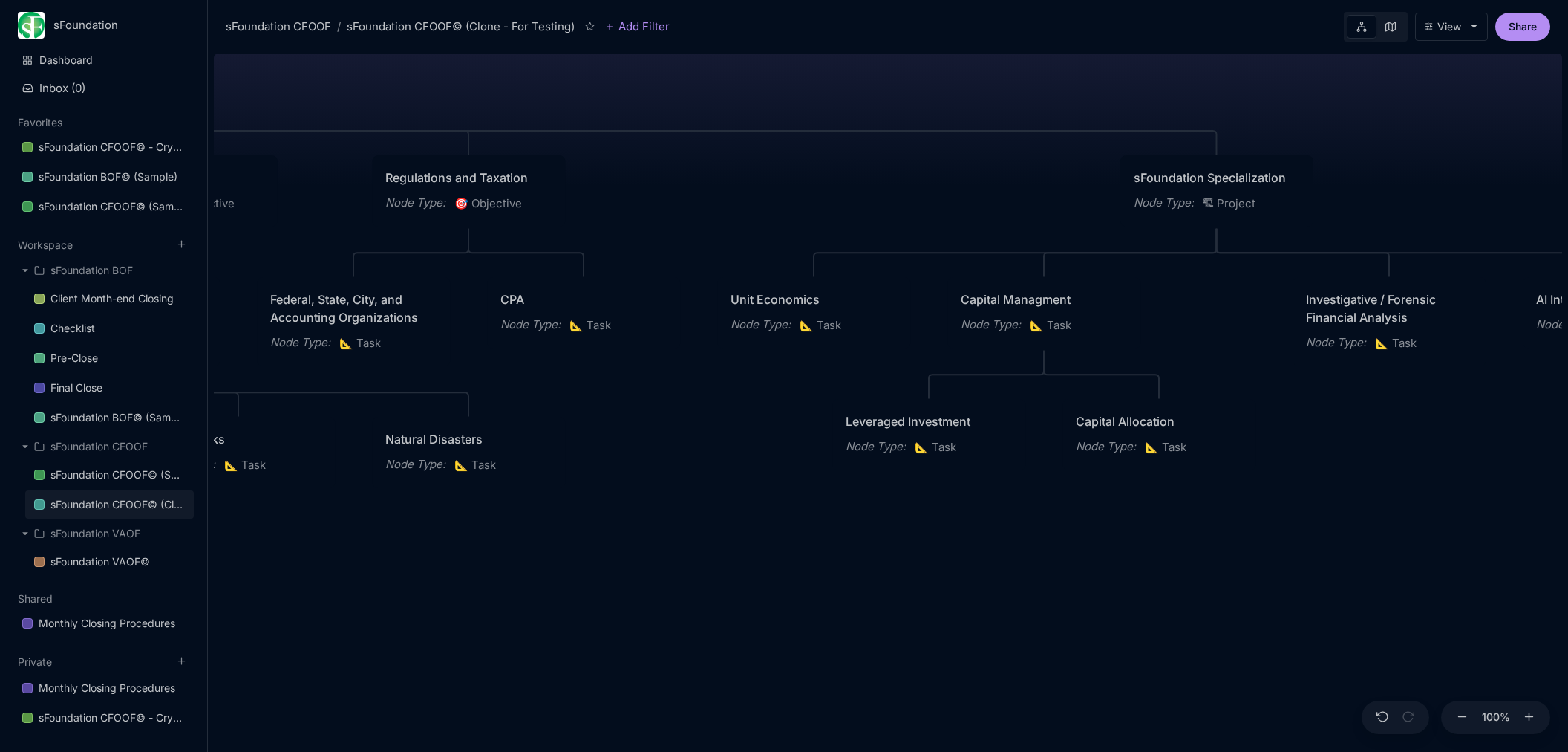
click at [408, 199] on div "Node Type :" at bounding box center [415, 203] width 60 height 18
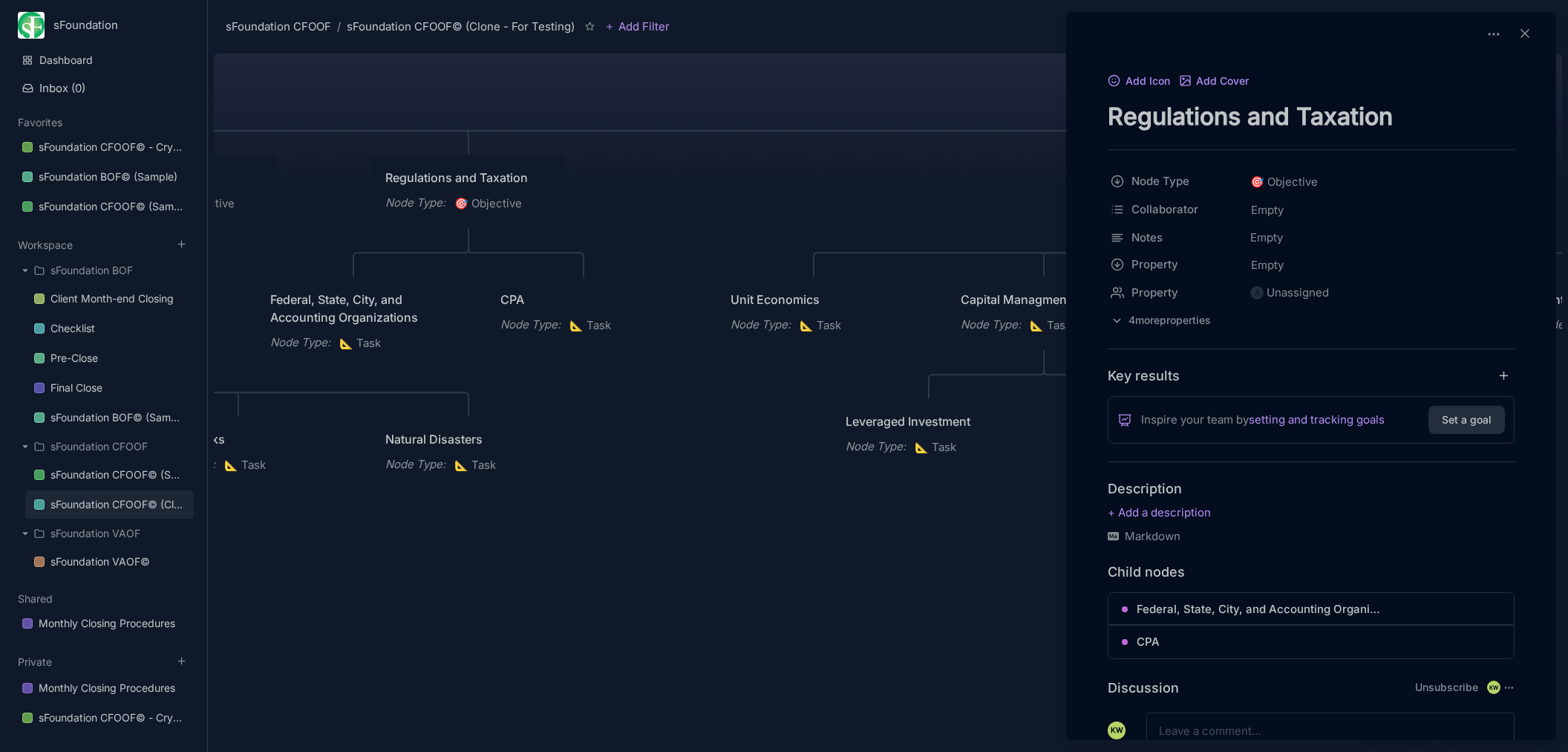
click at [681, 479] on div at bounding box center [784, 376] width 1568 height 752
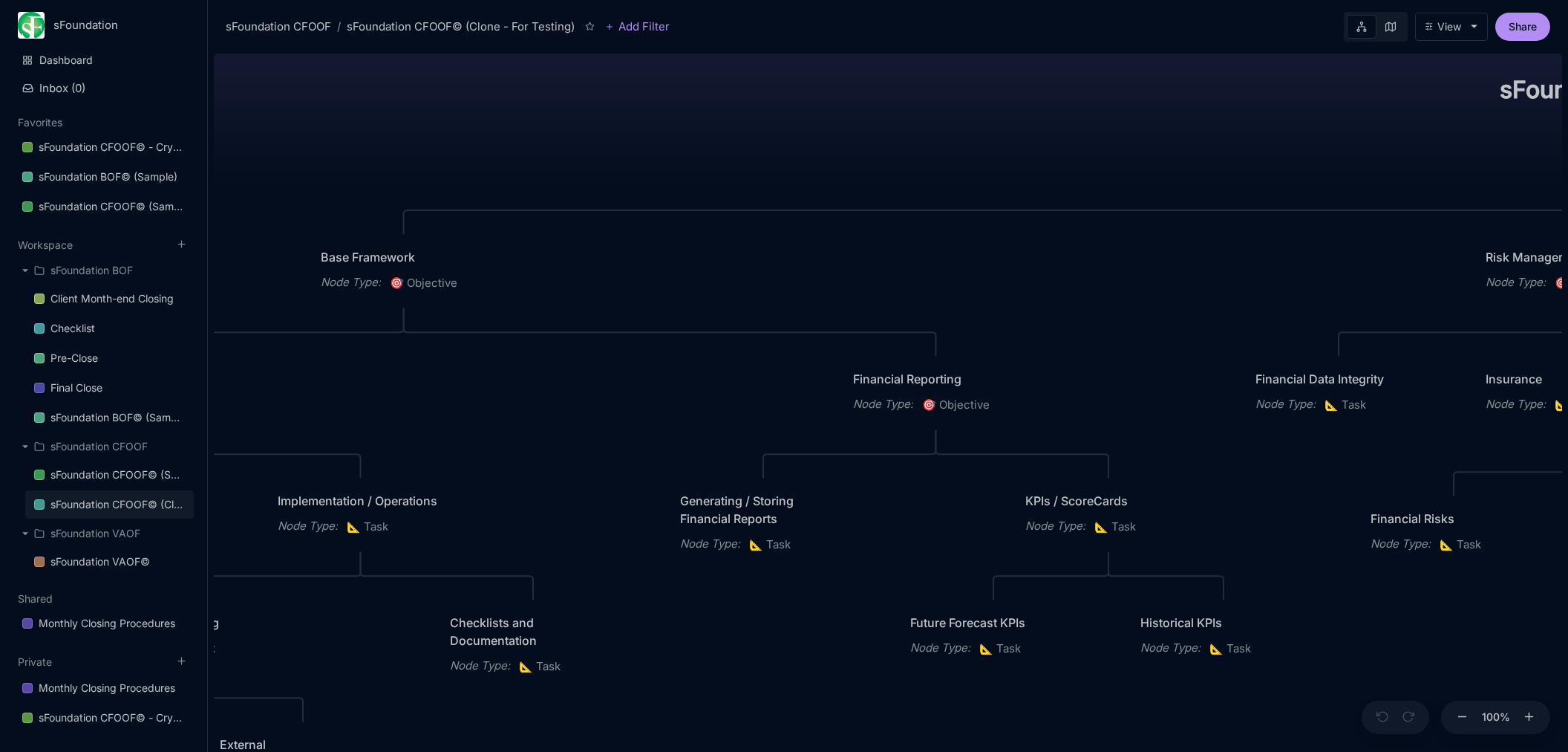
drag, startPoint x: 557, startPoint y: 368, endPoint x: 1053, endPoint y: 318, distance: 498.5
click at [1317, 276] on div "sFoundation CFOOF© (Clone - For Testing) CFO Operating Framework for Repeatable…" at bounding box center [888, 400] width 1349 height 704
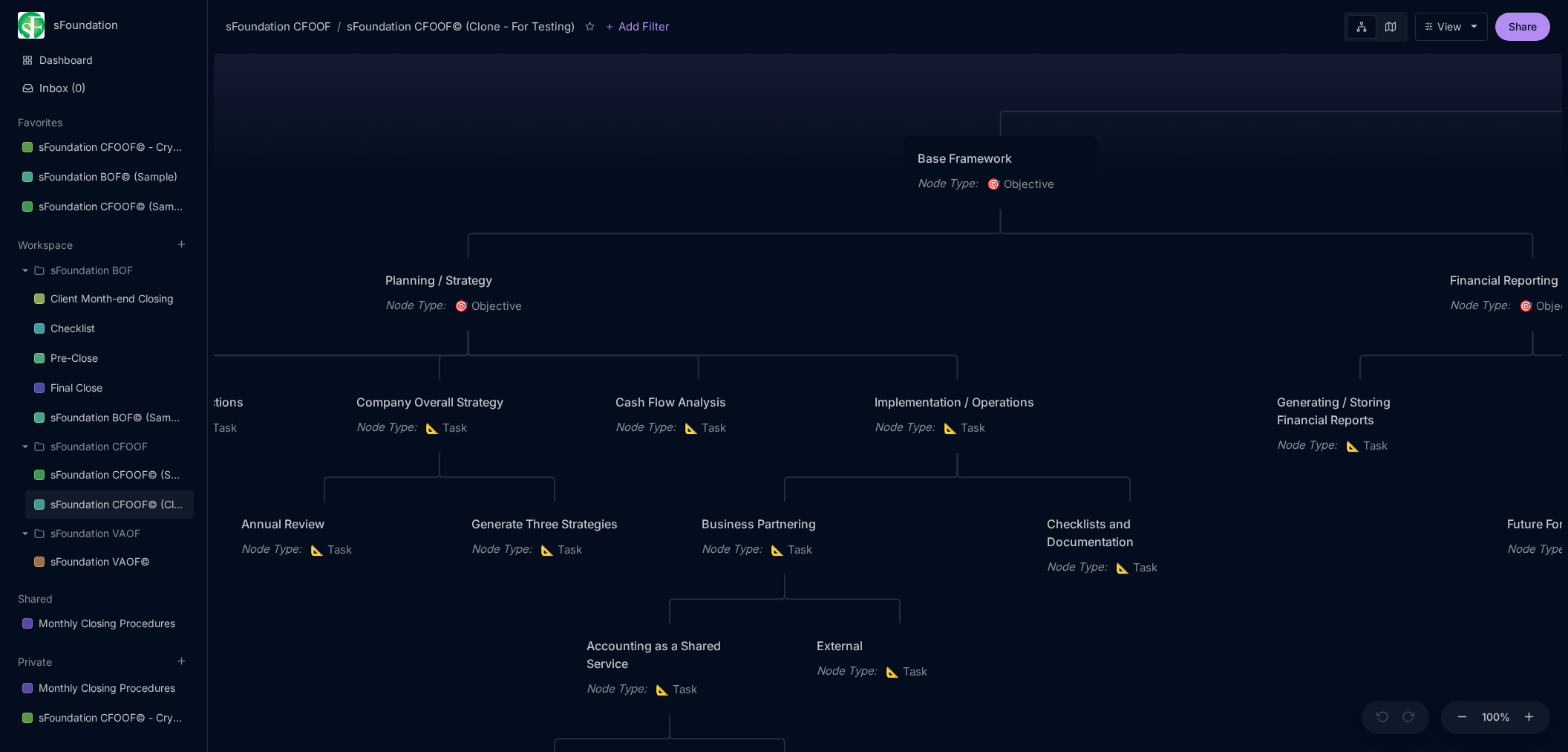
drag, startPoint x: 873, startPoint y: 288, endPoint x: 1475, endPoint y: 194, distance: 609.3
click at [1475, 194] on div "sFoundation CFOOF© (Clone - For Testing) CFO Operating Framework for Repeatable…" at bounding box center [888, 400] width 1349 height 704
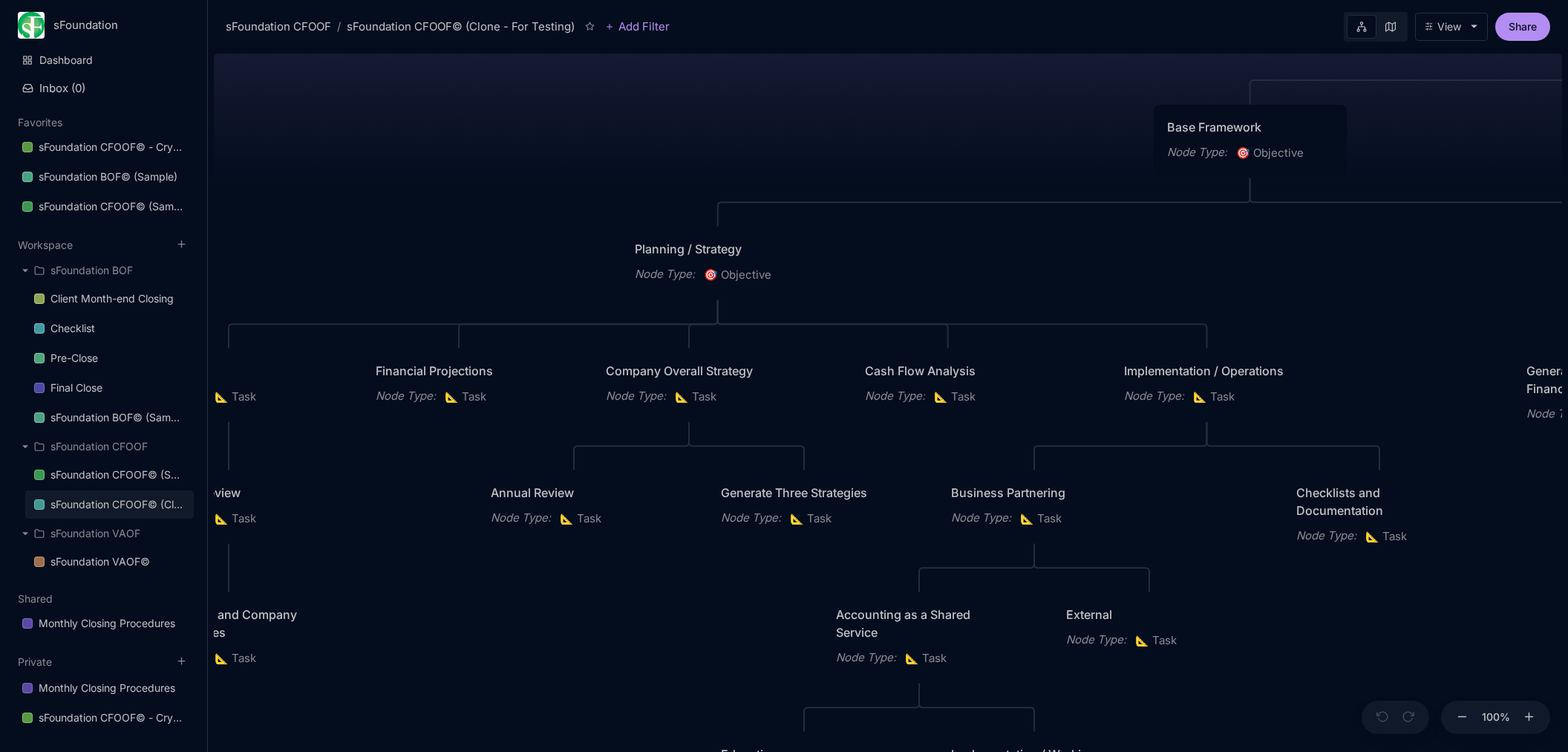
drag, startPoint x: 1276, startPoint y: 203, endPoint x: 1499, endPoint y: 173, distance: 225.0
click at [1517, 172] on div "sFoundation CFOOF© (Clone - For Testing) CFO Operating Framework for Repeatable…" at bounding box center [888, 400] width 1349 height 704
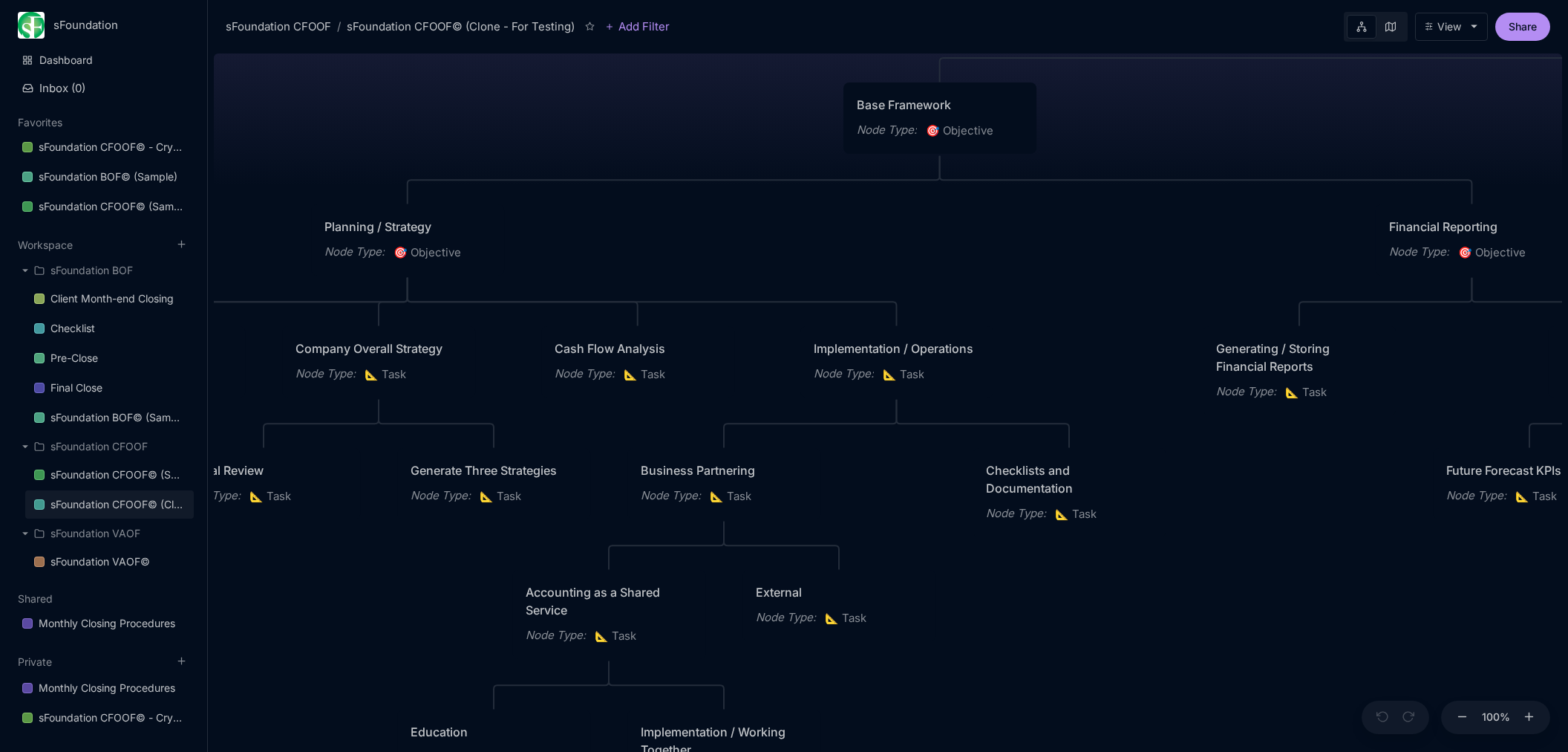
drag, startPoint x: 1003, startPoint y: 191, endPoint x: 699, endPoint y: 167, distance: 304.9
click at [696, 167] on div "sFoundation CFOOF© (Clone - For Testing) CFO Operating Framework for Repeatable…" at bounding box center [888, 400] width 1349 height 704
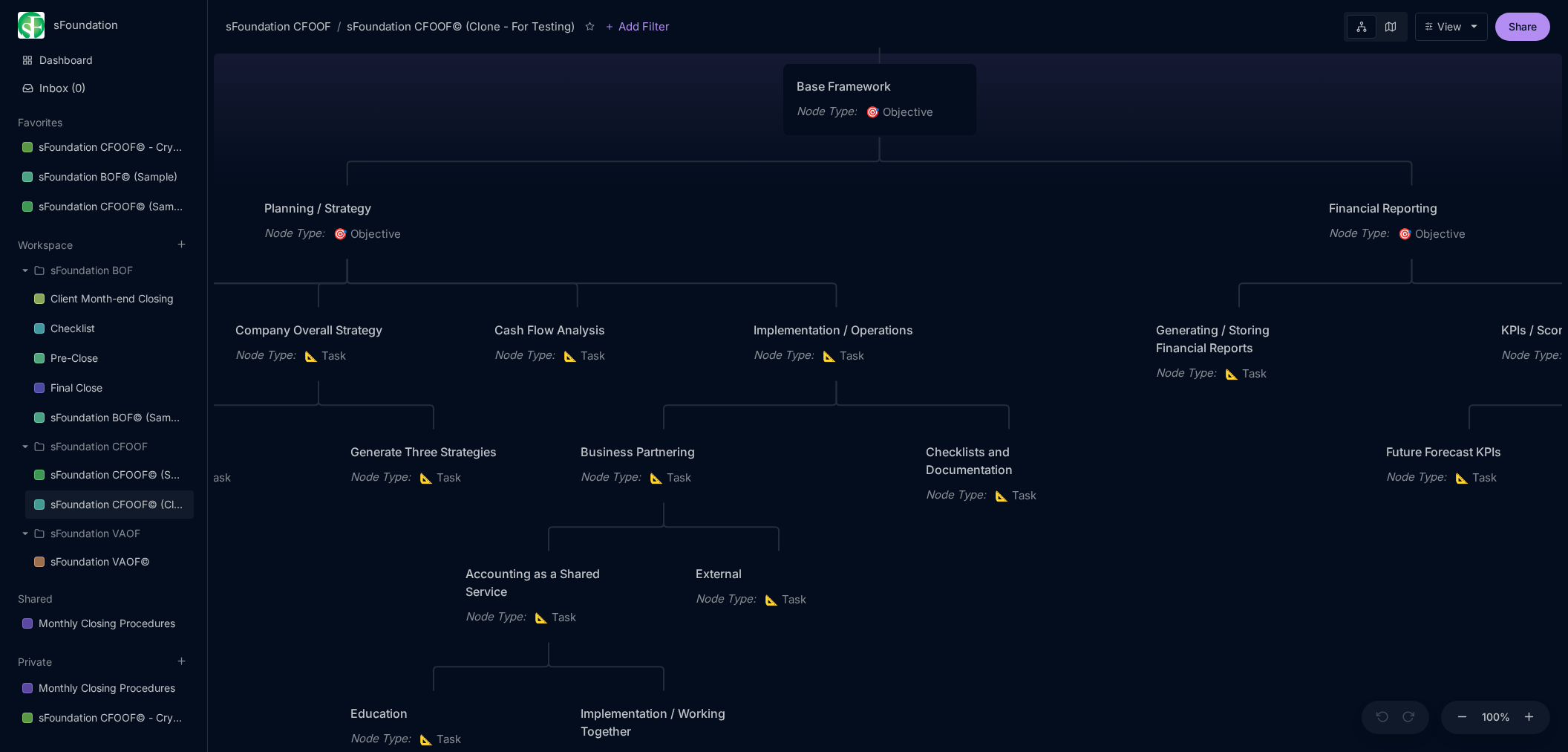
drag, startPoint x: 752, startPoint y: 236, endPoint x: 692, endPoint y: 218, distance: 62.6
click at [692, 218] on div "sFoundation CFOOF© (Clone - For Testing) CFO Operating Framework for Repeatable…" at bounding box center [888, 400] width 1349 height 704
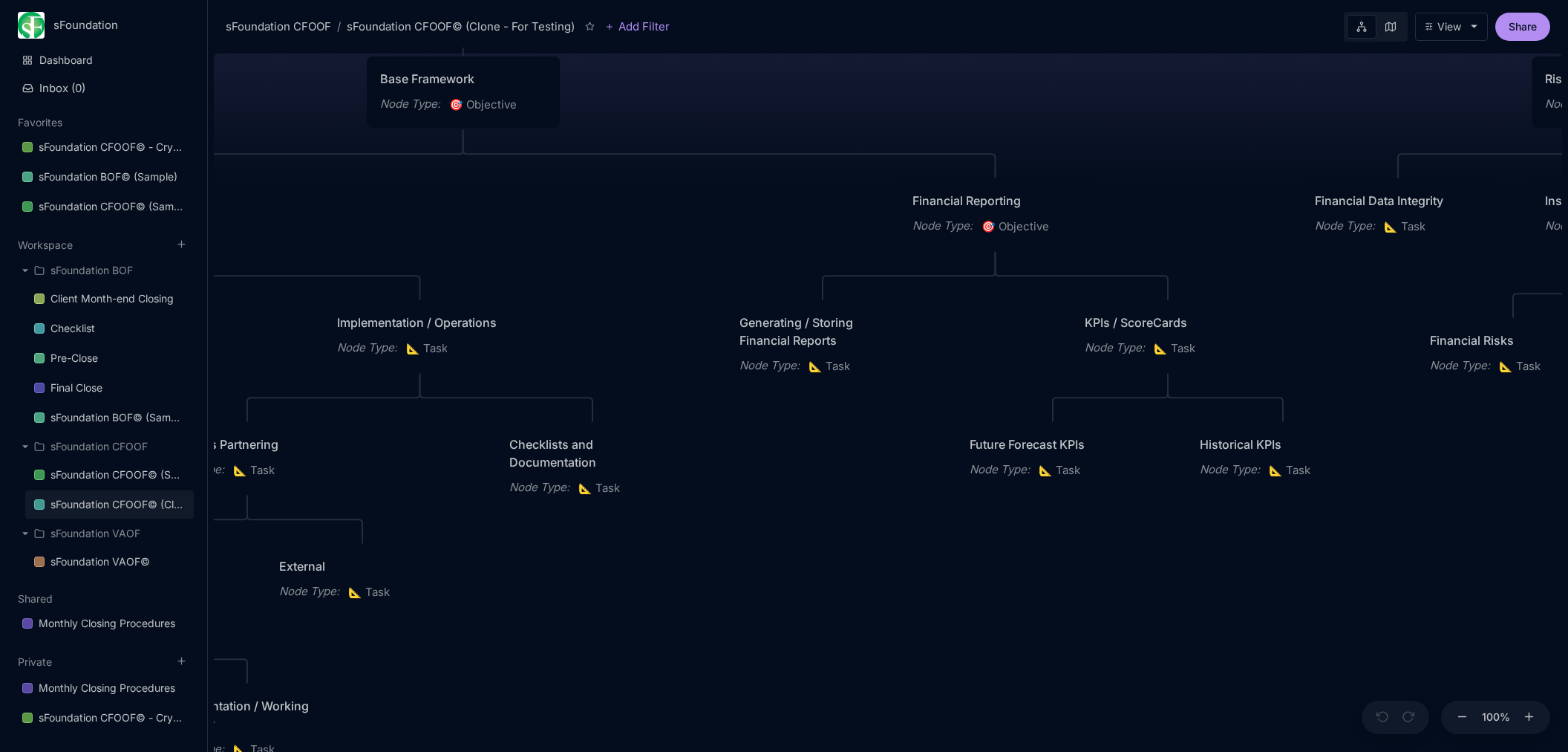
drag, startPoint x: 1019, startPoint y: 224, endPoint x: 563, endPoint y: 216, distance: 456.1
click at [563, 216] on div "sFoundation CFOOF© (Clone - For Testing) CFO Operating Framework for Repeatable…" at bounding box center [888, 400] width 1349 height 704
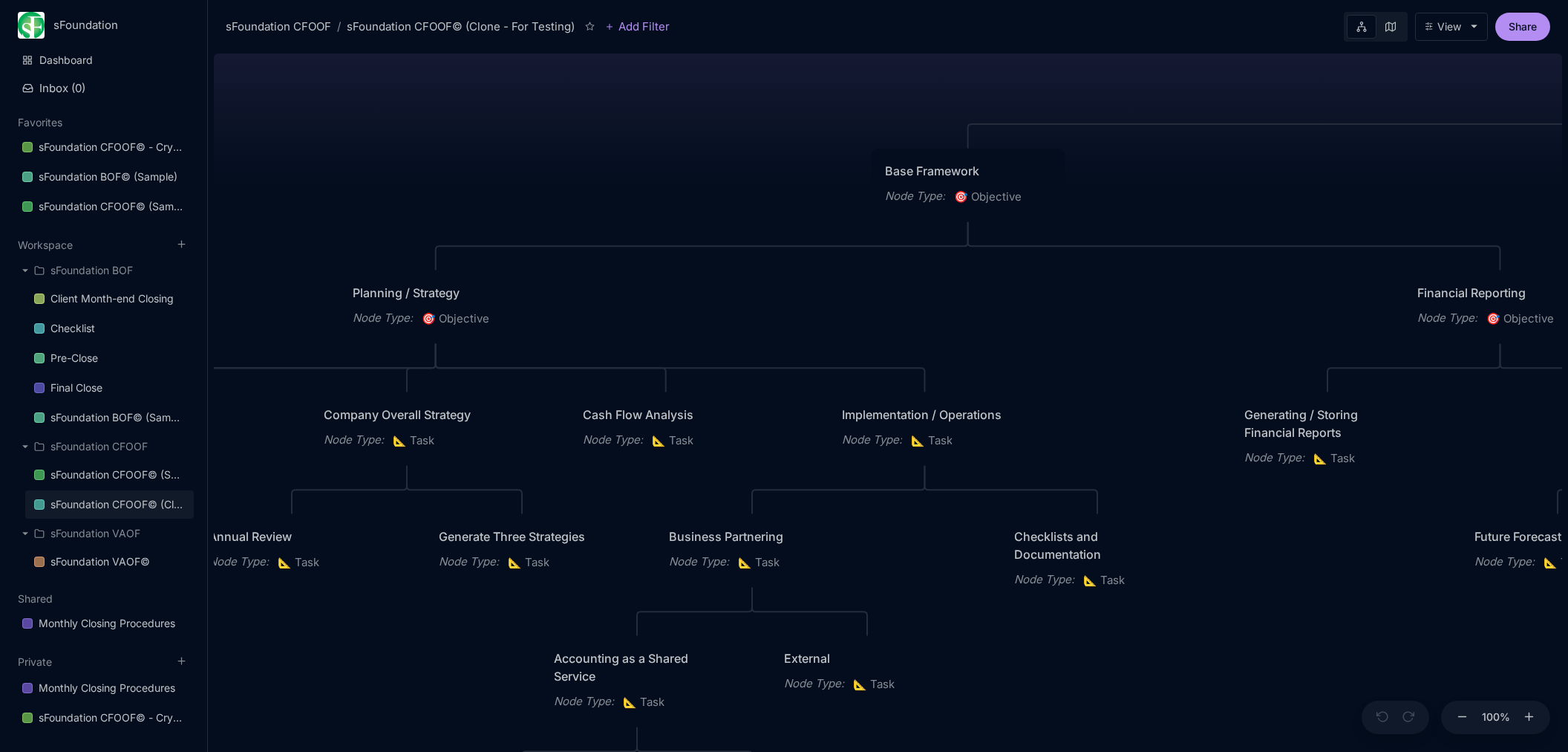
drag, startPoint x: 630, startPoint y: 227, endPoint x: 1165, endPoint y: 320, distance: 543.0
click at [1165, 320] on div "sFoundation CFOOF© (Clone - For Testing) CFO Operating Framework for Repeatable…" at bounding box center [888, 400] width 1349 height 704
click at [977, 168] on div "Base Framework" at bounding box center [968, 171] width 166 height 18
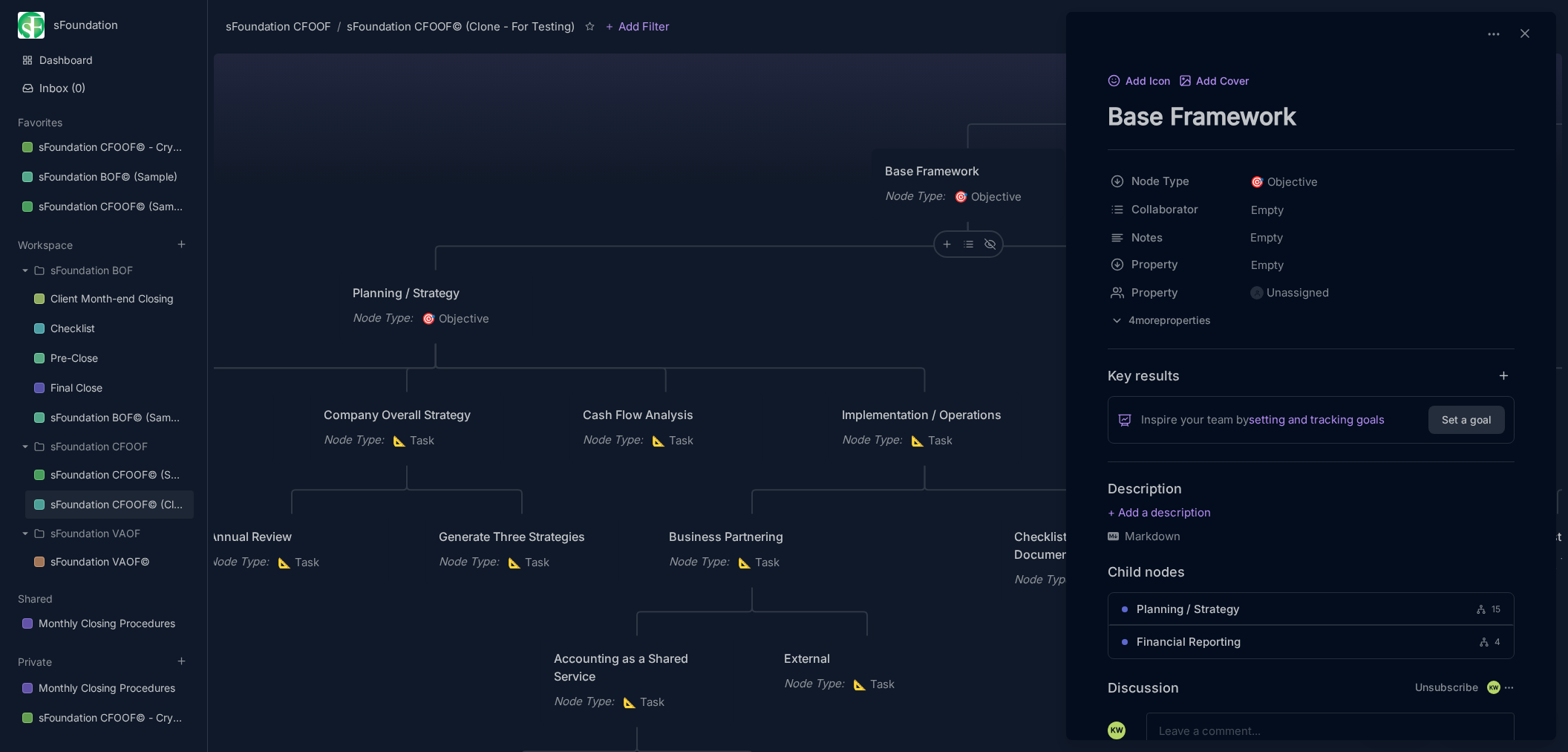
drag, startPoint x: 1173, startPoint y: 114, endPoint x: 1330, endPoint y: 122, distance: 157.2
click at [1330, 122] on textarea "Base Framework" at bounding box center [1311, 117] width 407 height 31
type textarea "Base Work"
click at [975, 344] on div at bounding box center [784, 376] width 1568 height 752
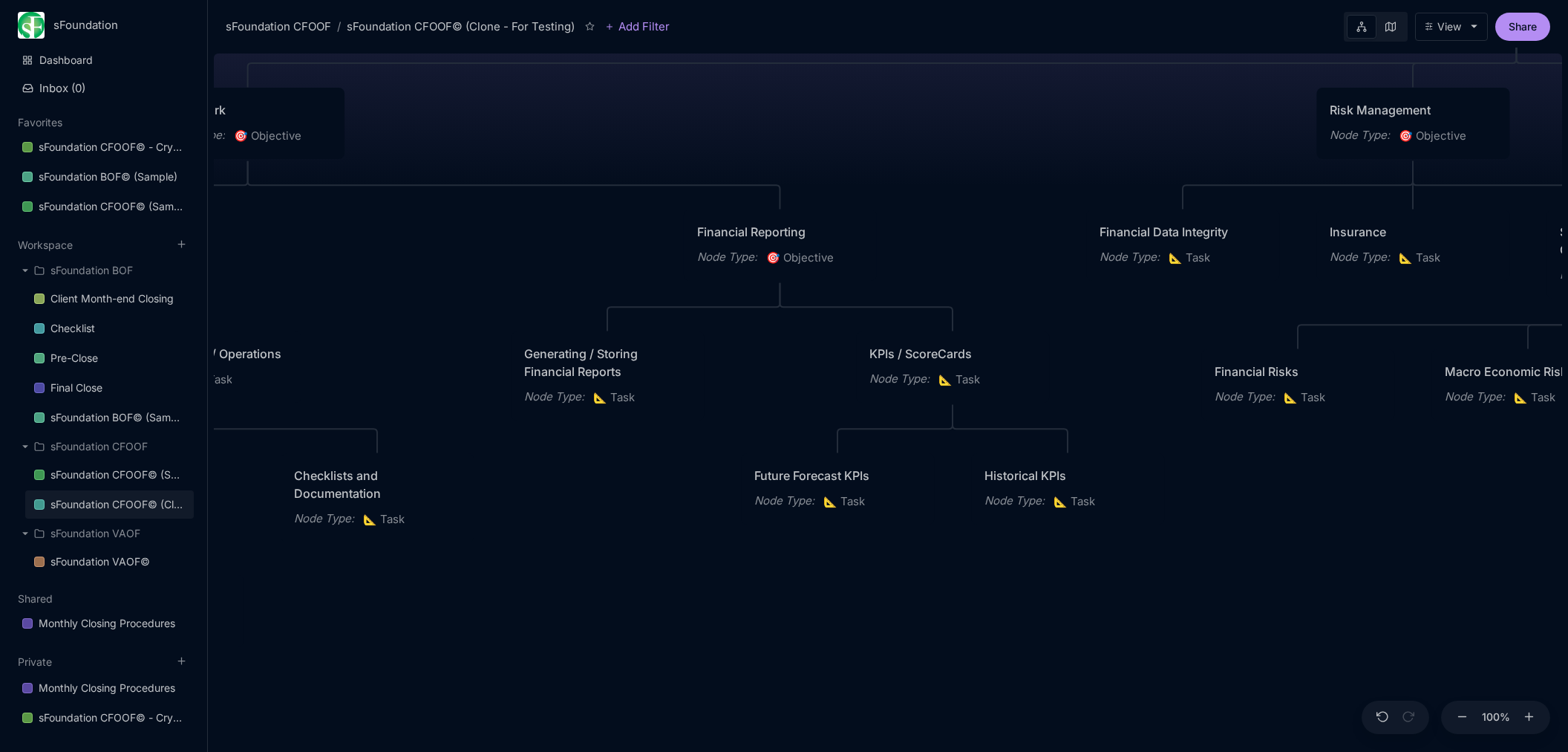
drag, startPoint x: 1076, startPoint y: 329, endPoint x: 426, endPoint y: 259, distance: 653.8
click at [406, 268] on div "sFoundation CFOOF© (Clone - For Testing) CFO Operating Framework for Repeatable…" at bounding box center [888, 400] width 1349 height 704
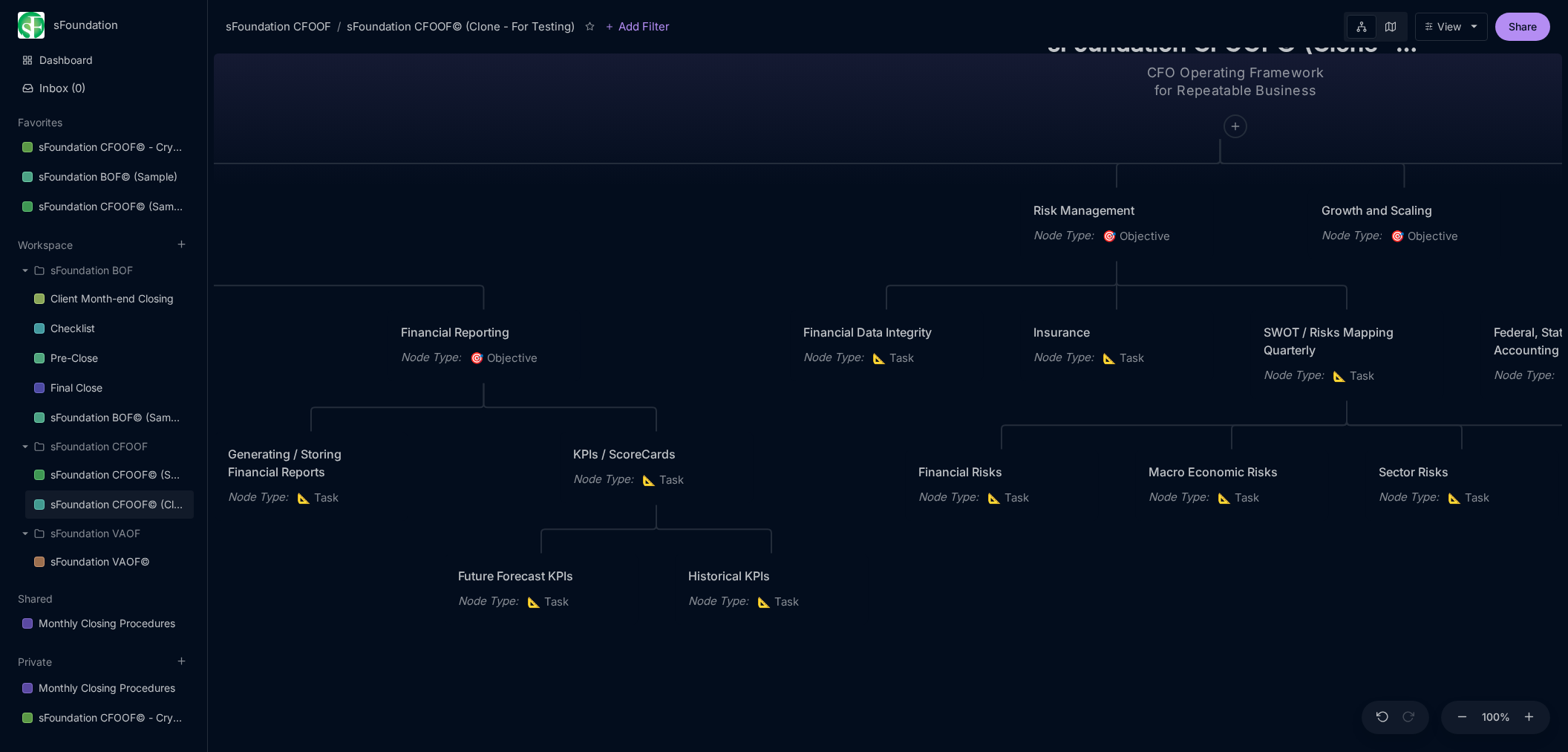
drag, startPoint x: 927, startPoint y: 163, endPoint x: 621, endPoint y: 258, distance: 320.4
click at [616, 261] on div "sFoundation CFOOF© (Clone - For Testing) CFO Operating Framework for Repeatable…" at bounding box center [888, 400] width 1349 height 704
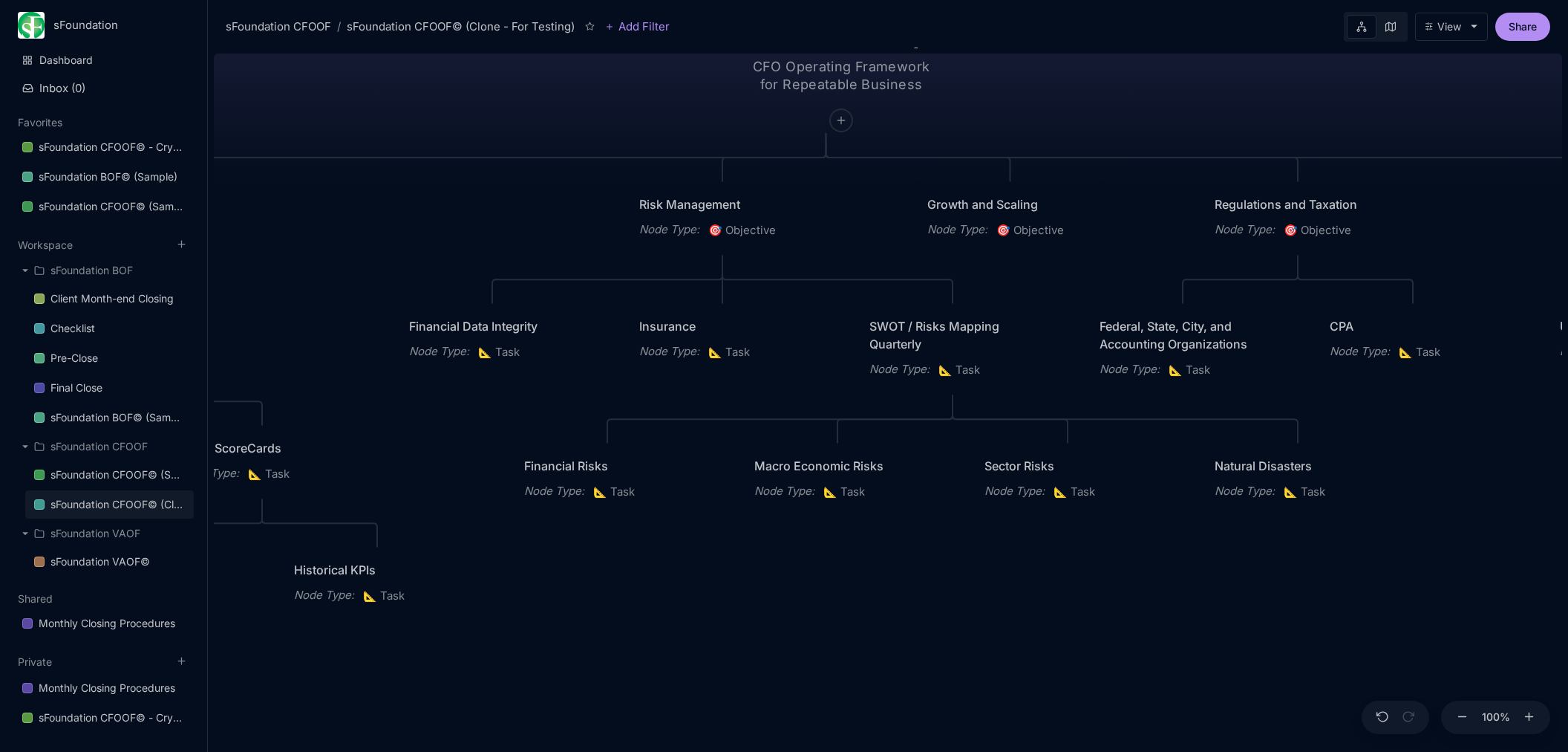
drag, startPoint x: 807, startPoint y: 247, endPoint x: 426, endPoint y: 239, distance: 381.1
click at [432, 242] on div "sFoundation CFOOF© (Clone - For Testing) CFO Operating Framework for Repeatable…" at bounding box center [888, 400] width 1349 height 704
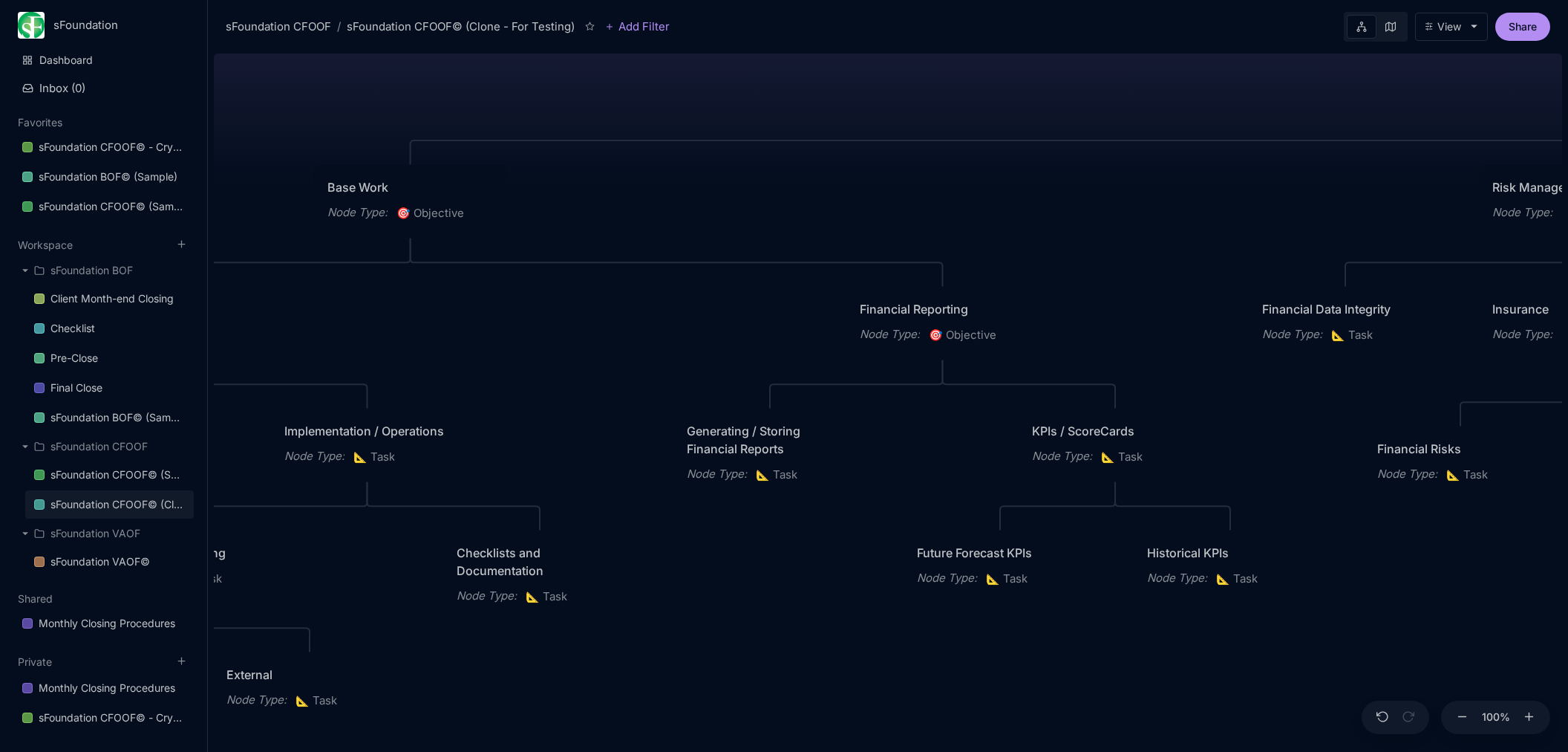
drag, startPoint x: 425, startPoint y: 236, endPoint x: 941, endPoint y: 216, distance: 516.4
click at [1270, 222] on div "sFoundation CFOOF© (Clone - For Testing) CFO Operating Framework for Repeatable…" at bounding box center [888, 400] width 1349 height 704
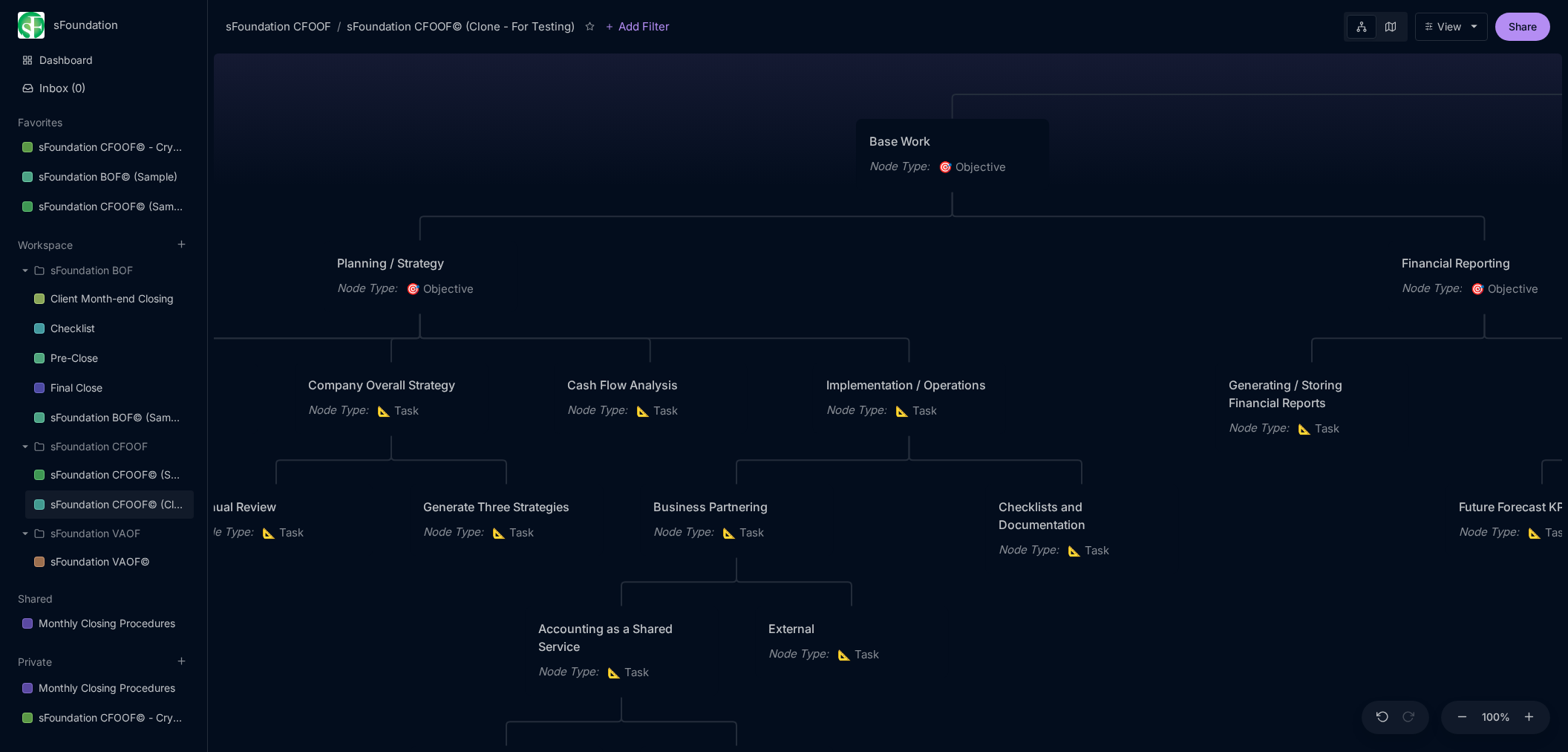
drag, startPoint x: 836, startPoint y: 216, endPoint x: 1389, endPoint y: 166, distance: 555.3
click at [1389, 166] on div "sFoundation CFOOF© (Clone - For Testing) CFO Operating Framework for Repeatable…" at bounding box center [888, 400] width 1349 height 704
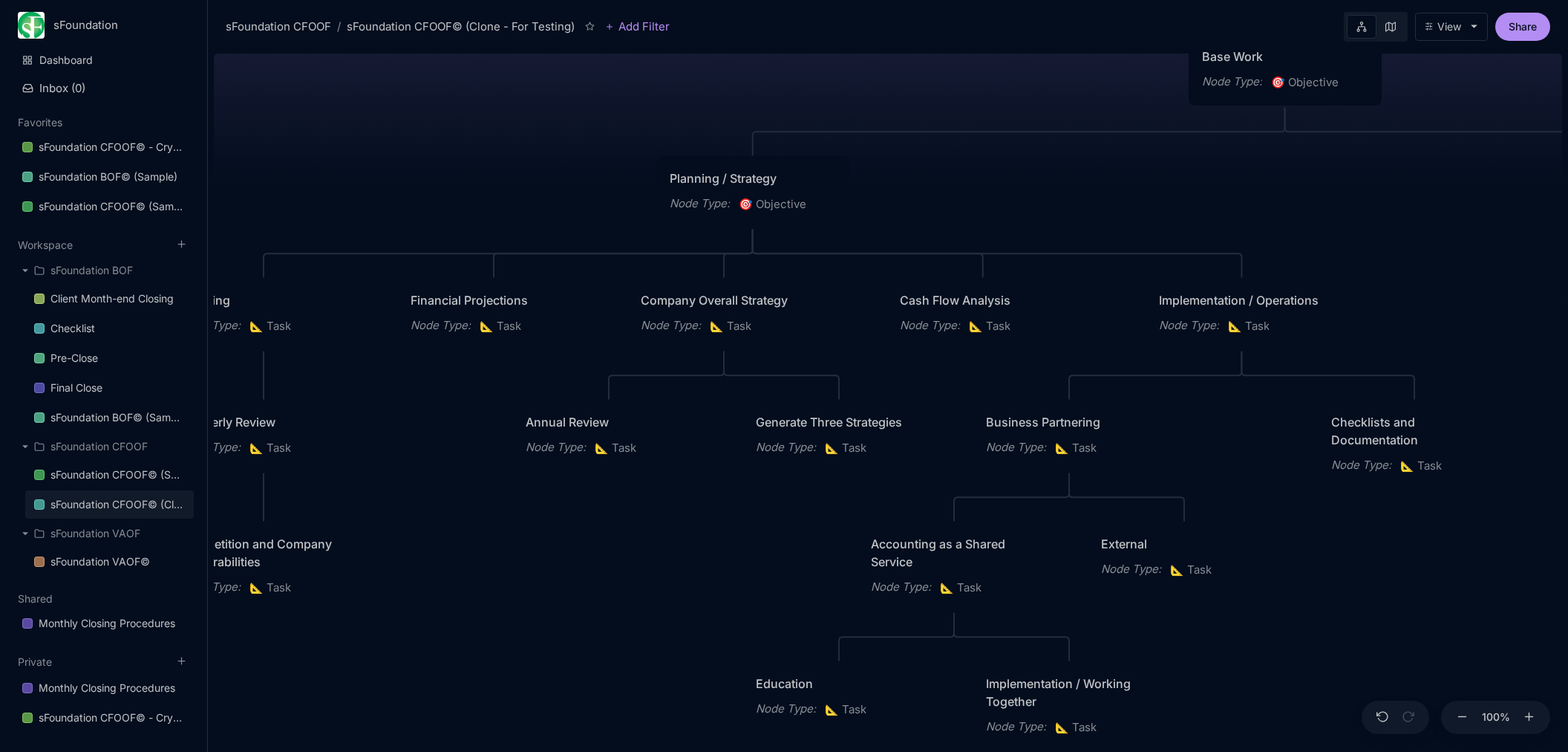
drag, startPoint x: 1136, startPoint y: 306, endPoint x: 1029, endPoint y: 366, distance: 122.7
click at [1456, 228] on div "sFoundation CFOOF© (Clone - For Testing) CFO Operating Framework for Repeatable…" at bounding box center [888, 400] width 1349 height 704
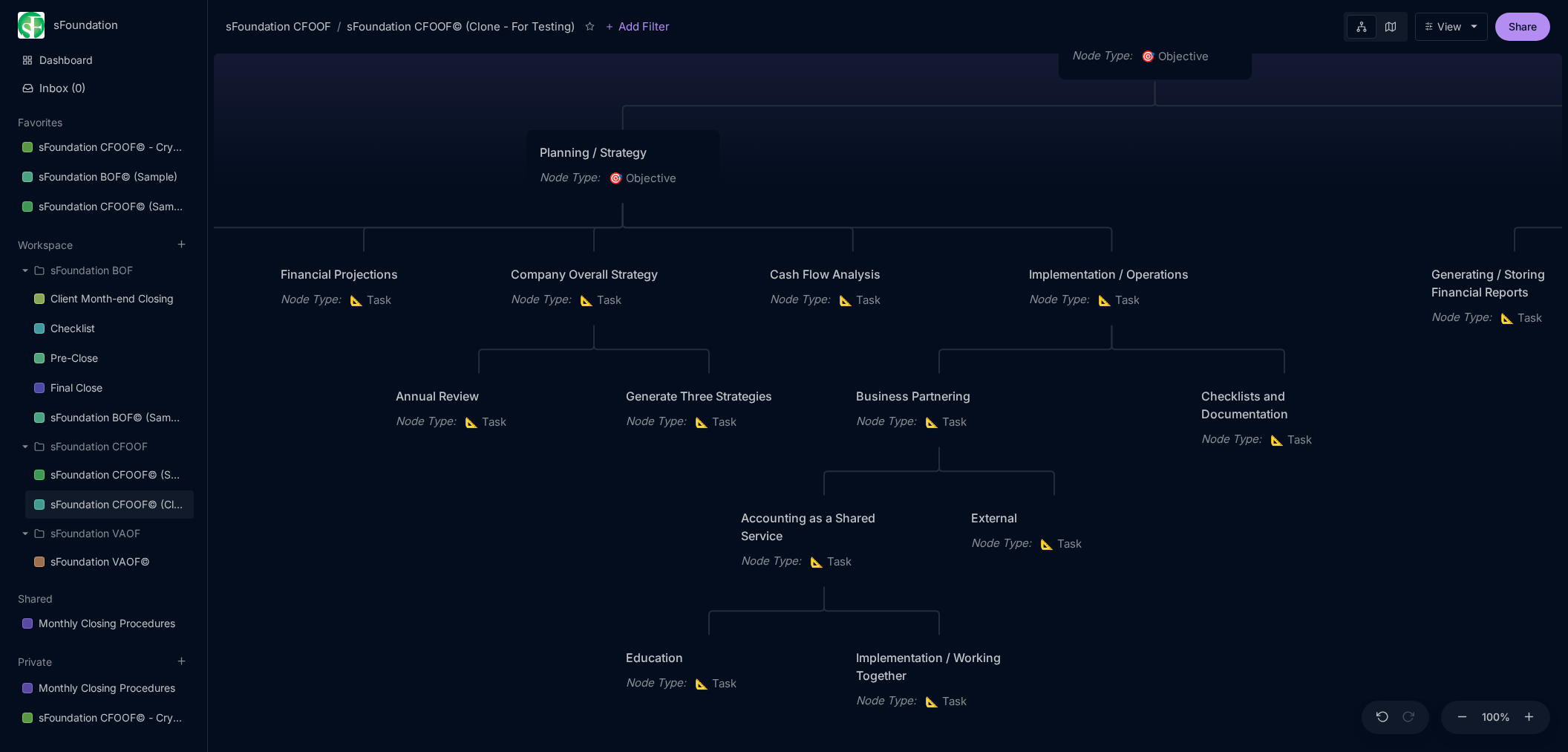
drag, startPoint x: 646, startPoint y: 546, endPoint x: 594, endPoint y: 431, distance: 126.2
click at [529, 513] on div "sFoundation CFOOF© (Clone - For Testing) CFO Operating Framework for Repeatable…" at bounding box center [888, 400] width 1349 height 704
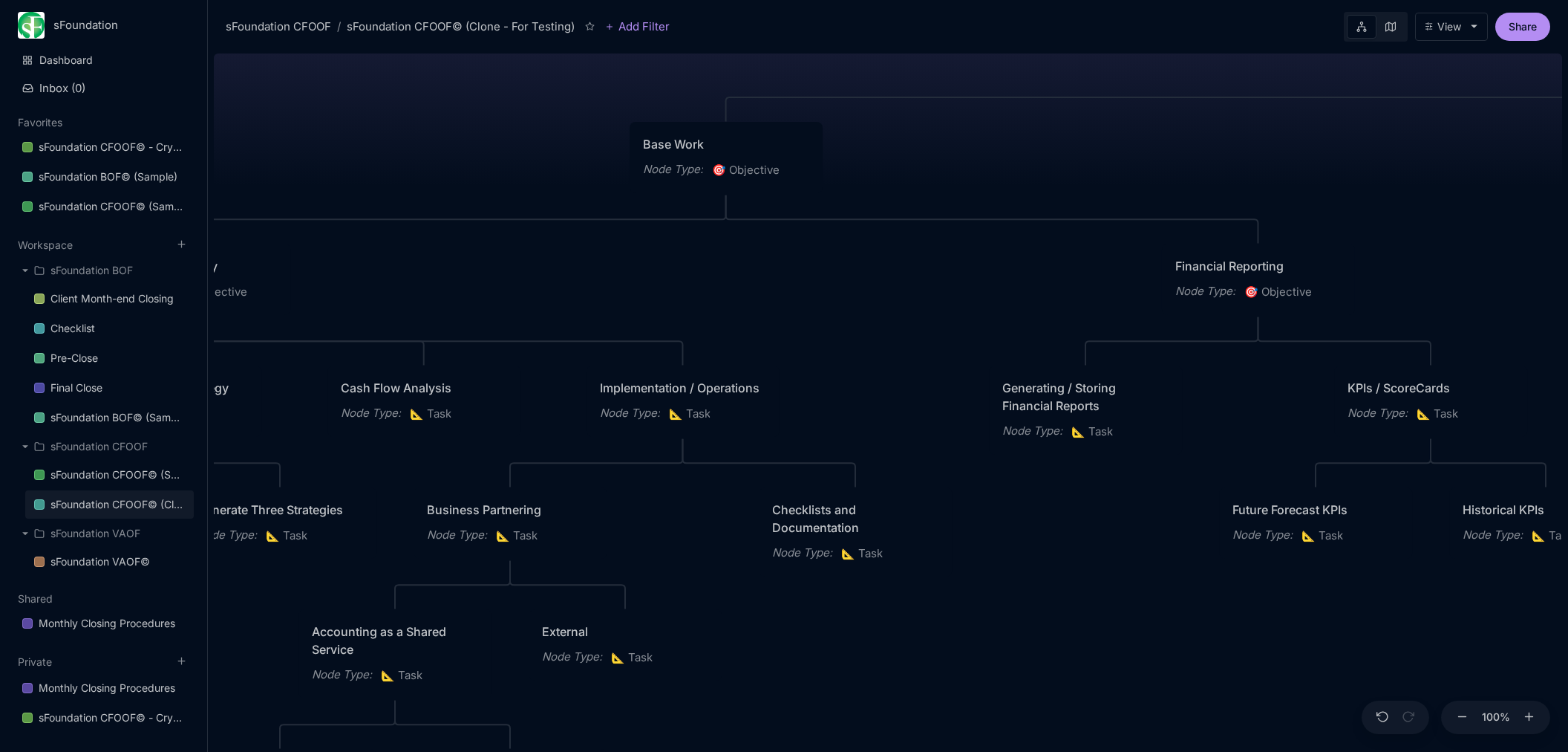
drag, startPoint x: 953, startPoint y: 187, endPoint x: 527, endPoint y: 301, distance: 441.0
click at [526, 301] on div "sFoundation CFOOF© (Clone - For Testing) CFO Operating Framework for Repeatable…" at bounding box center [888, 400] width 1349 height 704
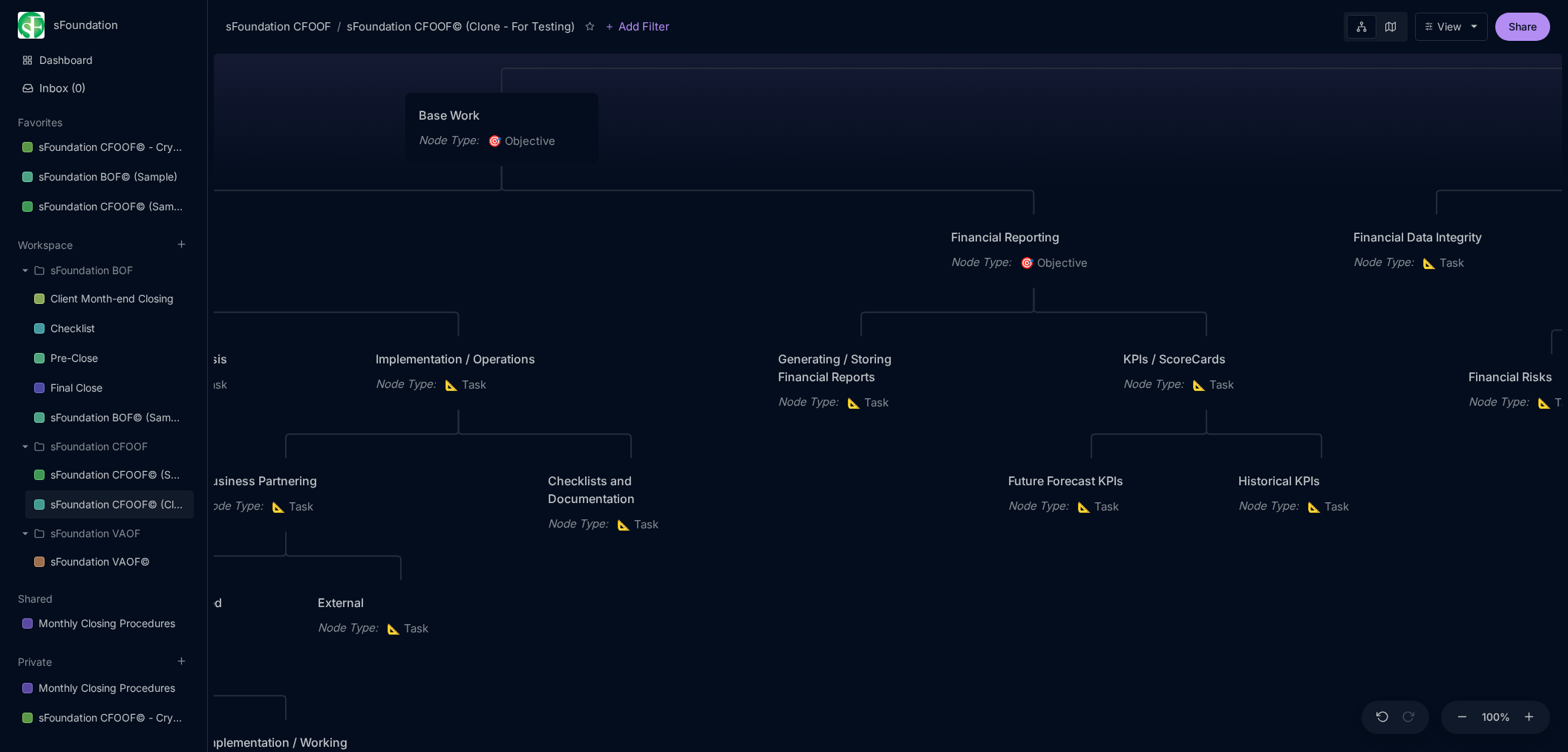
drag, startPoint x: 891, startPoint y: 307, endPoint x: 521, endPoint y: 245, distance: 375.2
click at [517, 243] on div "sFoundation CFOOF© (Clone - For Testing) CFO Operating Framework for Repeatable…" at bounding box center [888, 400] width 1349 height 704
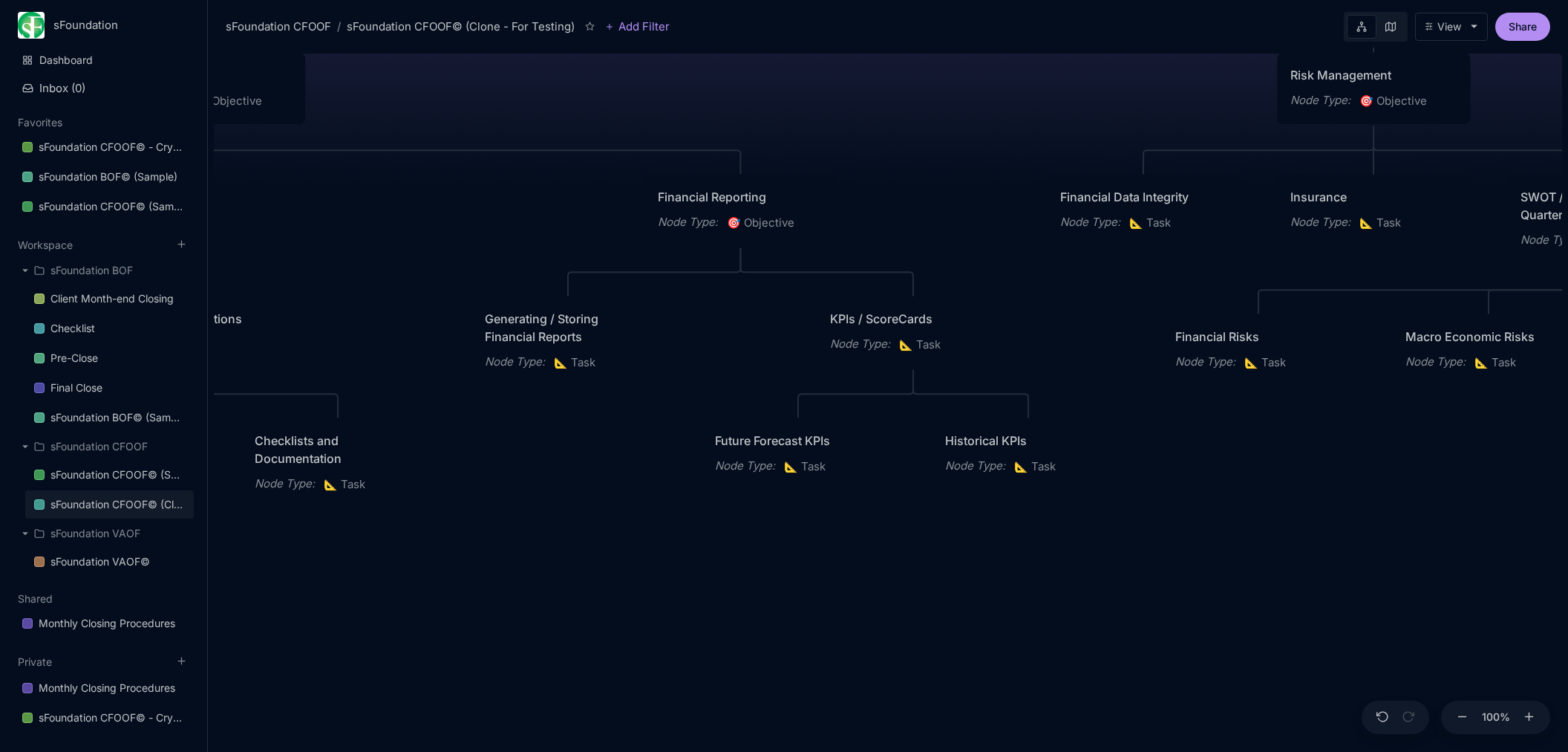
drag, startPoint x: 905, startPoint y: 622, endPoint x: 578, endPoint y: 593, distance: 328.3
click at [518, 612] on div "sFoundation CFOOF© (Clone - For Testing) CFO Operating Framework for Repeatable…" at bounding box center [888, 400] width 1349 height 704
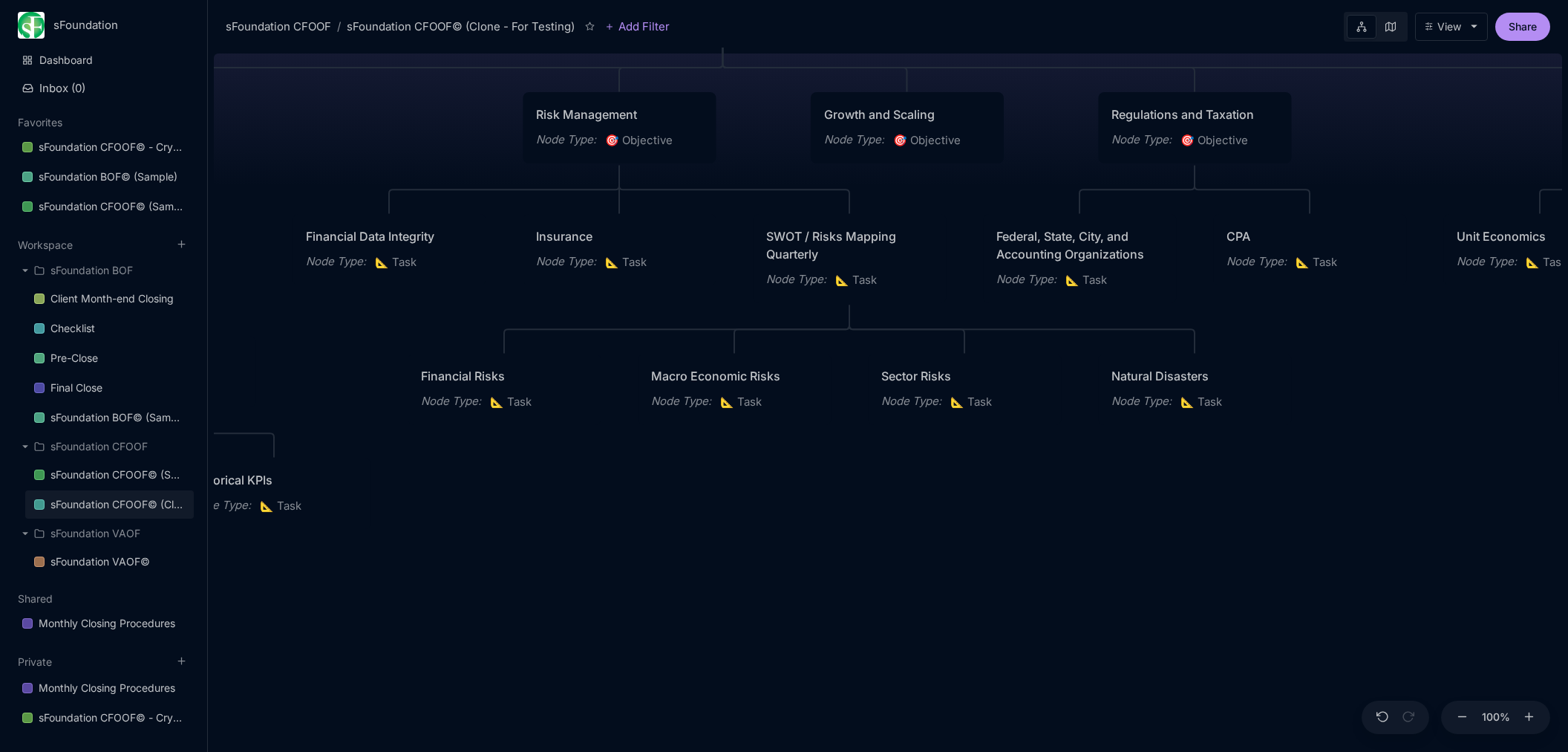
drag, startPoint x: 1173, startPoint y: 503, endPoint x: 645, endPoint y: 549, distance: 530.0
click at [643, 549] on div "sFoundation CFOOF© (Clone - For Testing) CFO Operating Framework for Repeatable…" at bounding box center [888, 400] width 1349 height 704
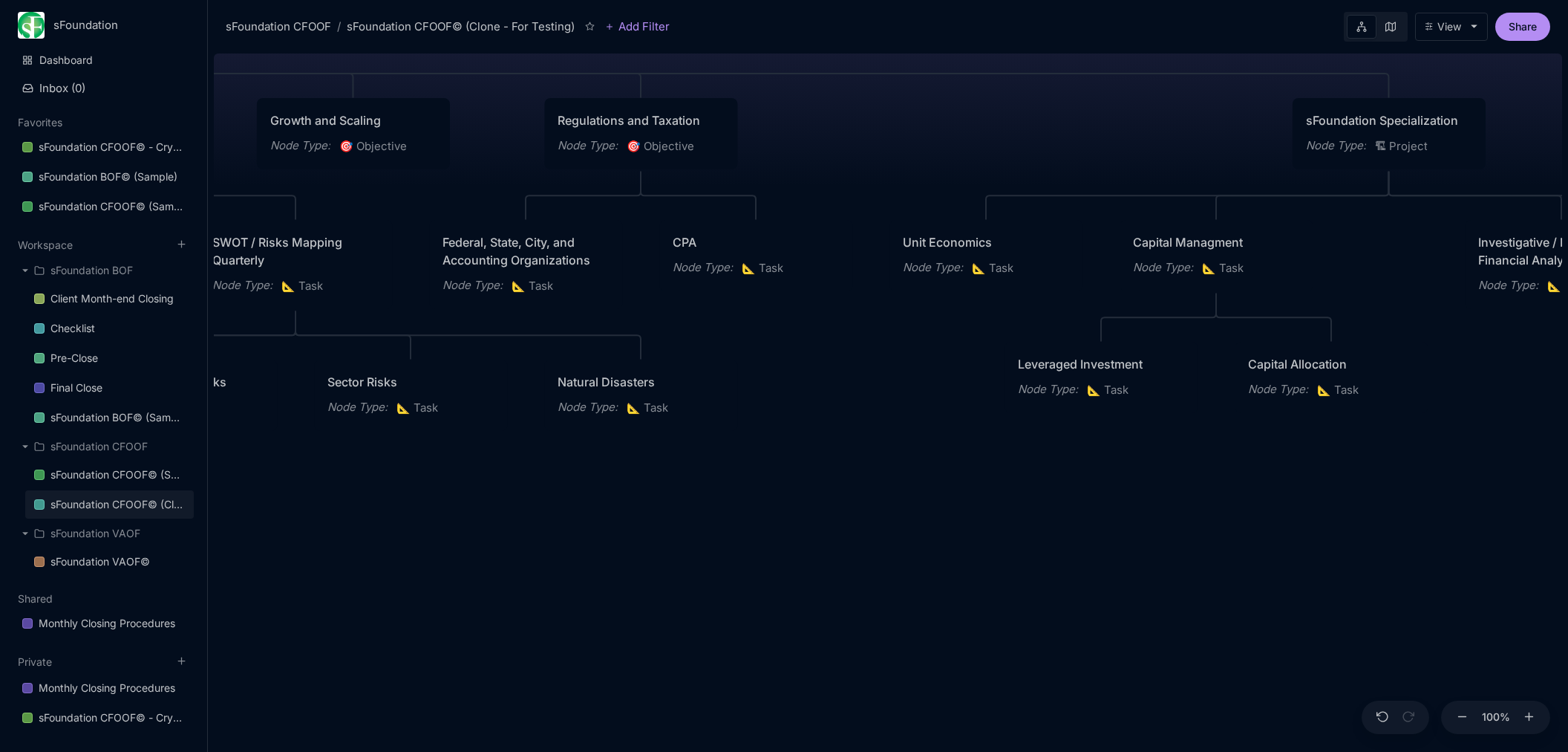
drag, startPoint x: 1060, startPoint y: 567, endPoint x: 543, endPoint y: 567, distance: 517.0
click at [541, 569] on div "sFoundation CFOOF© (Clone - For Testing) CFO Operating Framework for Repeatable…" at bounding box center [888, 400] width 1349 height 704
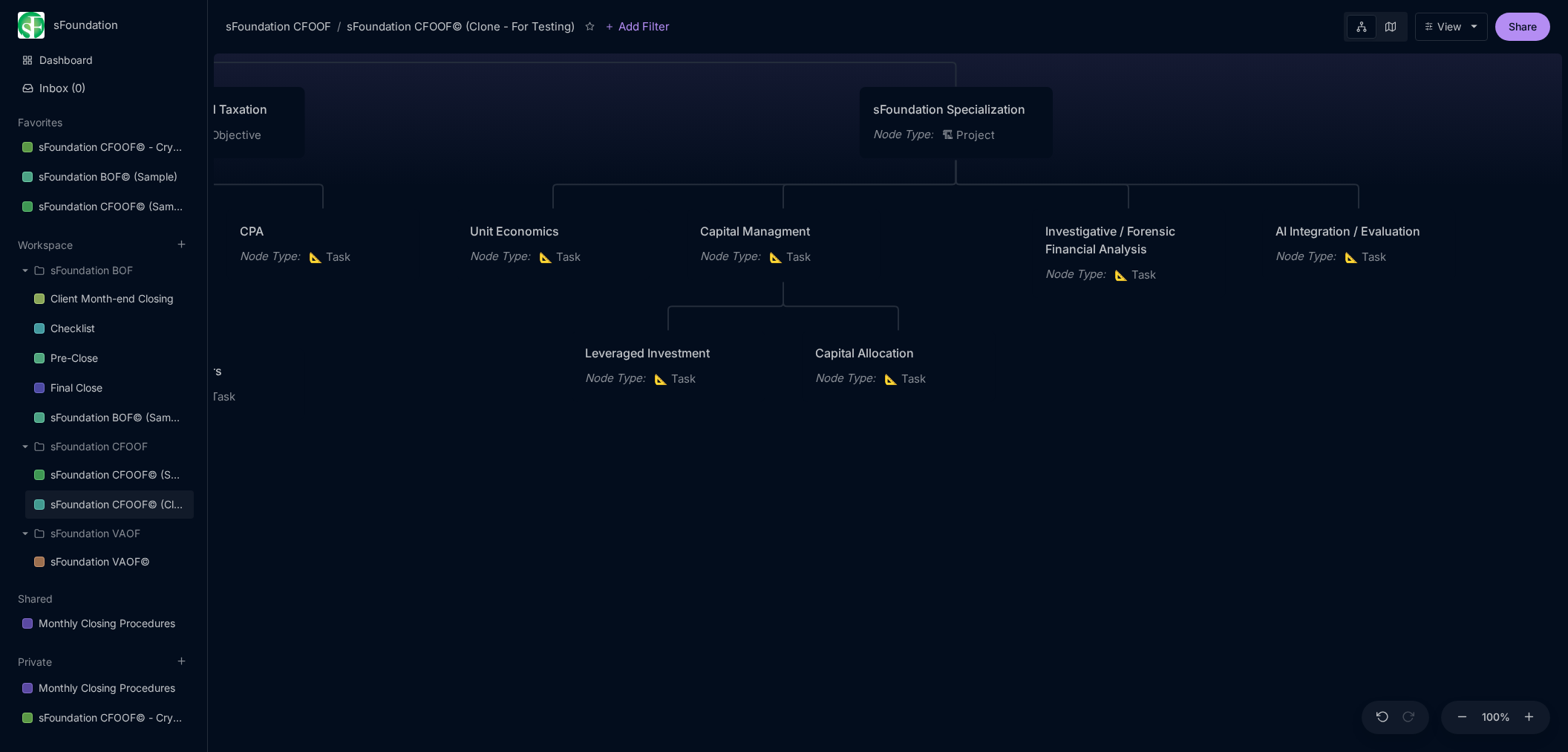
drag, startPoint x: 985, startPoint y: 536, endPoint x: 618, endPoint y: 513, distance: 367.7
click at [620, 514] on div "sFoundation CFOOF© (Clone - For Testing) CFO Operating Framework for Repeatable…" at bounding box center [888, 400] width 1349 height 704
